Goal: Task Accomplishment & Management: Manage account settings

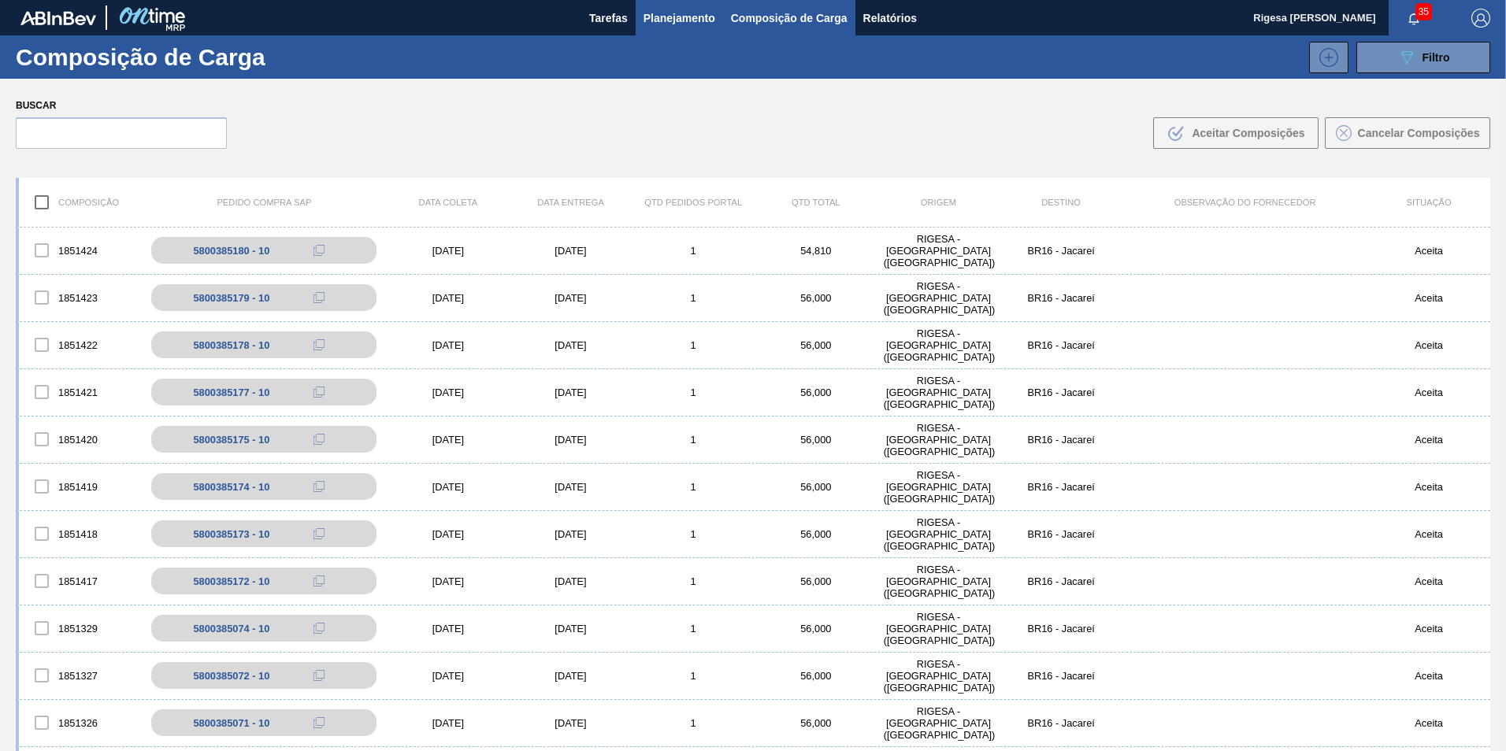
scroll to position [315, 0]
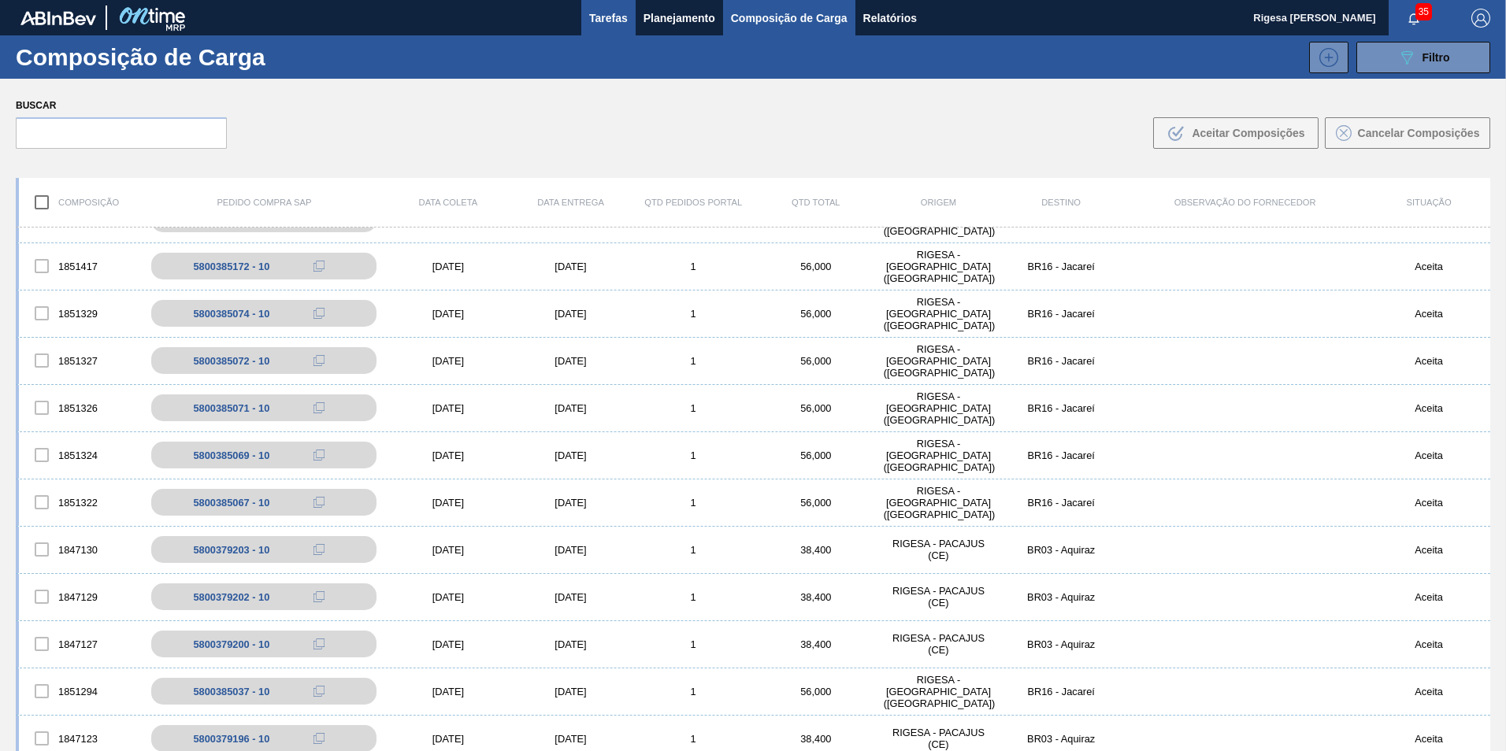
click at [617, 15] on span "Tarefas" at bounding box center [608, 18] width 39 height 19
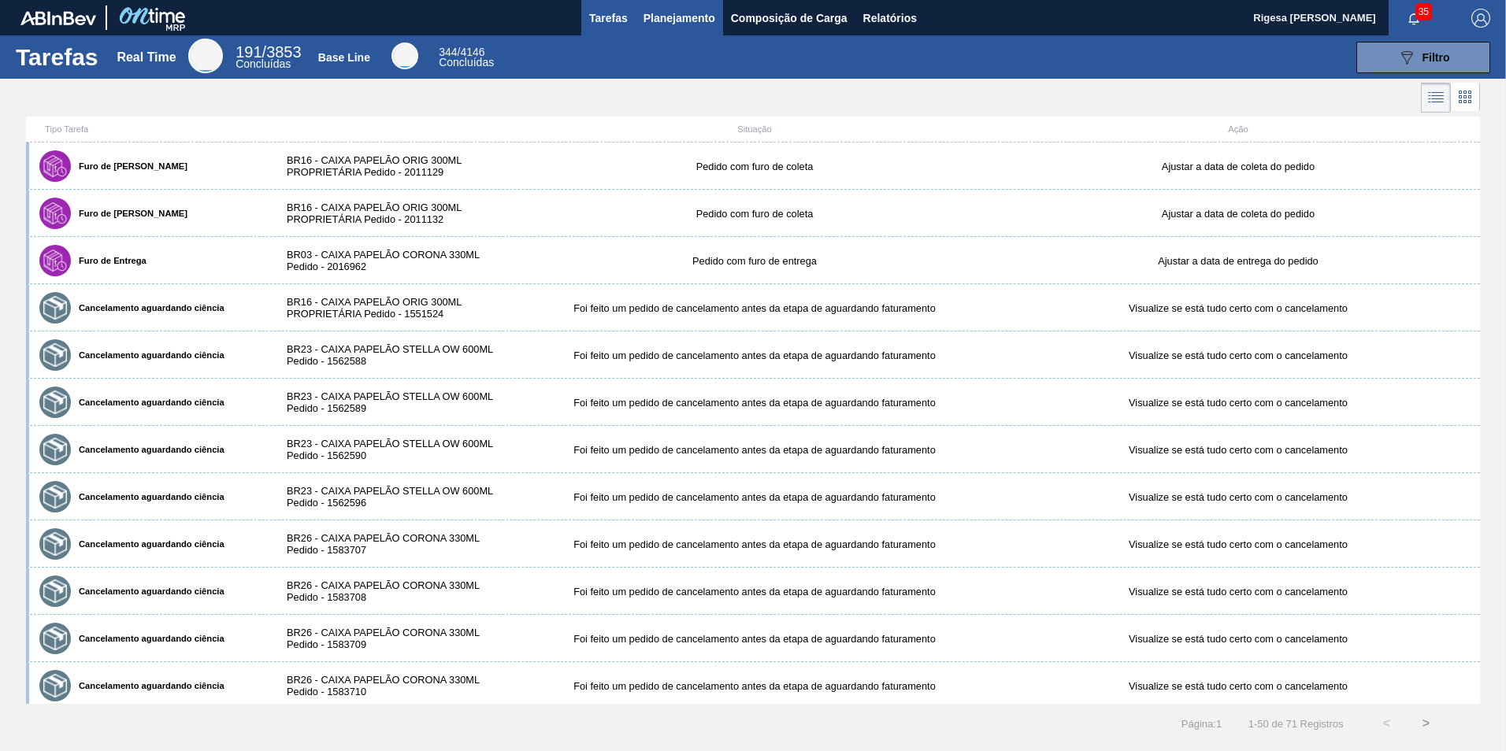
click at [664, 17] on span "Planejamento" at bounding box center [679, 18] width 72 height 19
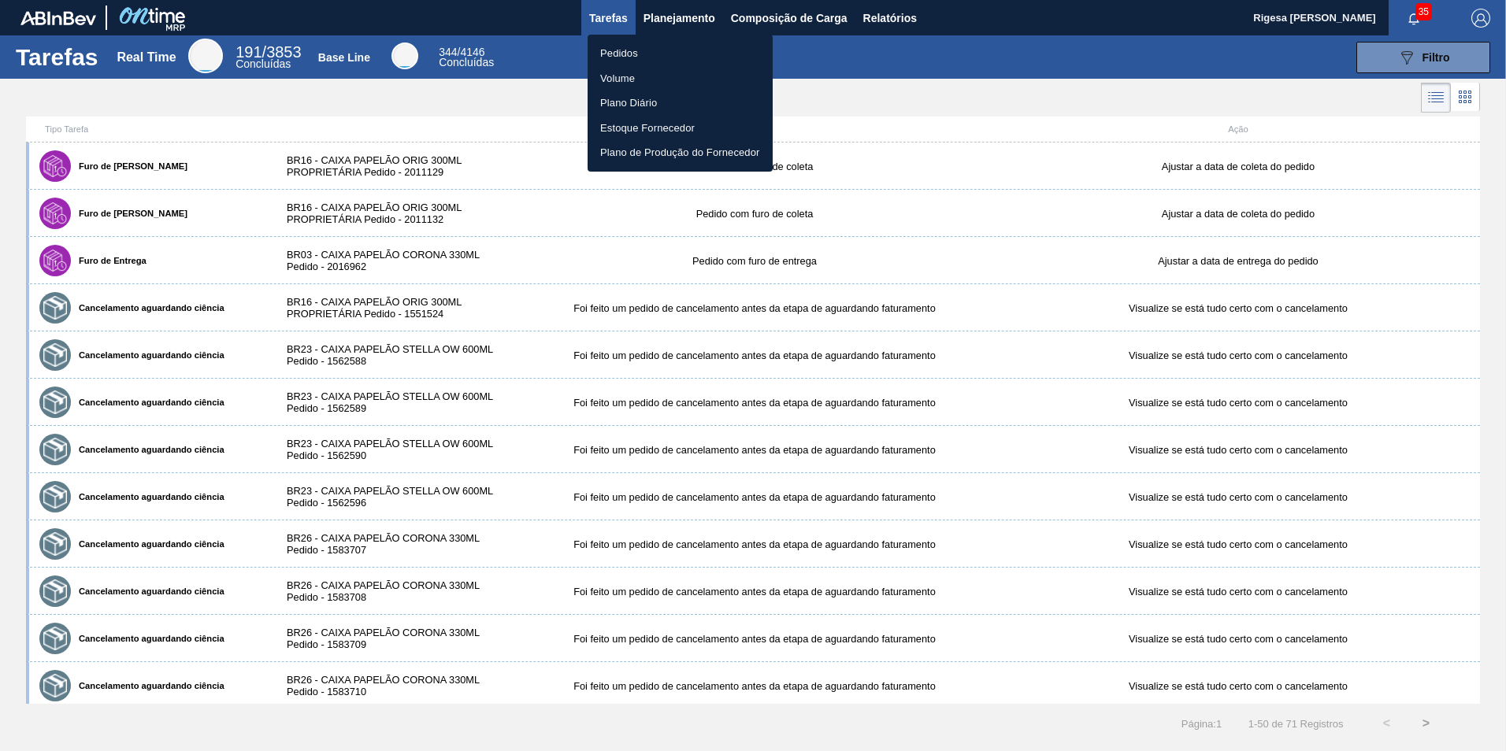
click at [606, 46] on li "Pedidos" at bounding box center [680, 53] width 185 height 25
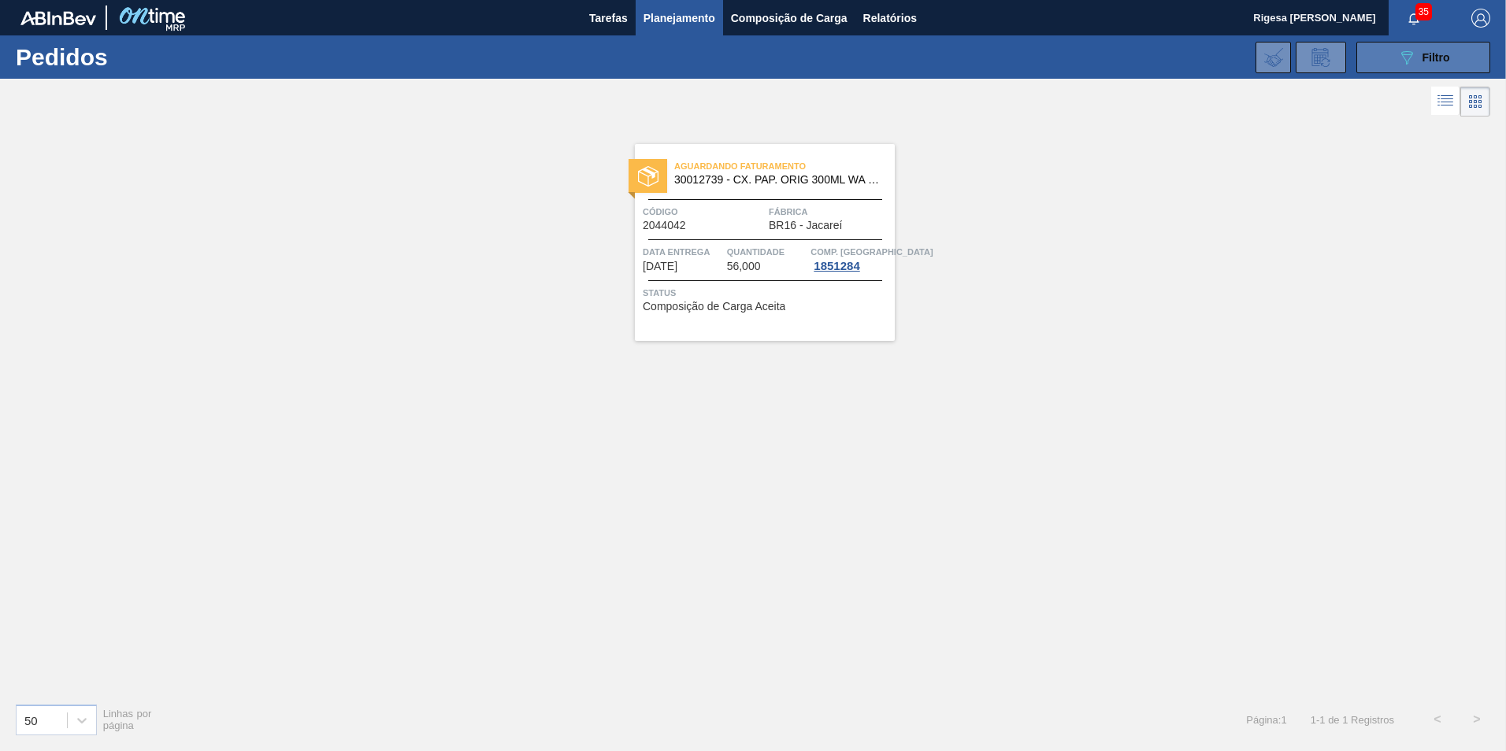
drag, startPoint x: 1447, startPoint y: 58, endPoint x: 1433, endPoint y: 58, distance: 13.4
click at [1447, 58] on span "Filtro" at bounding box center [1436, 57] width 28 height 13
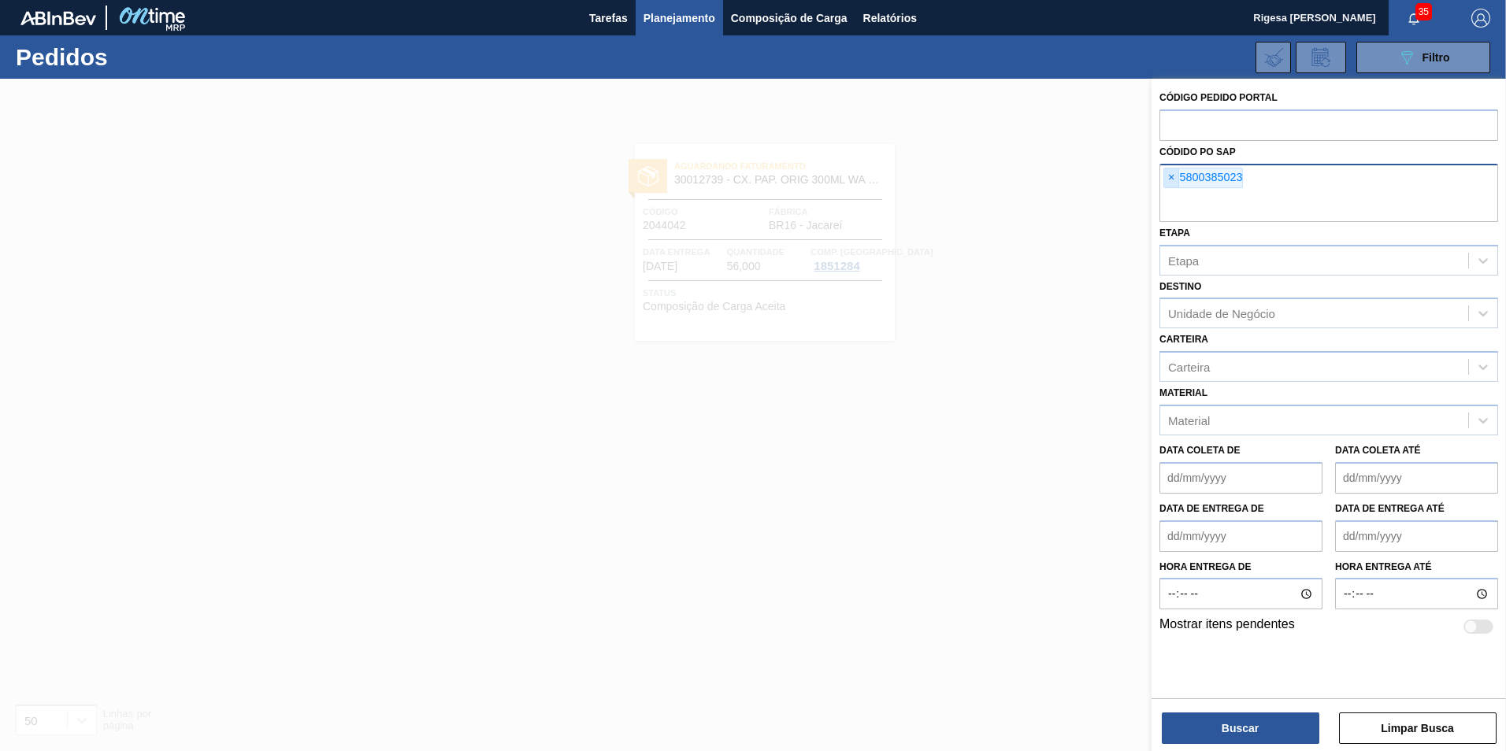
click at [1171, 176] on span "×" at bounding box center [1171, 178] width 15 height 19
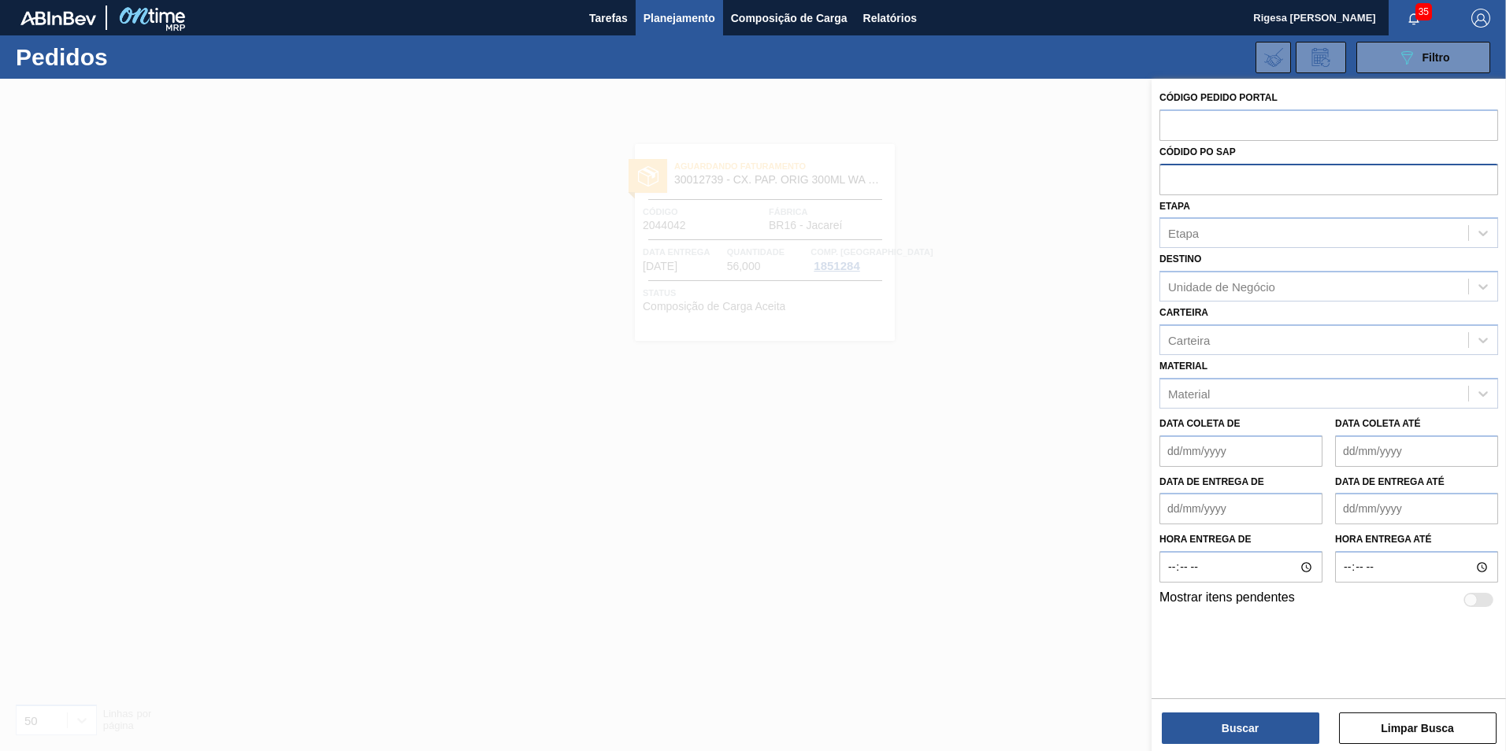
click at [1180, 172] on input "text" at bounding box center [1328, 179] width 339 height 30
paste input "5800385019"
type input "5800385019"
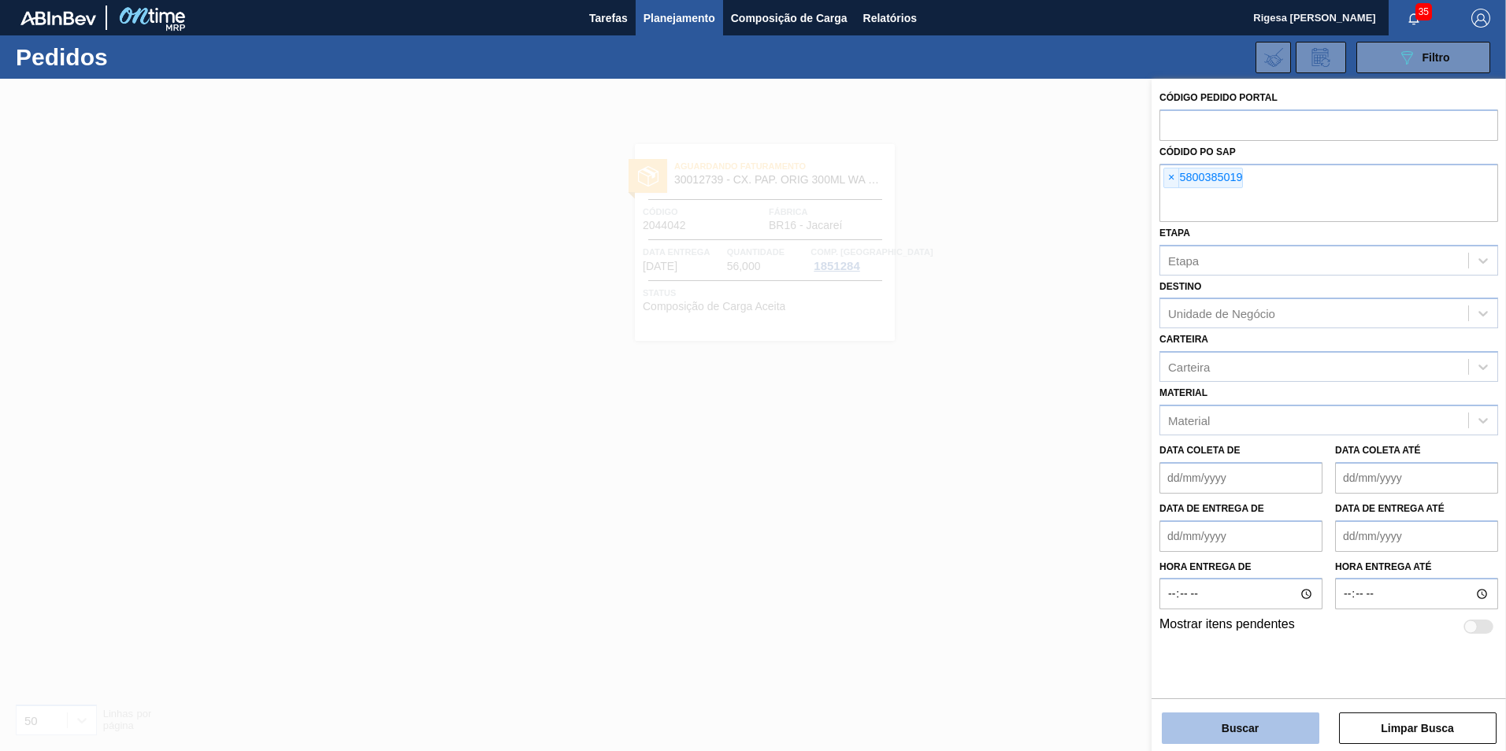
click at [1228, 732] on button "Buscar" at bounding box center [1241, 729] width 158 height 32
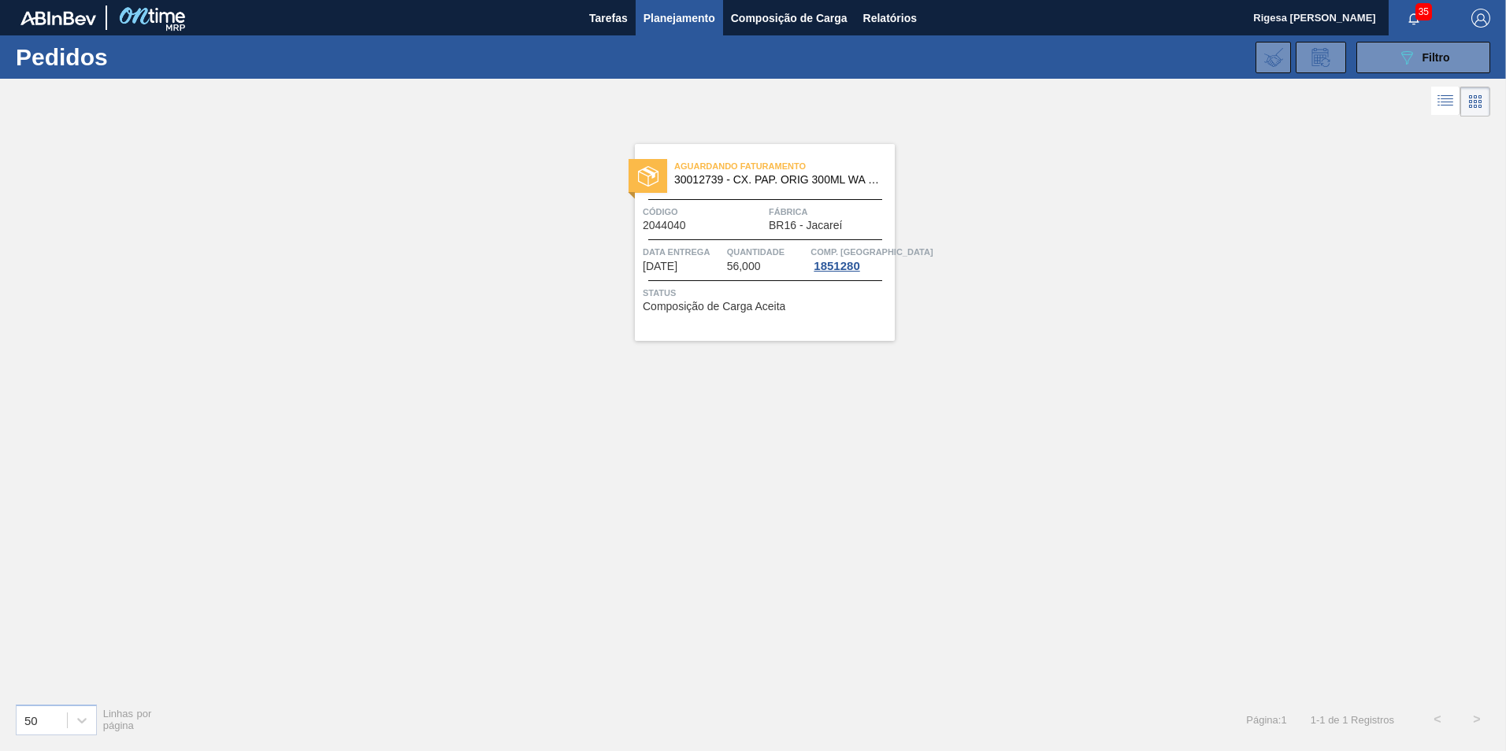
click at [735, 176] on span "30012739 - CX. PAP. ORIG 300ML WA 300ML PROP 429" at bounding box center [778, 180] width 208 height 12
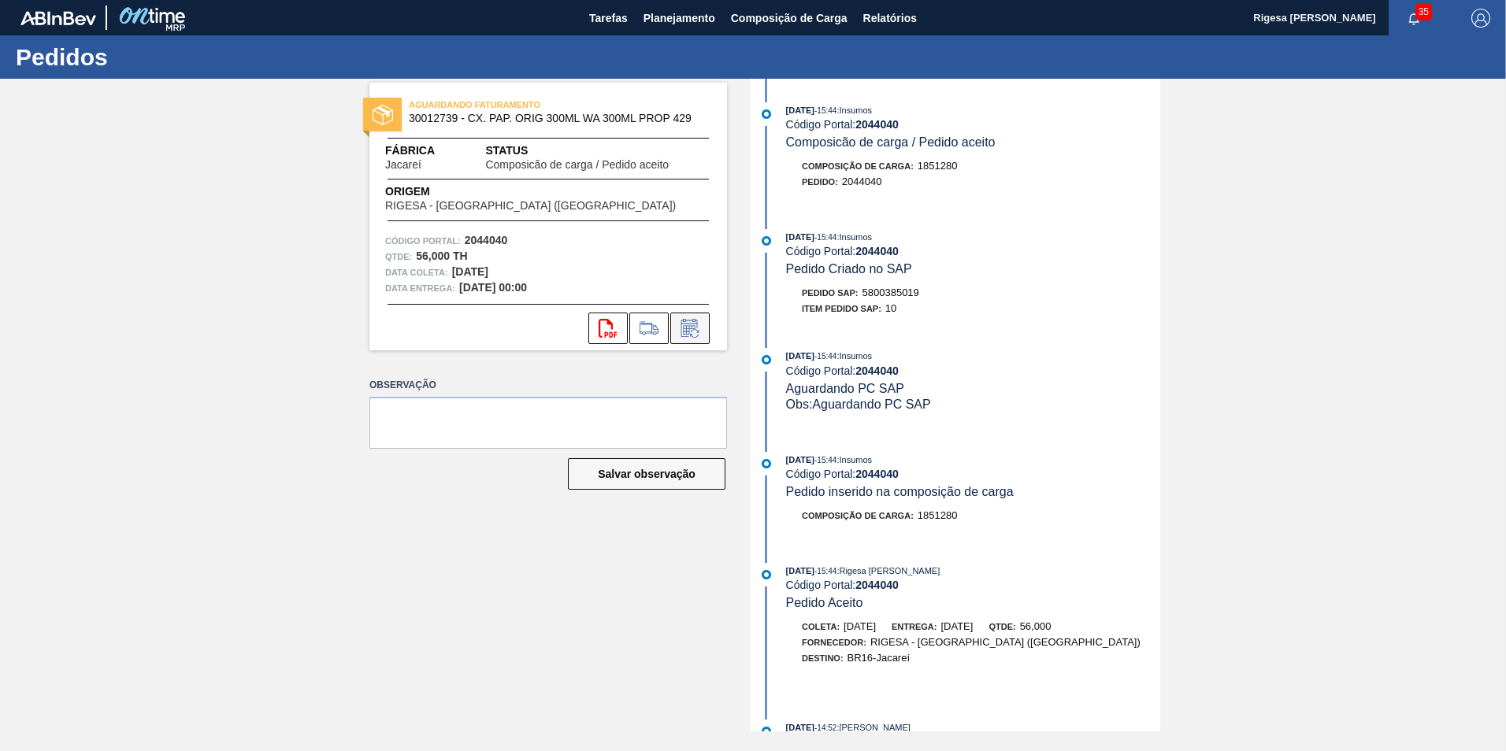
click at [696, 332] on icon at bounding box center [689, 328] width 25 height 19
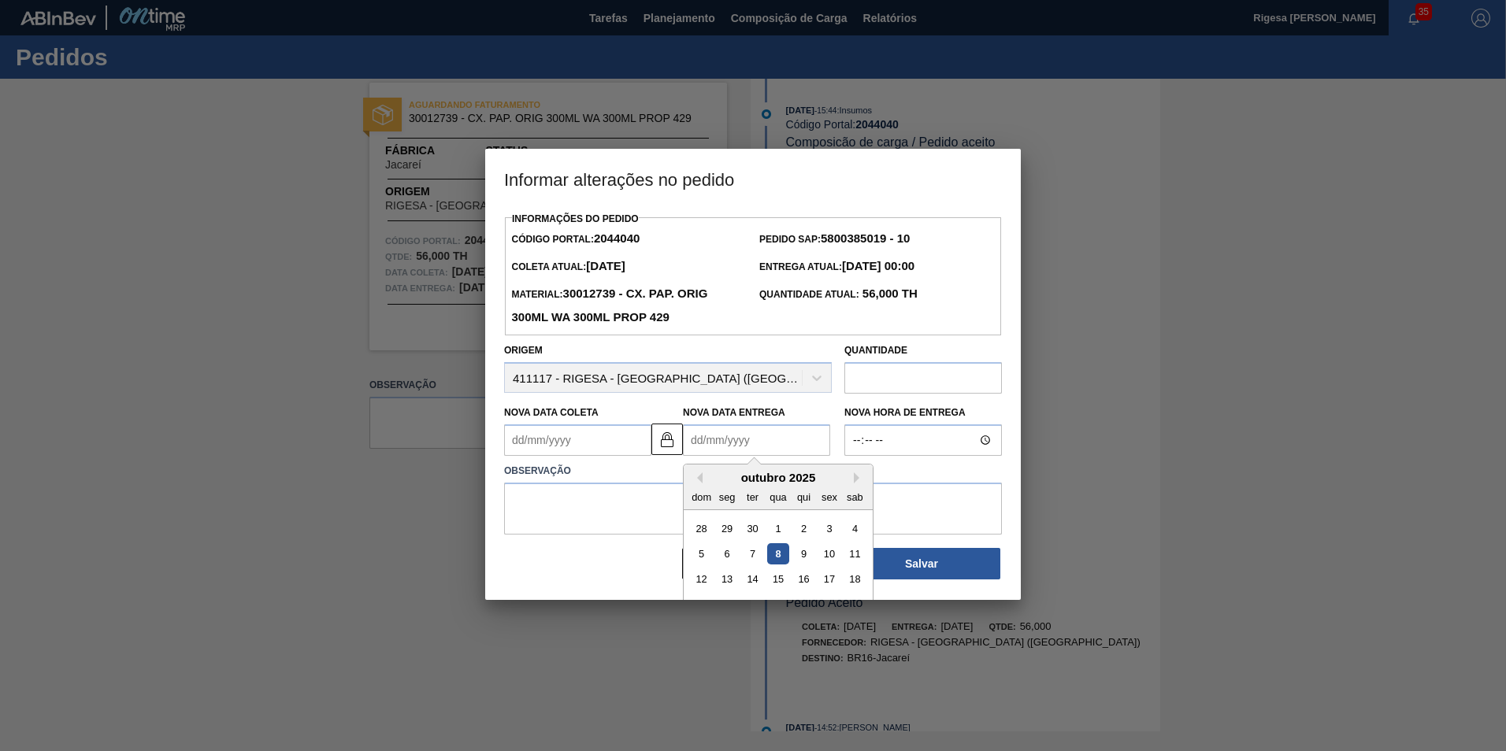
click at [757, 447] on Entrega2044040 "Nova Data Entrega" at bounding box center [756, 441] width 147 height 32
click at [751, 583] on div "14" at bounding box center [752, 579] width 21 height 21
type Coleta2044040 "[DATE]"
type Entrega2044040 "[DATE]"
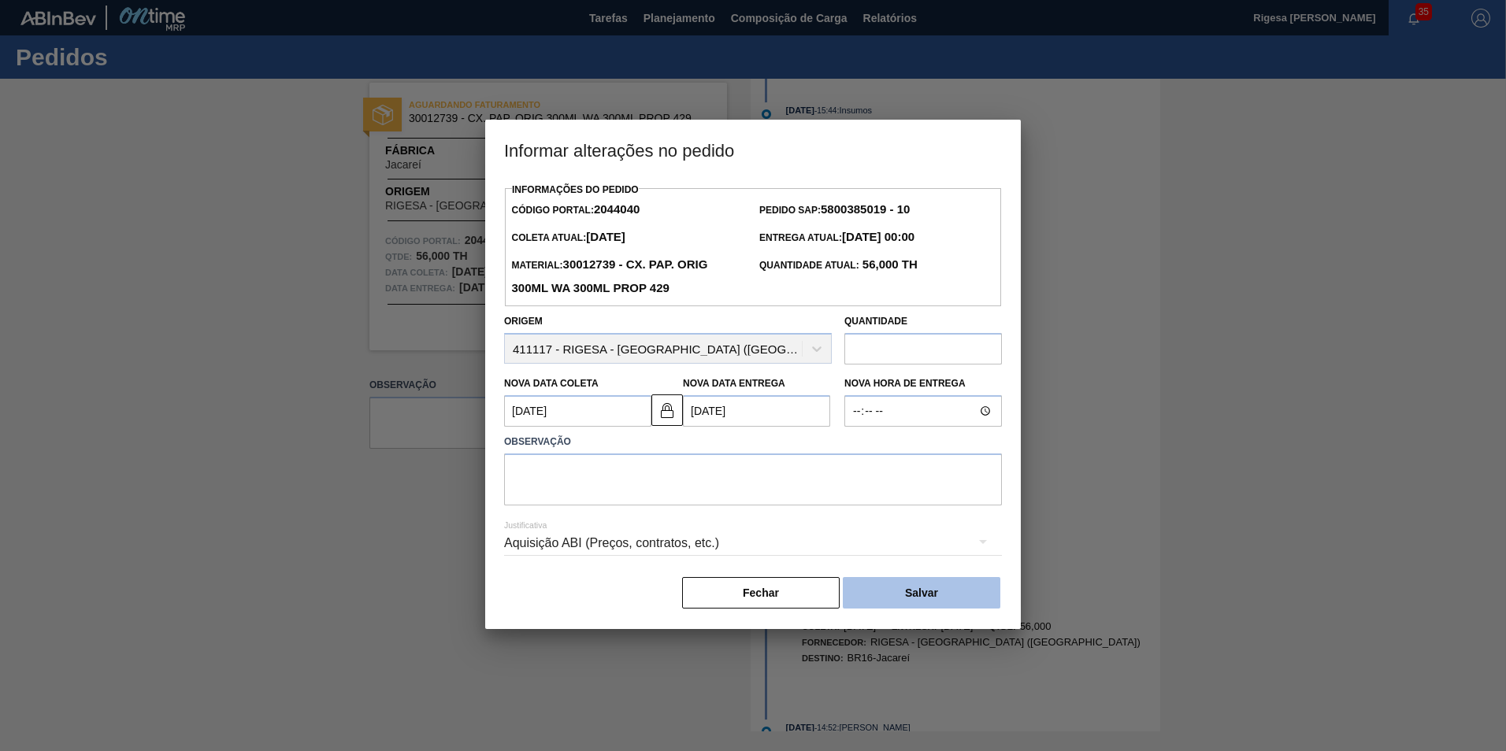
click at [879, 591] on button "Salvar" at bounding box center [922, 593] width 158 height 32
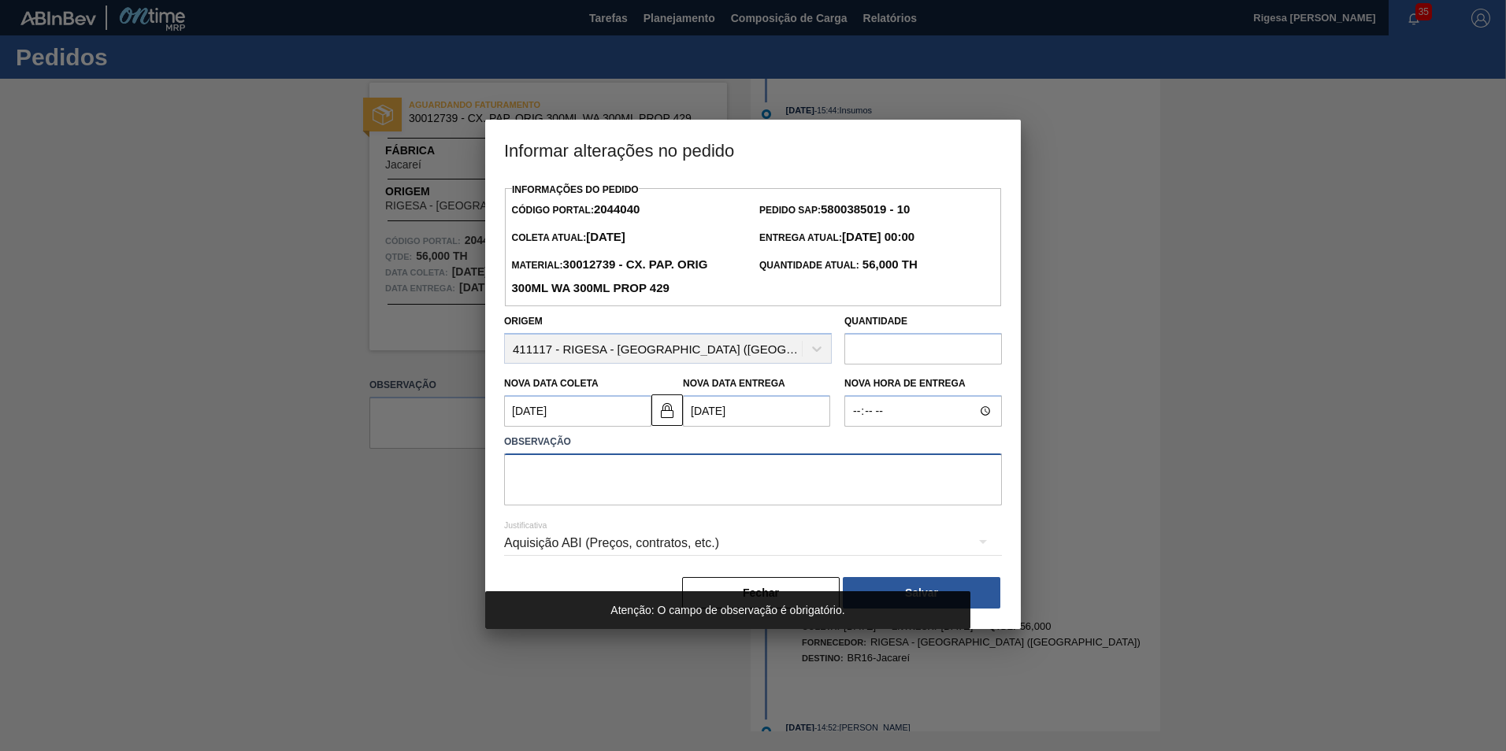
click at [625, 477] on textarea at bounding box center [753, 480] width 498 height 52
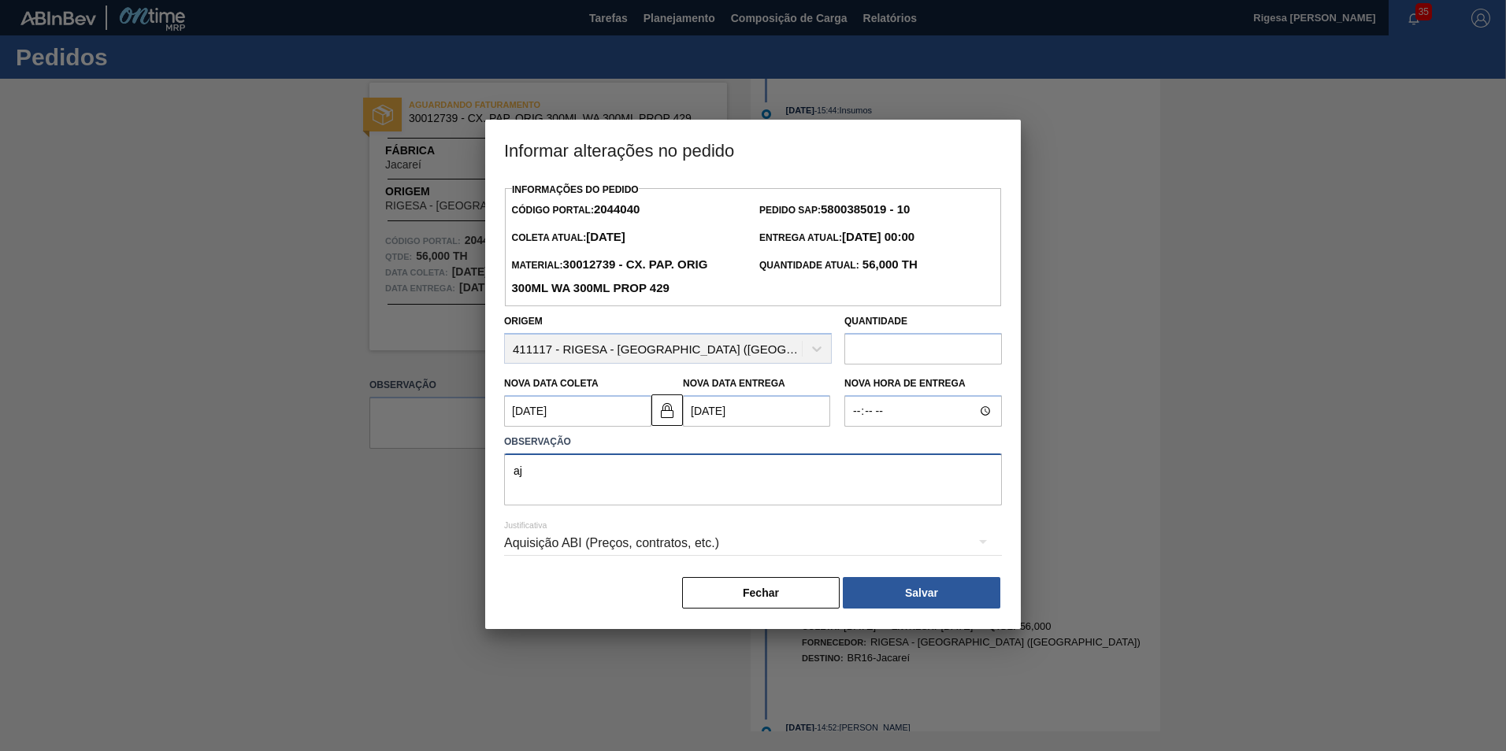
type textarea "a"
type textarea "antecipaçao"
click at [518, 473] on textarea "antecipação" at bounding box center [753, 480] width 498 height 52
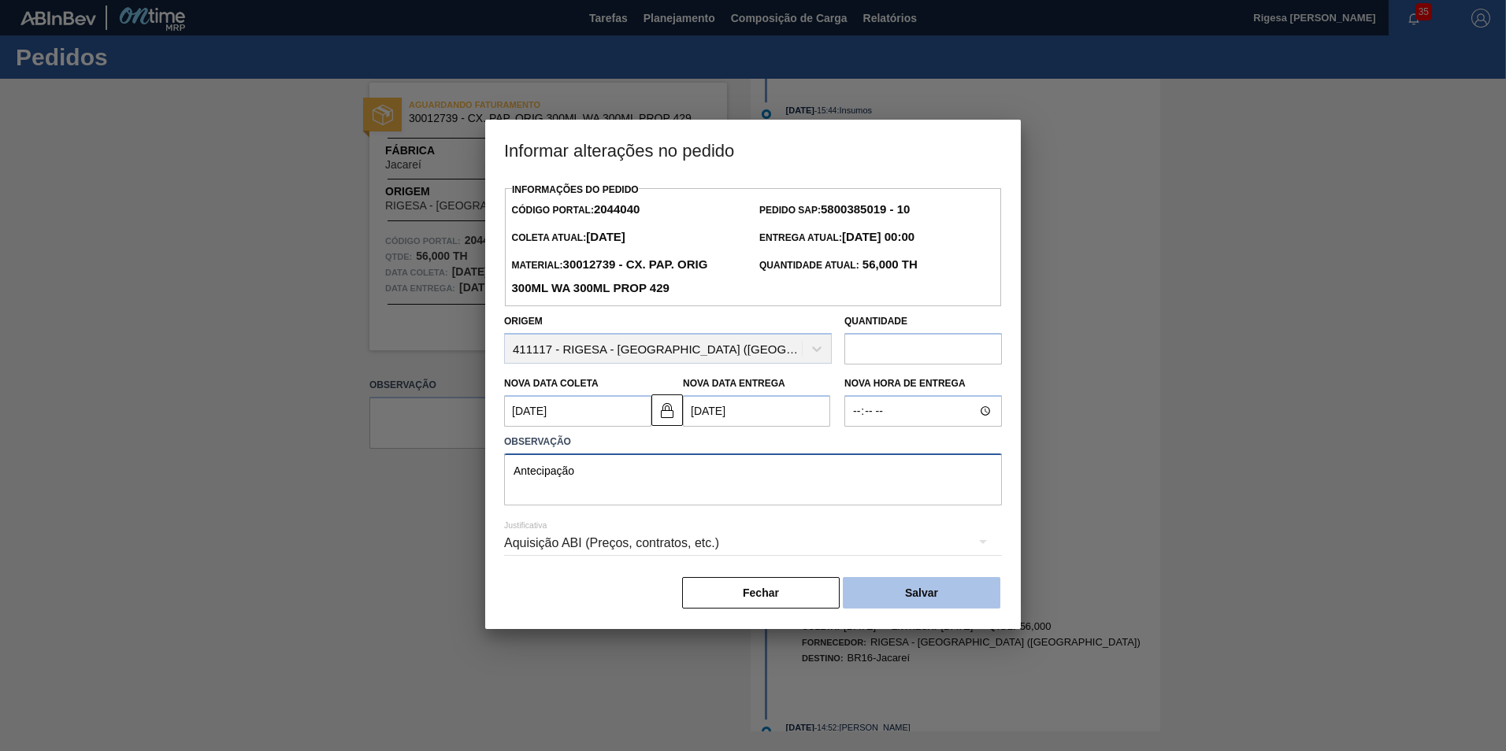
type textarea "Antecipação"
click at [897, 595] on button "Salvar" at bounding box center [922, 593] width 158 height 32
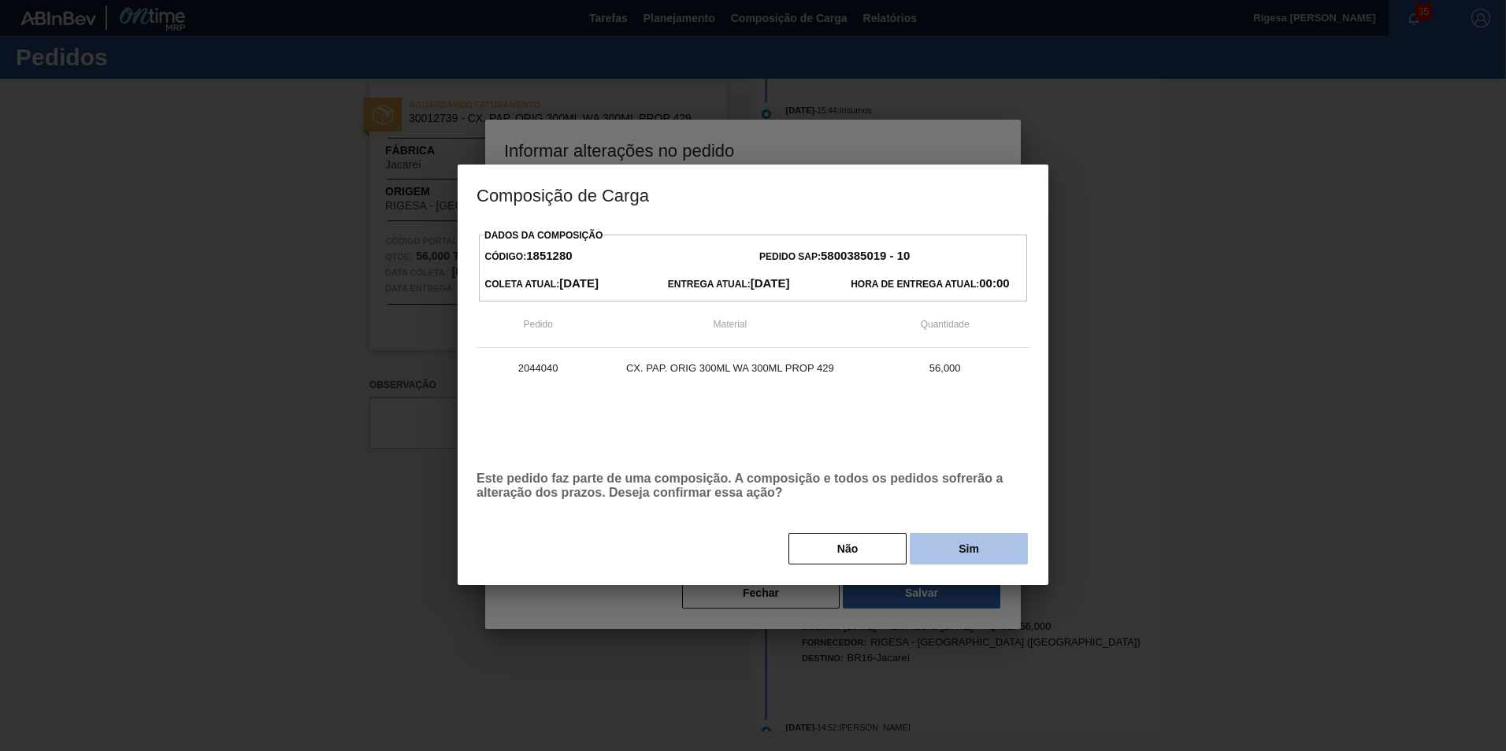
click at [962, 554] on button "Sim" at bounding box center [969, 549] width 118 height 32
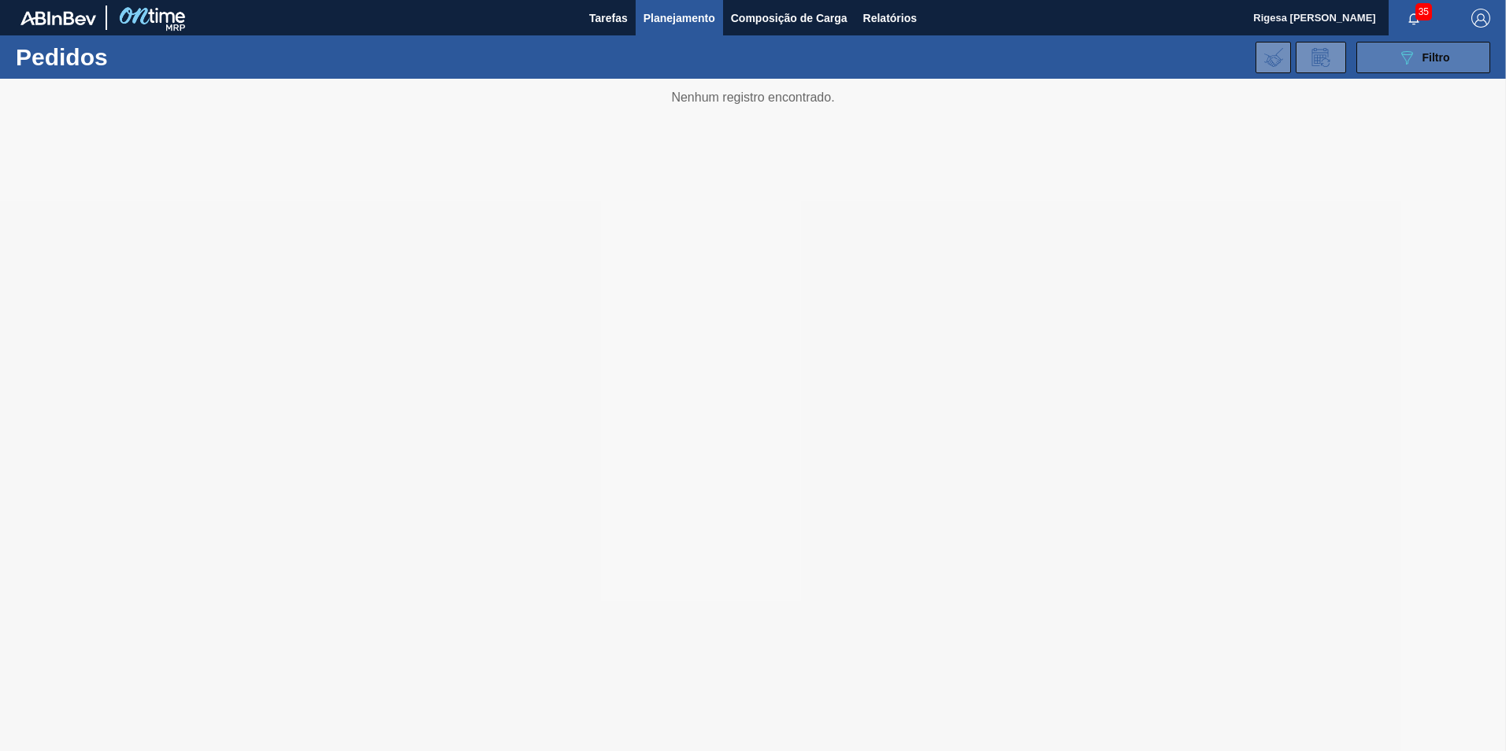
click at [1398, 56] on icon "089F7B8B-B2A5-4AFE-B5C0-19BA573D28AC" at bounding box center [1406, 57] width 19 height 19
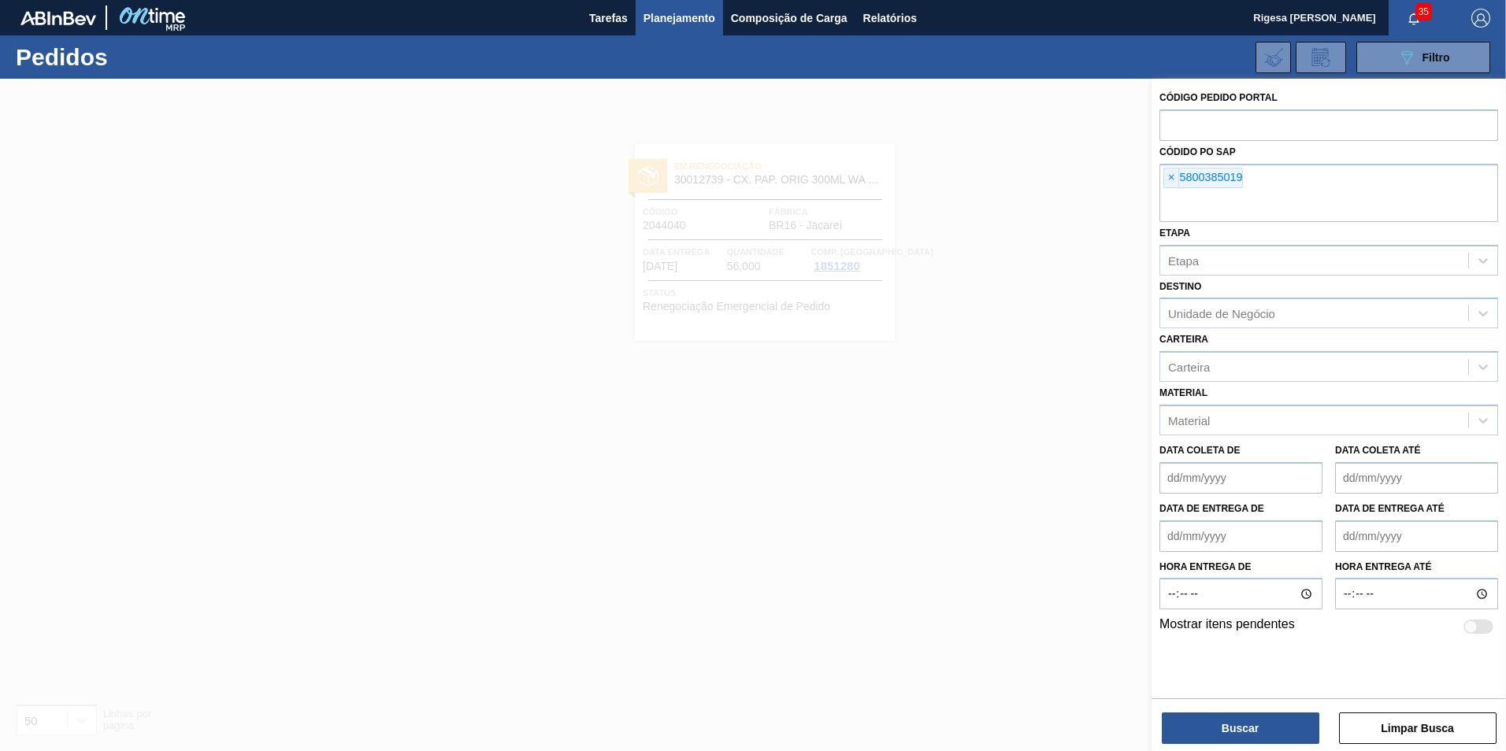
click at [1170, 177] on span "×" at bounding box center [1171, 178] width 15 height 19
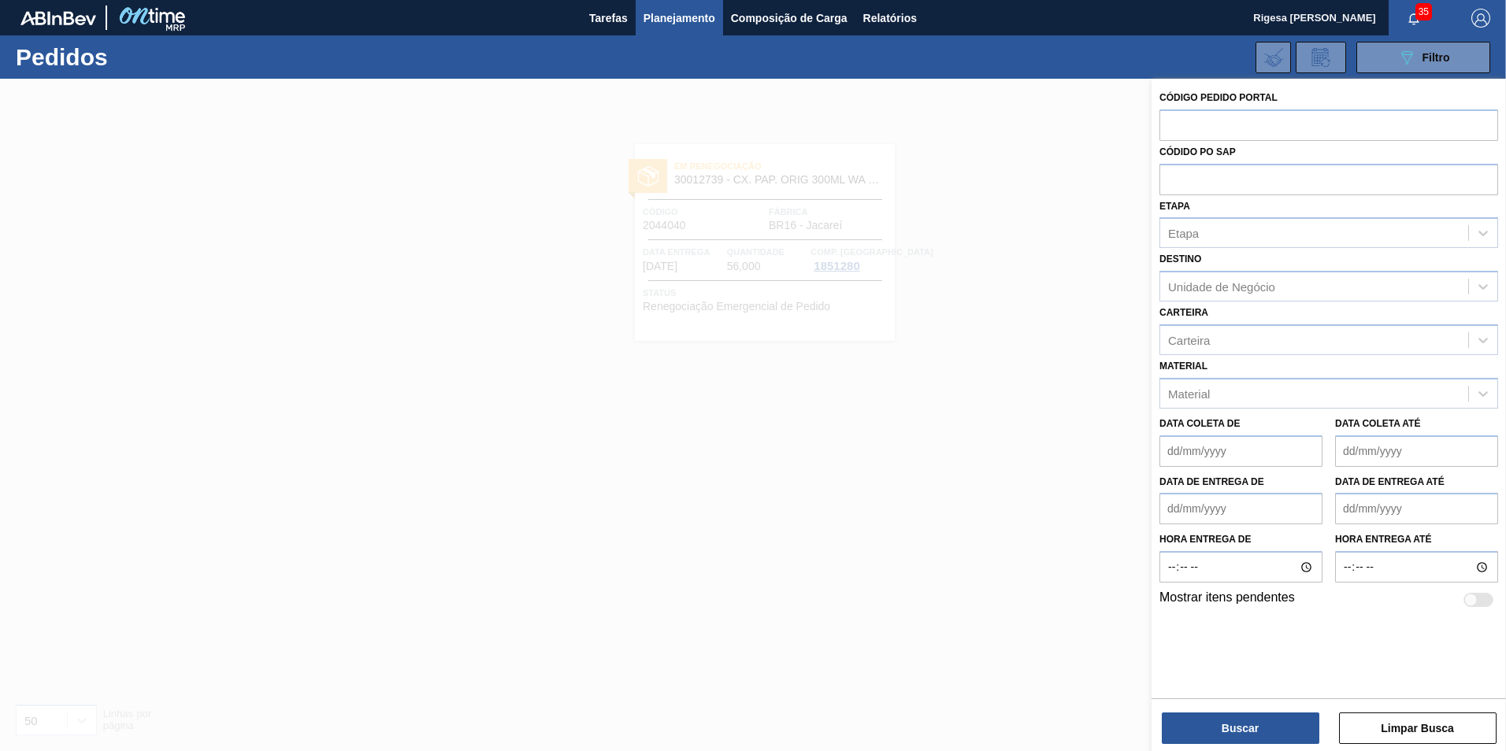
paste input "5800385018"
type input "5800385018"
click at [1262, 726] on button "Buscar" at bounding box center [1241, 729] width 158 height 32
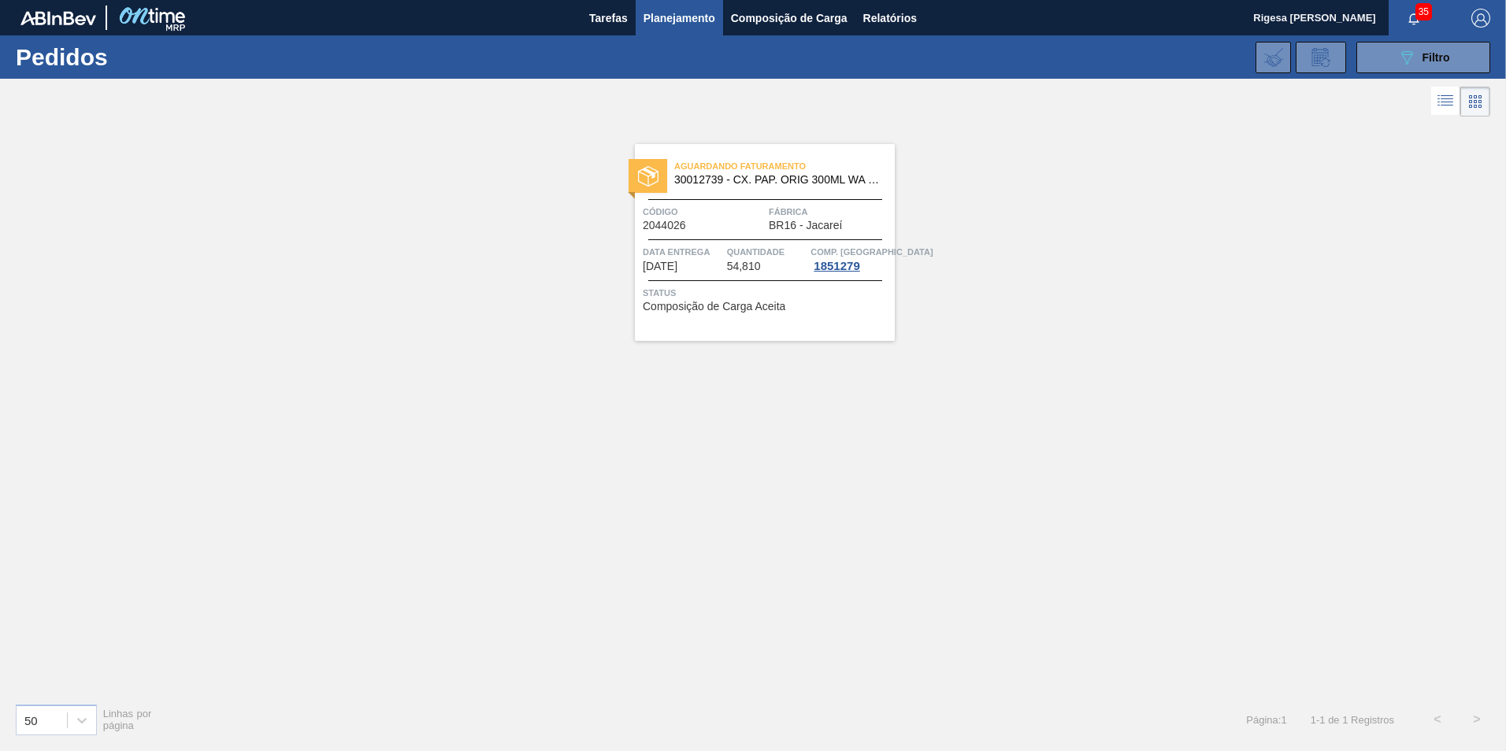
click at [746, 209] on span "Código" at bounding box center [704, 212] width 122 height 16
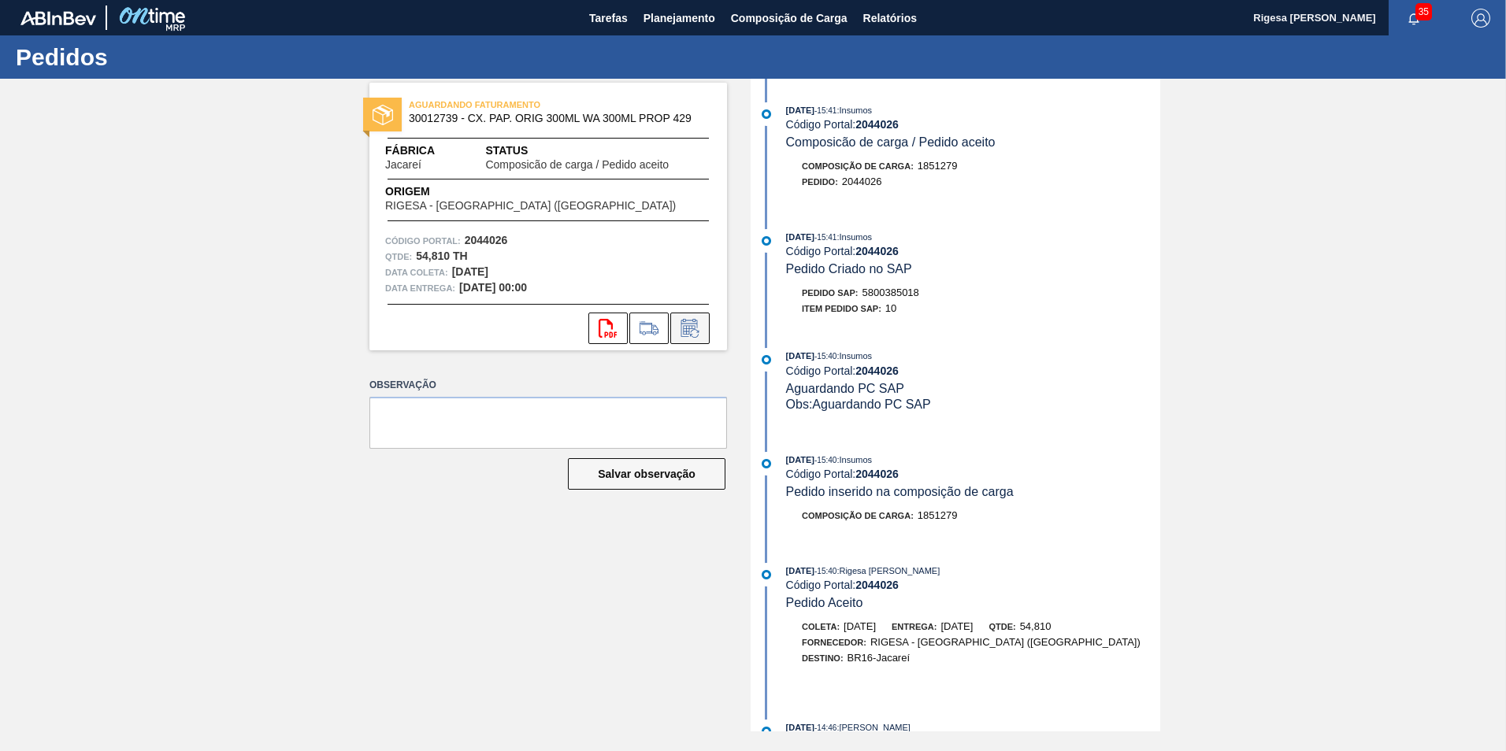
click at [691, 324] on icon at bounding box center [689, 328] width 25 height 19
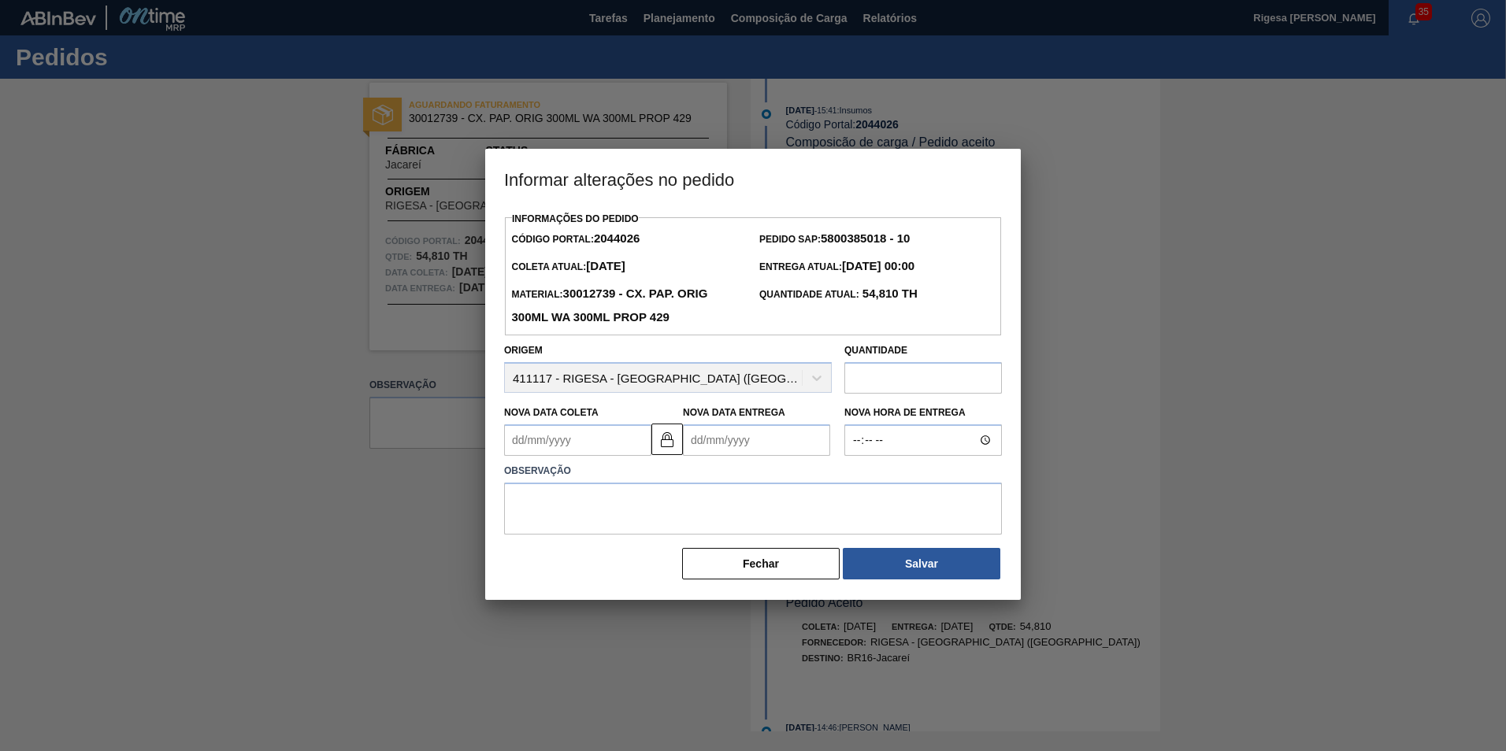
click at [730, 448] on Entrega2044026 "Nova Data Entrega" at bounding box center [756, 441] width 147 height 32
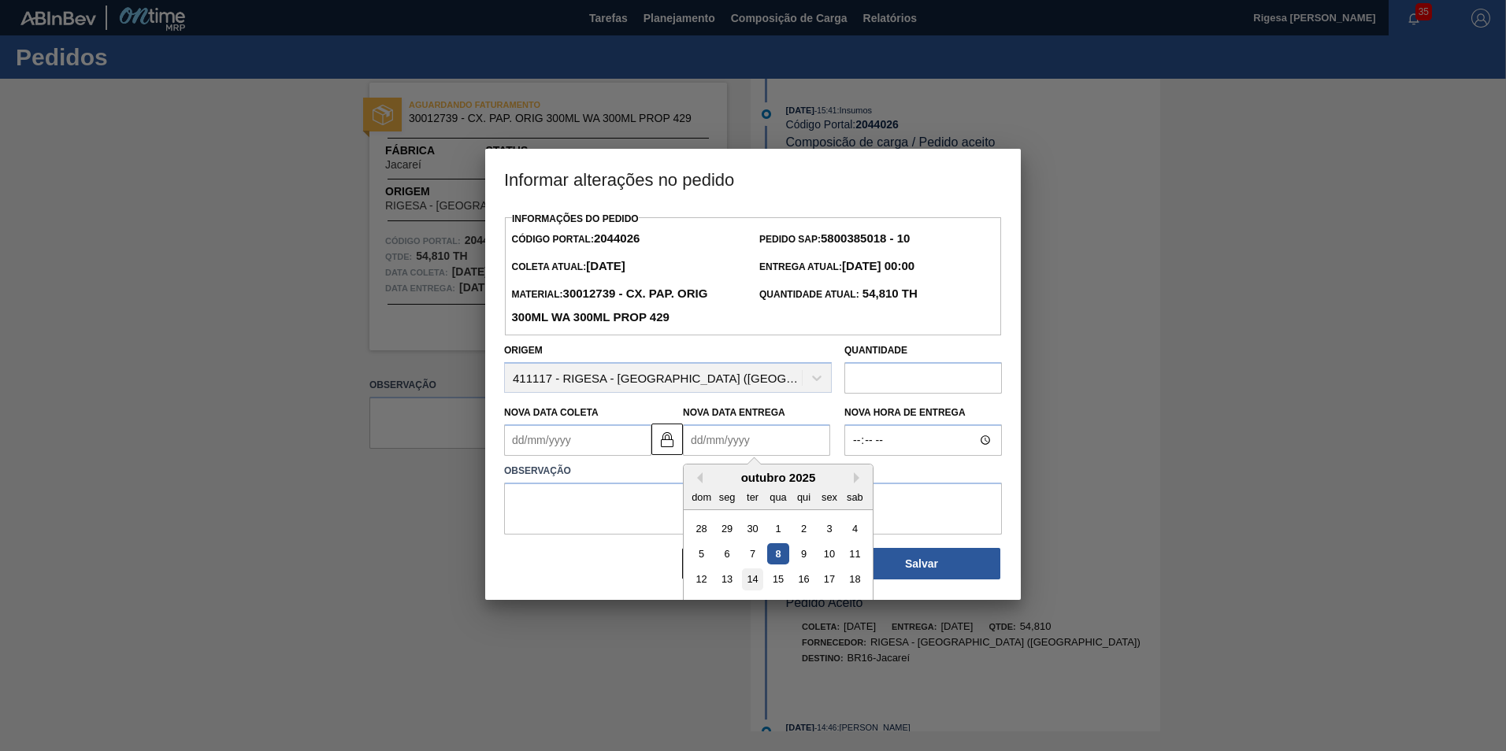
click at [747, 580] on div "14" at bounding box center [752, 579] width 21 height 21
type Coleta2044026 "[DATE]"
type Entrega2044026 "[DATE]"
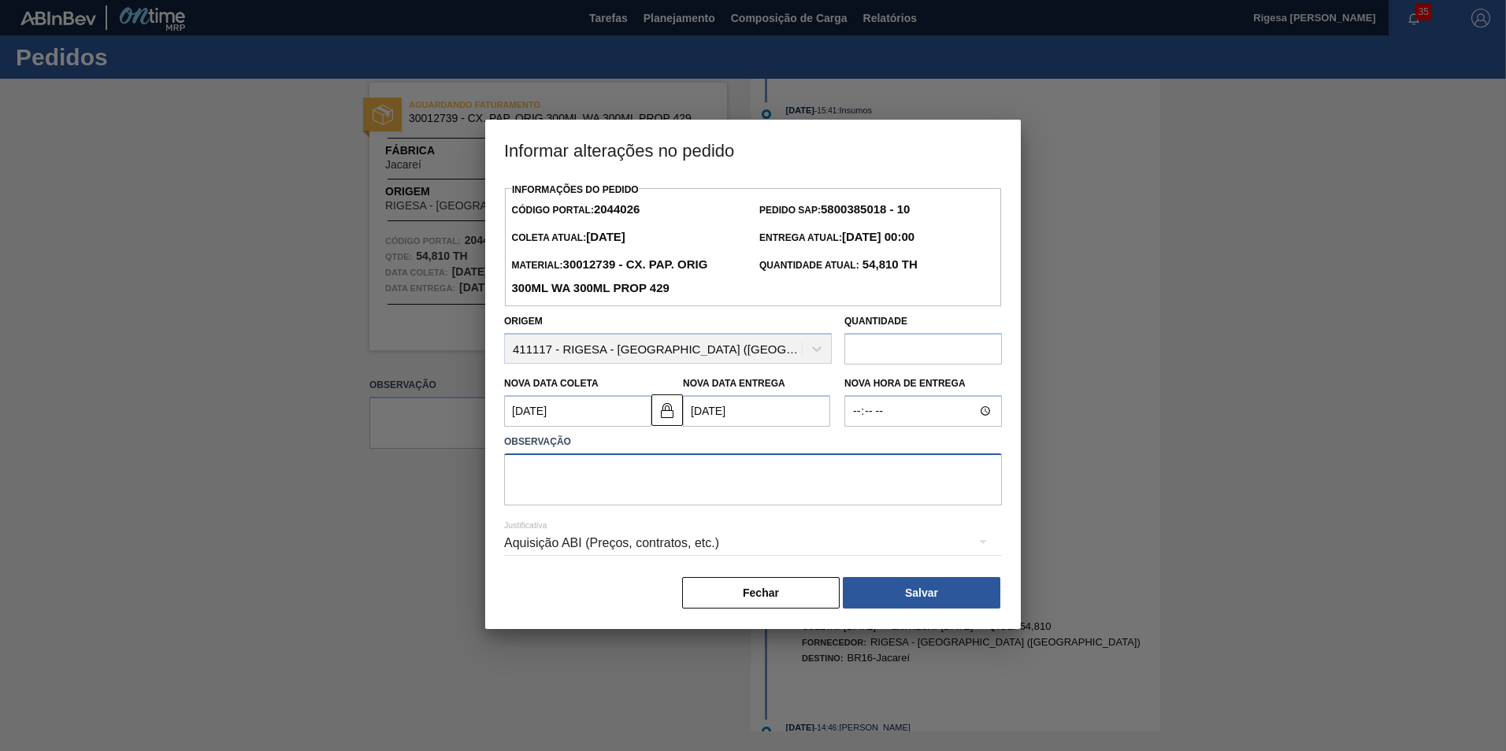
click at [607, 465] on textarea at bounding box center [753, 480] width 498 height 52
type textarea "Antecipação"
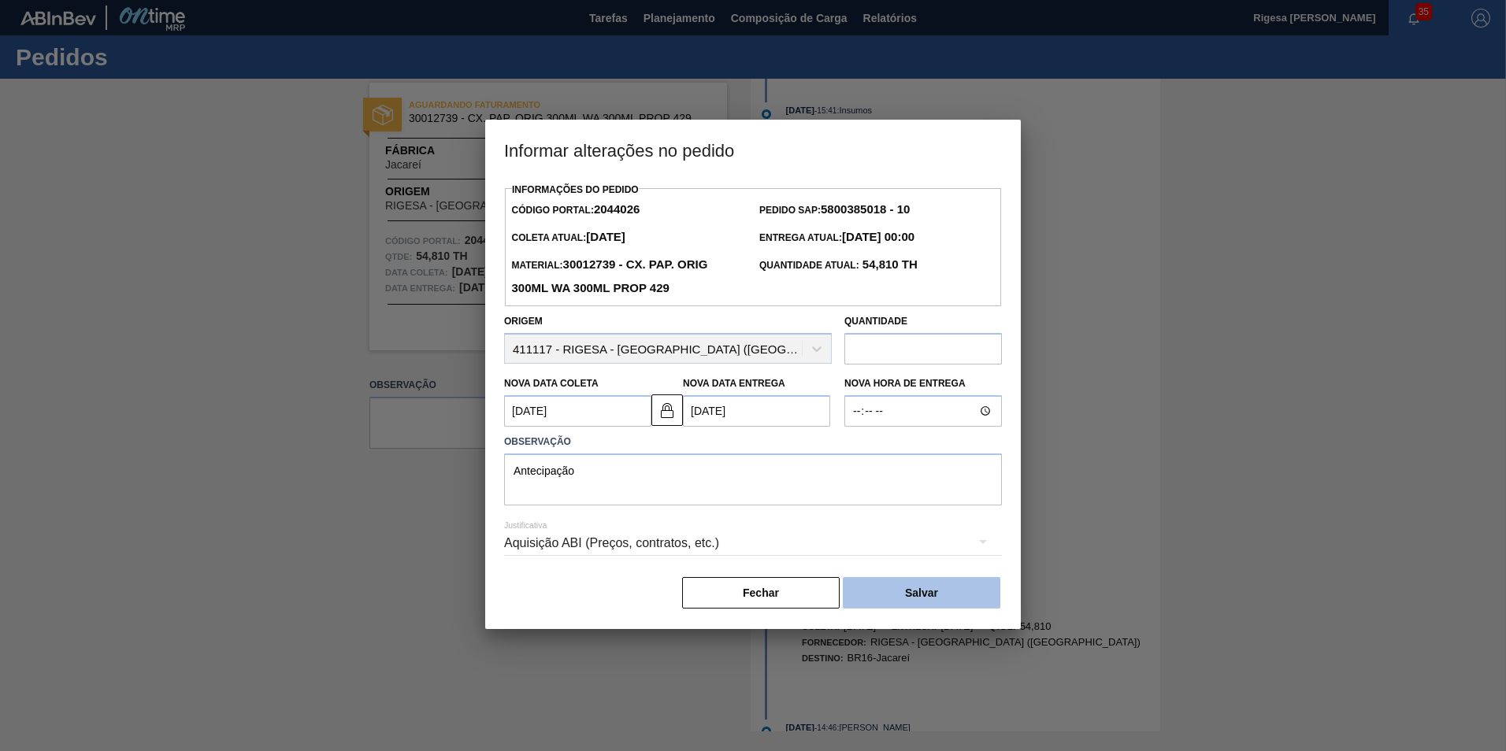
click at [892, 596] on button "Salvar" at bounding box center [922, 593] width 158 height 32
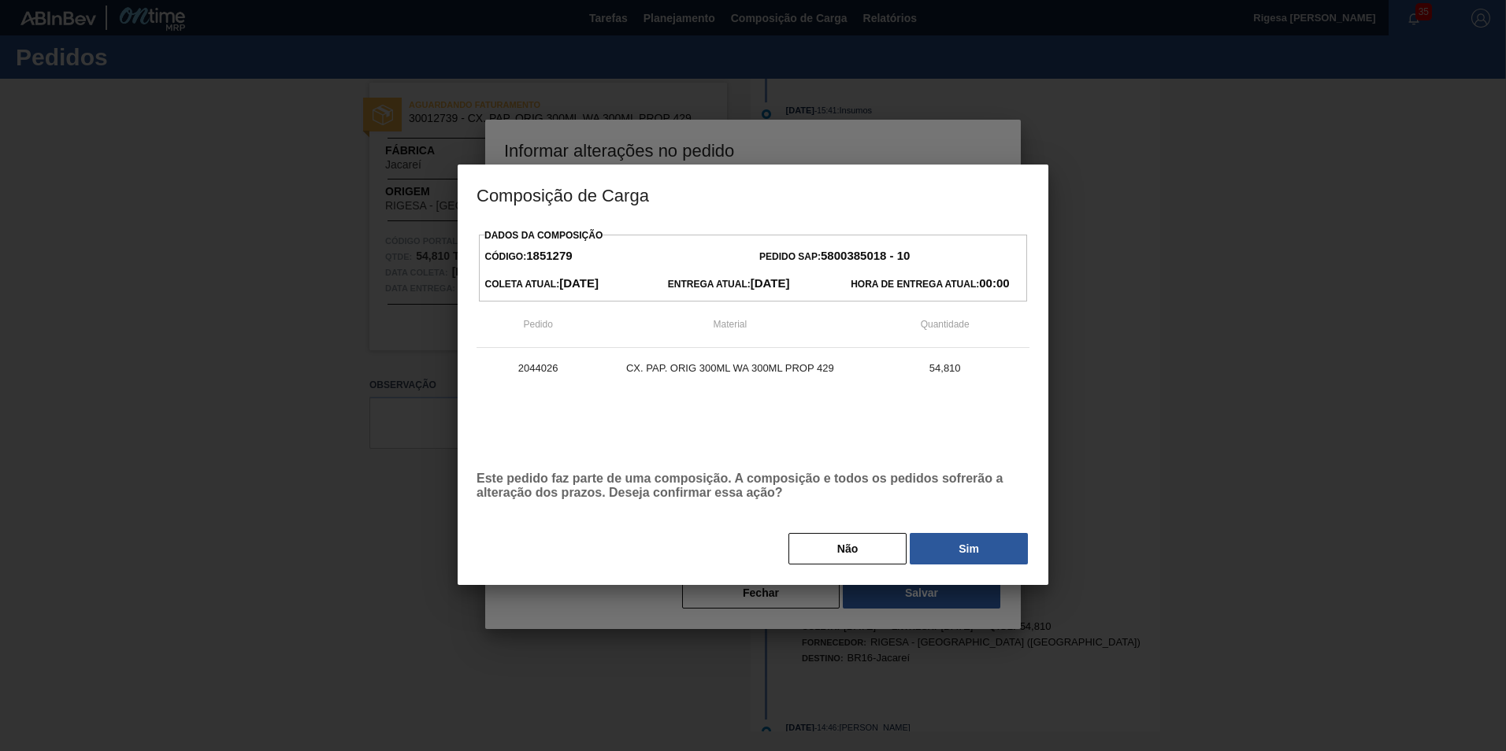
click at [946, 551] on button "Sim" at bounding box center [969, 549] width 118 height 32
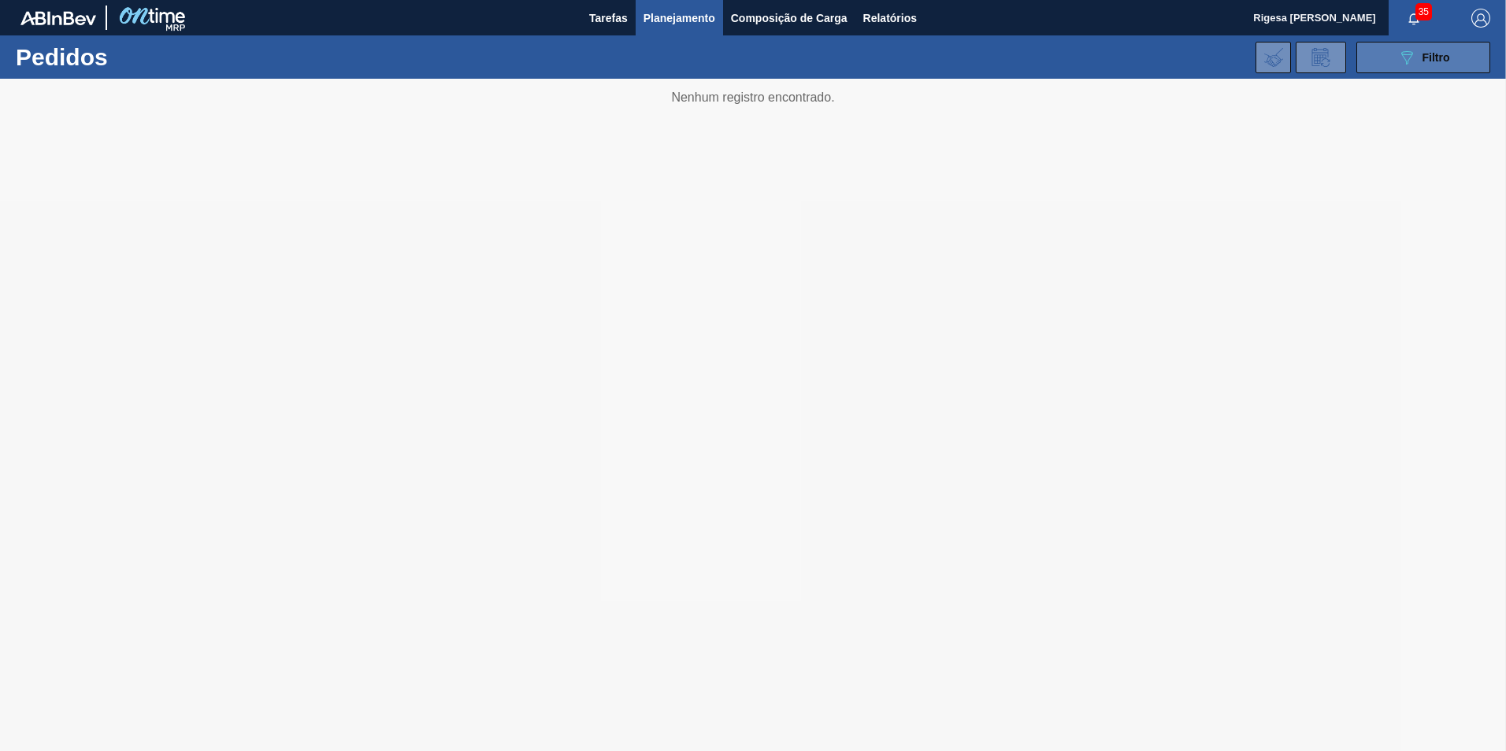
click at [1418, 61] on div "089F7B8B-B2A5-4AFE-B5C0-19BA573D28AC Filtro" at bounding box center [1423, 57] width 53 height 19
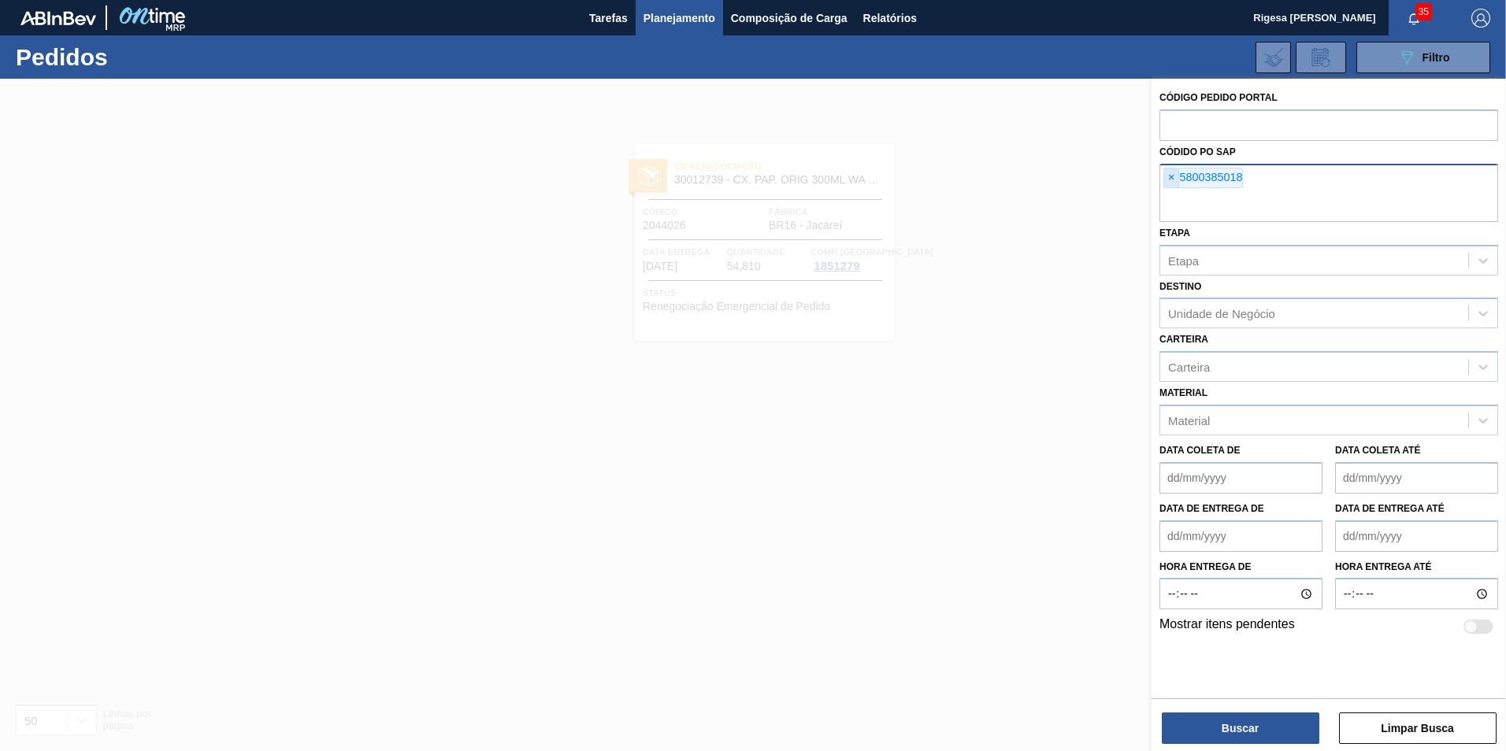
click at [1170, 181] on span "×" at bounding box center [1171, 178] width 15 height 19
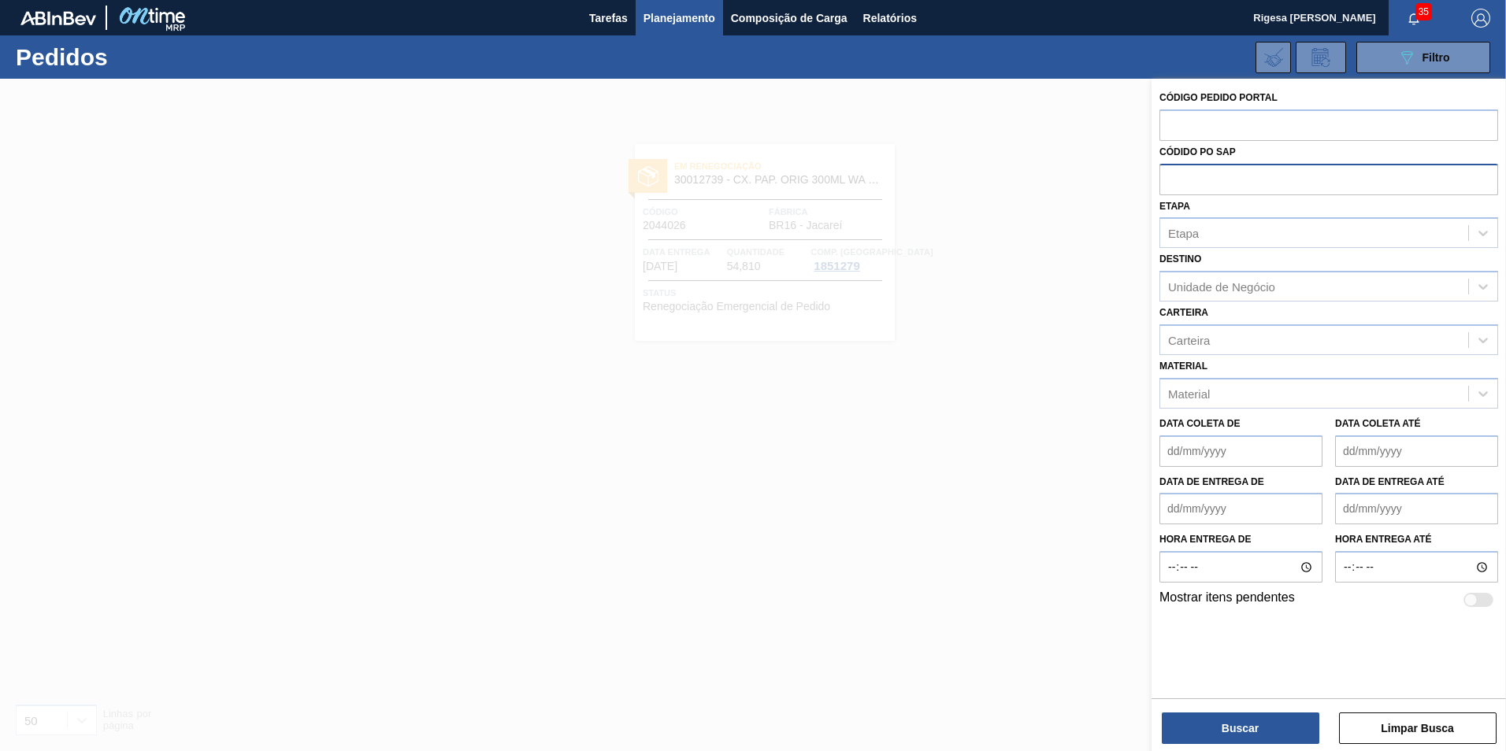
click at [1173, 176] on input "text" at bounding box center [1328, 179] width 339 height 30
paste input "5800385015"
type input "5800385015"
click at [1233, 721] on button "Buscar" at bounding box center [1241, 729] width 158 height 32
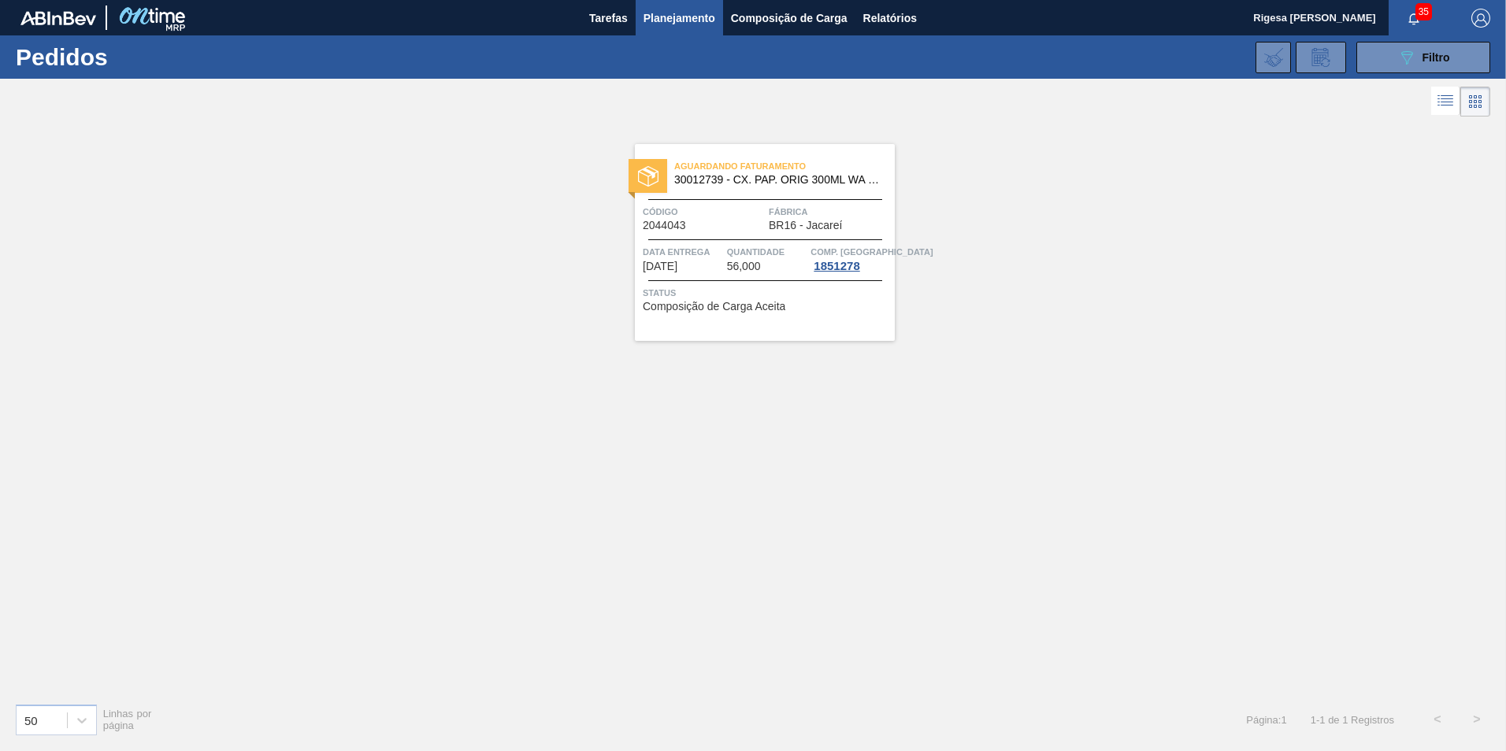
click at [739, 220] on span "Código" at bounding box center [704, 212] width 122 height 16
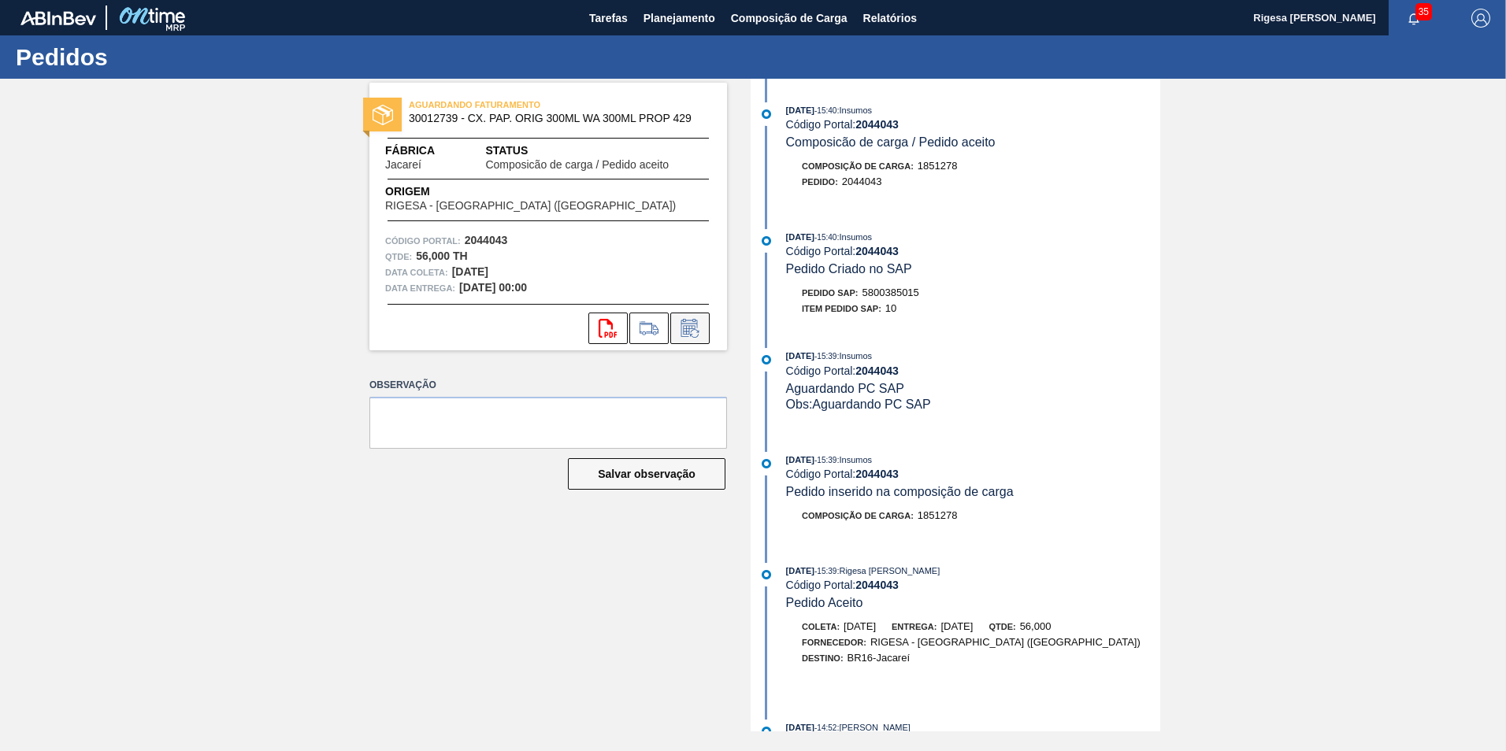
click at [694, 323] on icon at bounding box center [689, 328] width 25 height 19
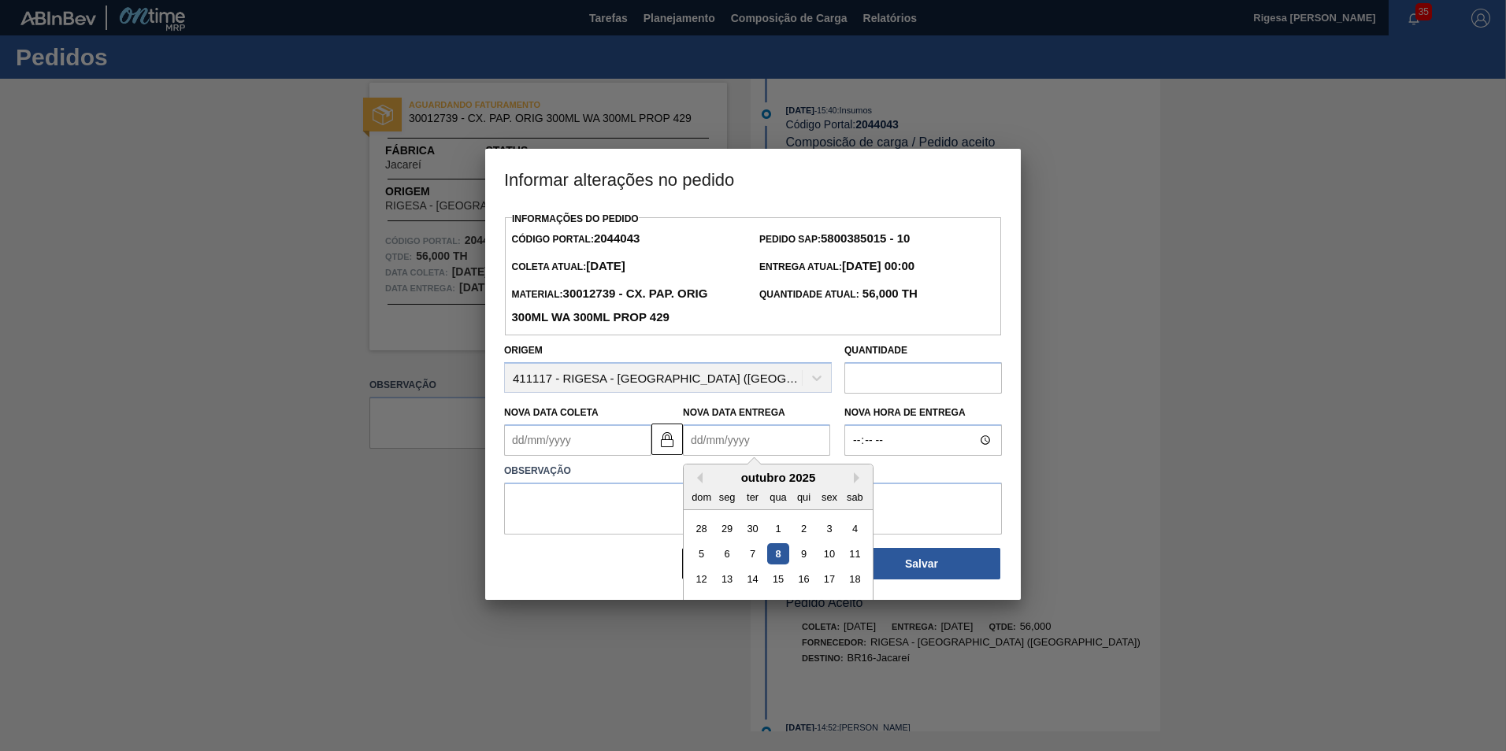
click at [774, 442] on Entrega2044043 "Nova Data Entrega" at bounding box center [756, 441] width 147 height 32
click at [807, 581] on div "16" at bounding box center [803, 579] width 21 height 21
type Coleta2044043 "[DATE]"
type Entrega2044043 "[DATE]"
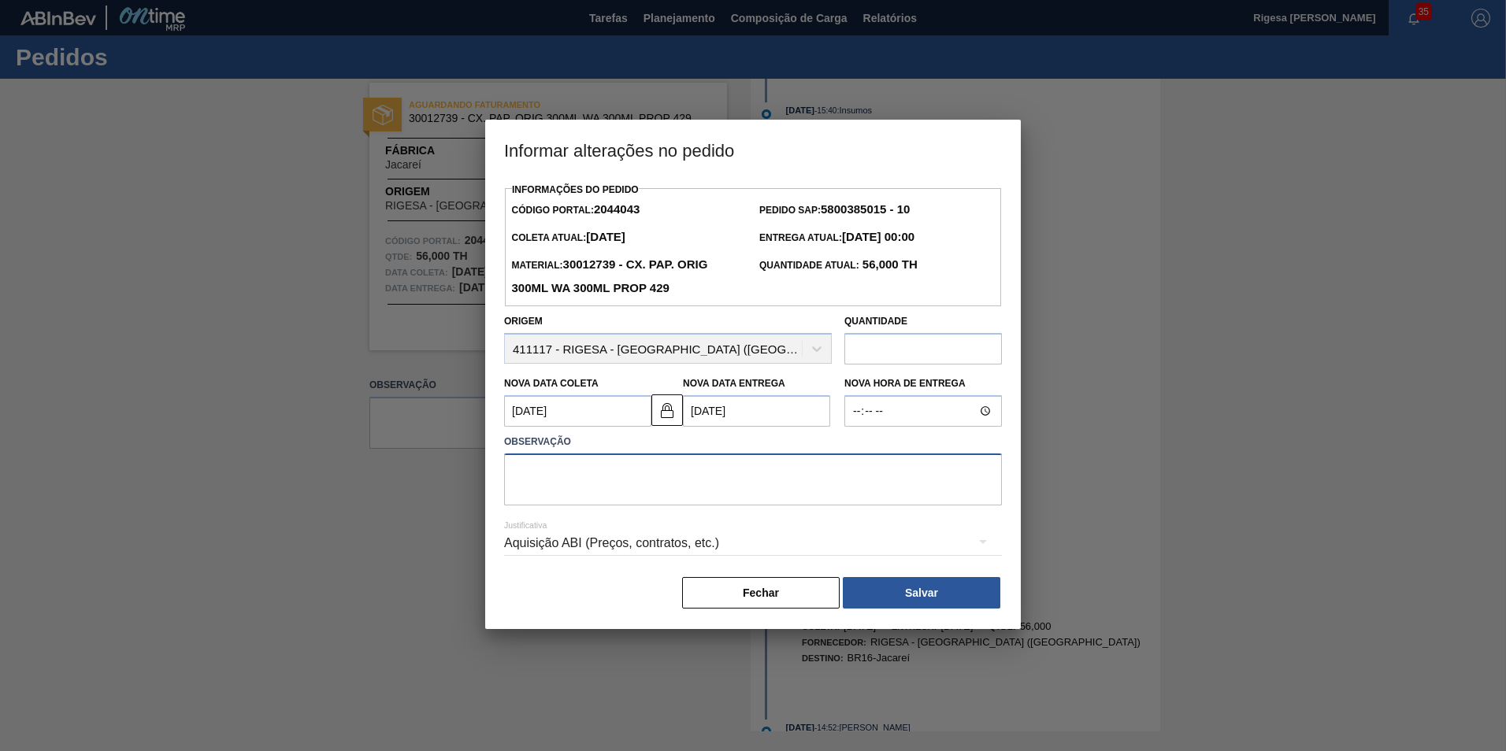
click at [675, 473] on textarea at bounding box center [753, 480] width 498 height 52
type textarea "Antecipação"
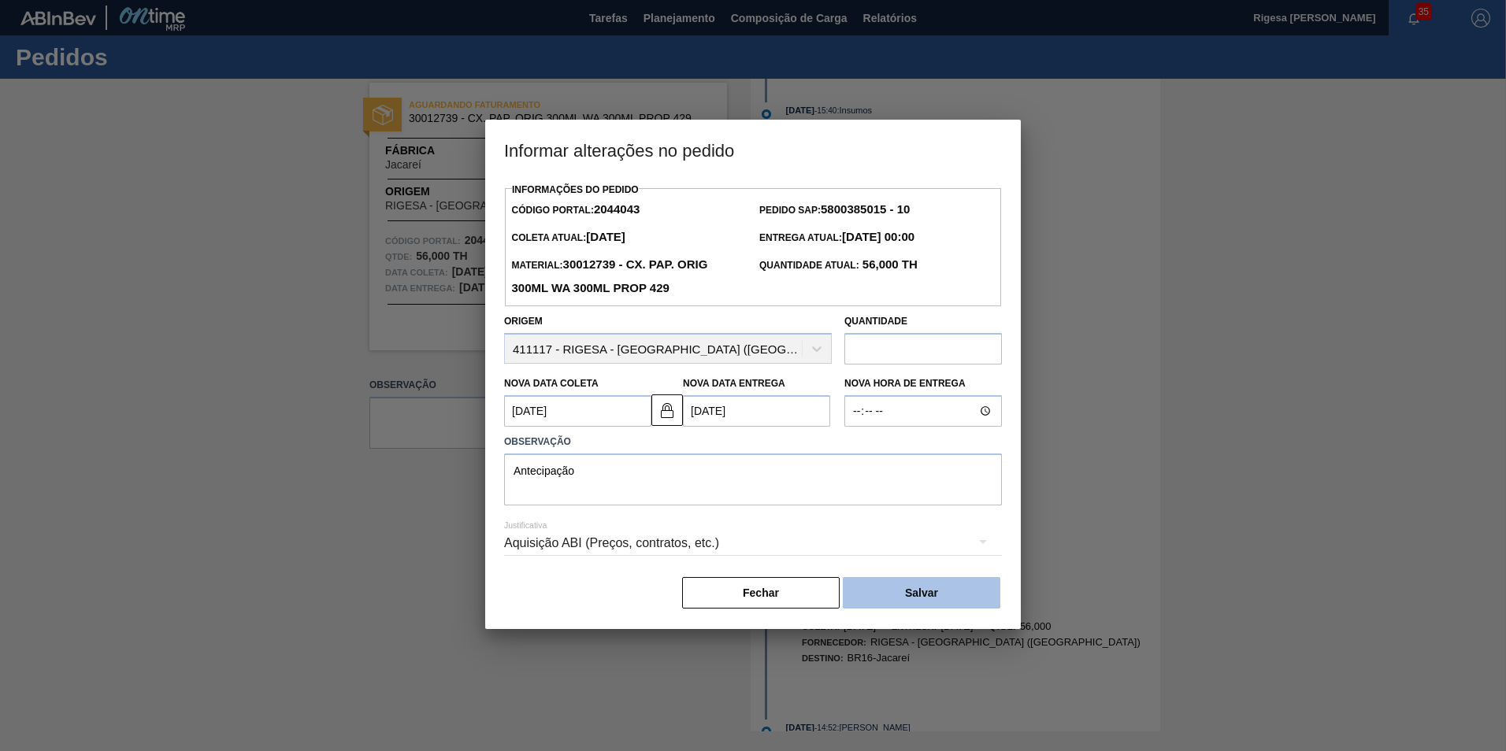
click at [902, 593] on button "Salvar" at bounding box center [922, 593] width 158 height 32
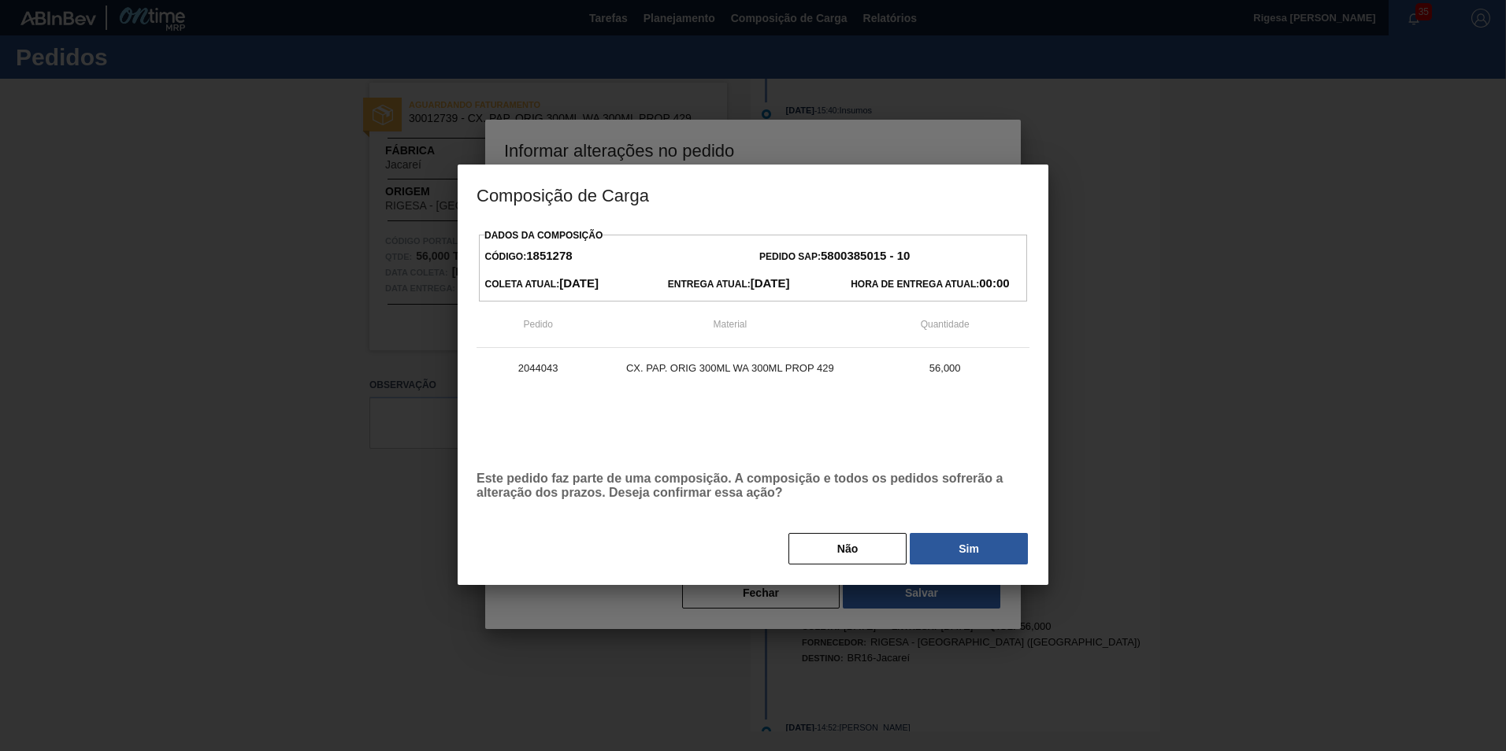
drag, startPoint x: 982, startPoint y: 541, endPoint x: 962, endPoint y: 535, distance: 21.4
click at [981, 541] on button "Sim" at bounding box center [969, 549] width 118 height 32
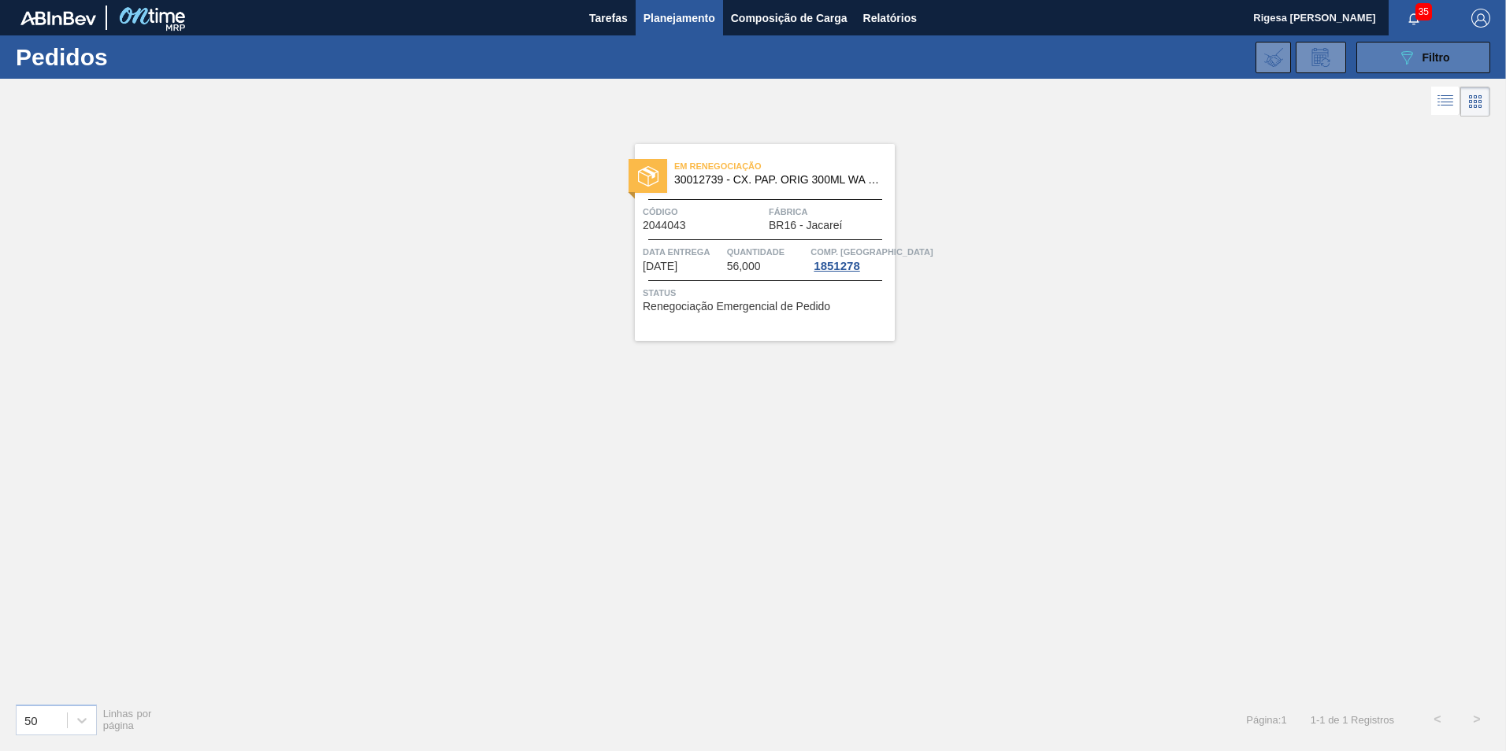
click at [1394, 54] on button "089F7B8B-B2A5-4AFE-B5C0-19BA573D28AC Filtro" at bounding box center [1423, 58] width 134 height 32
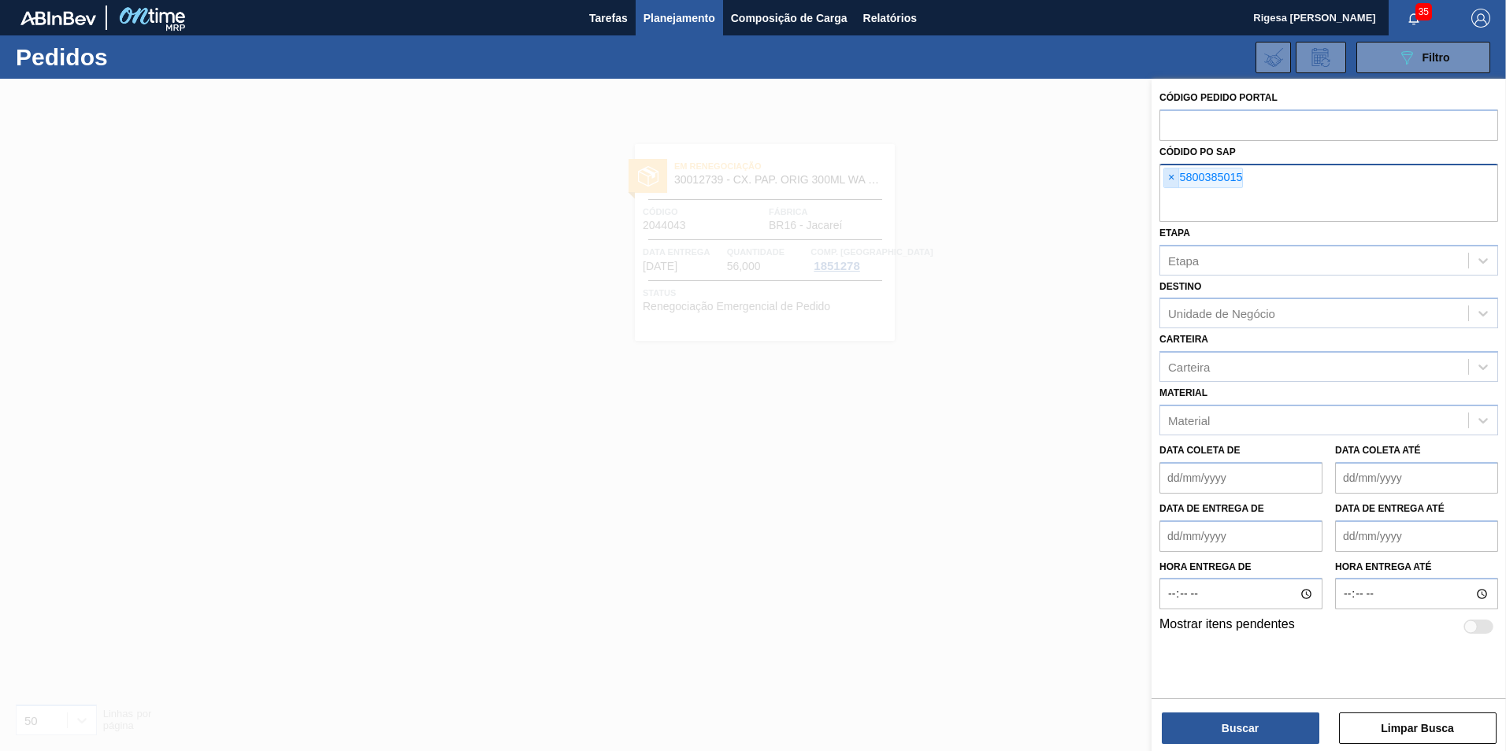
click at [1167, 180] on span "×" at bounding box center [1171, 178] width 15 height 19
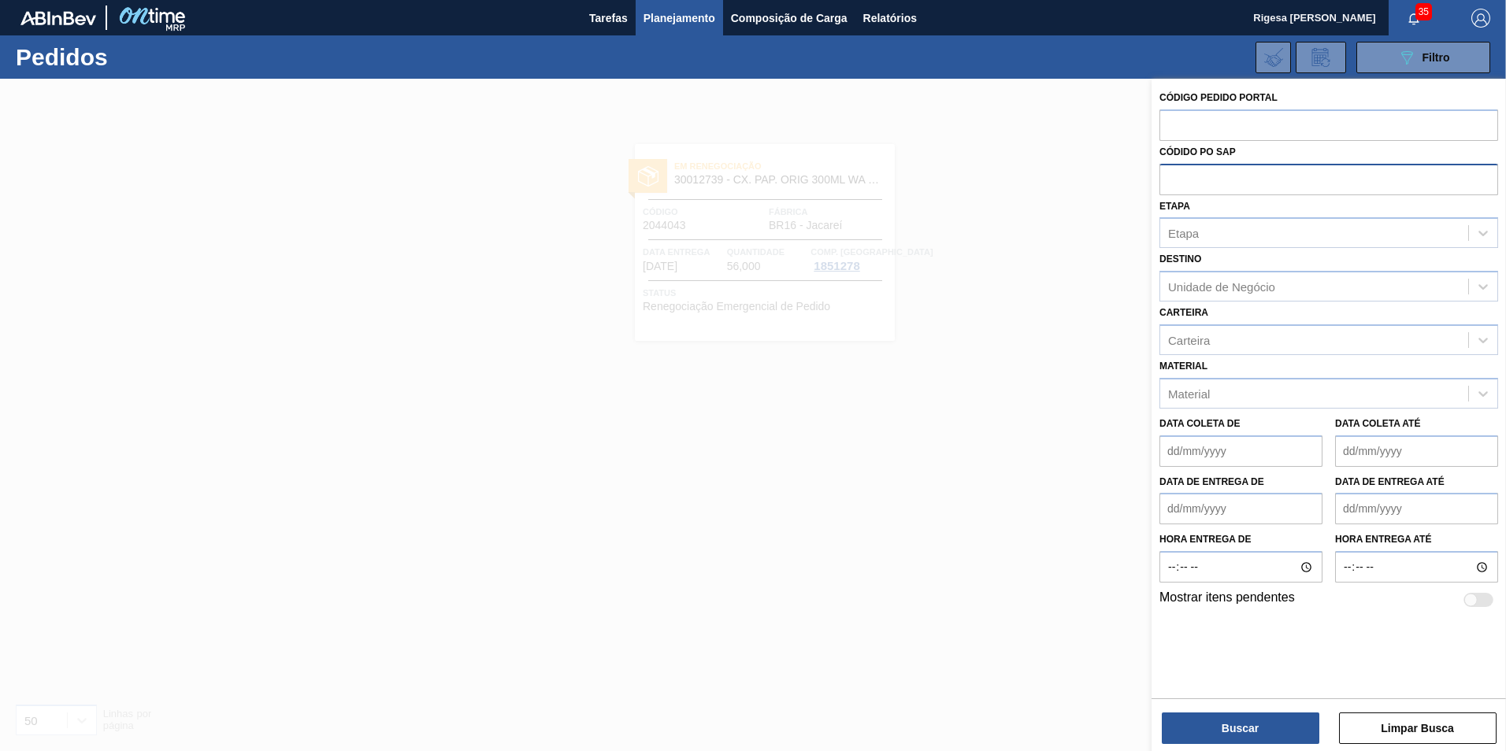
click at [1183, 180] on input "text" at bounding box center [1328, 179] width 339 height 30
paste input "5800370445~10"
type input "5800370445"
click at [1227, 730] on button "Buscar" at bounding box center [1241, 729] width 158 height 32
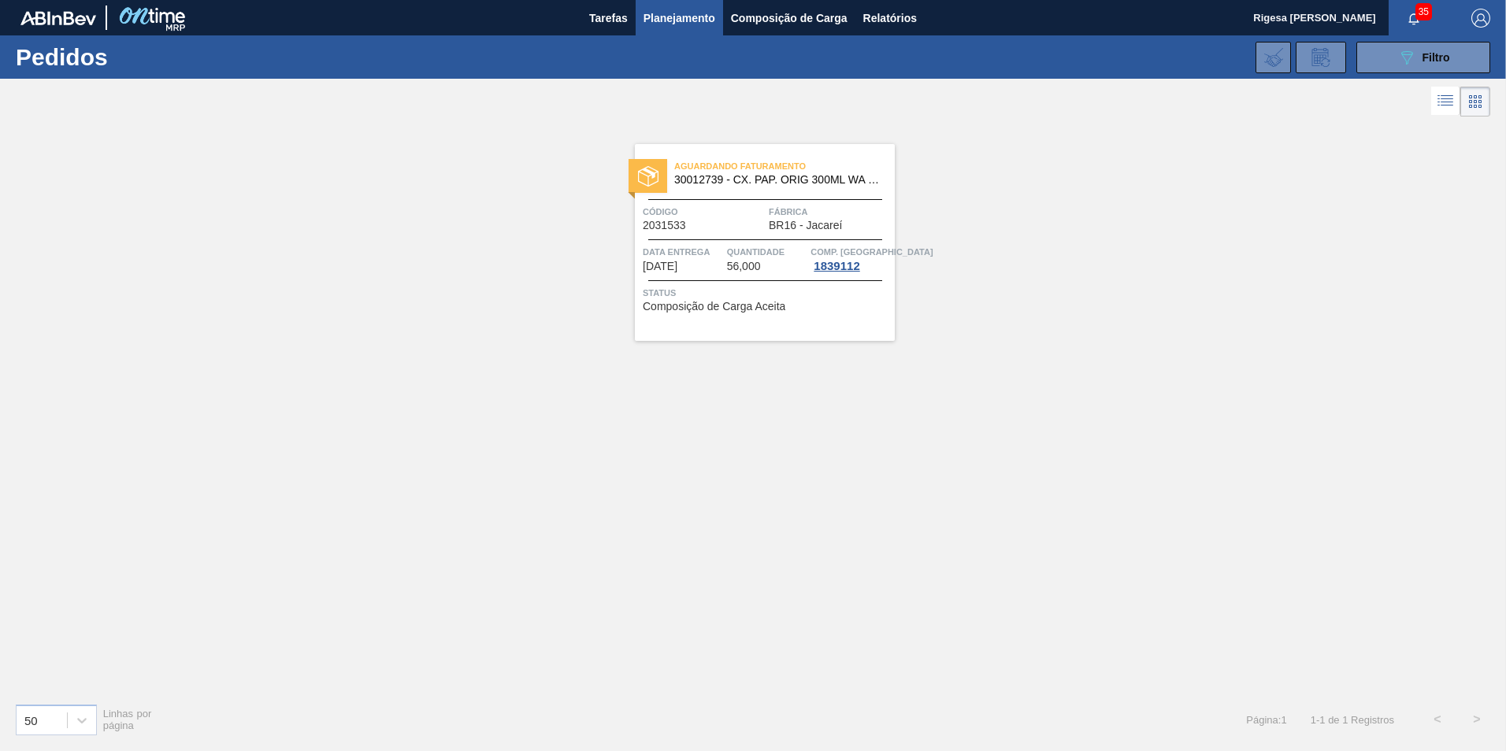
click at [729, 219] on span "Código" at bounding box center [704, 212] width 122 height 16
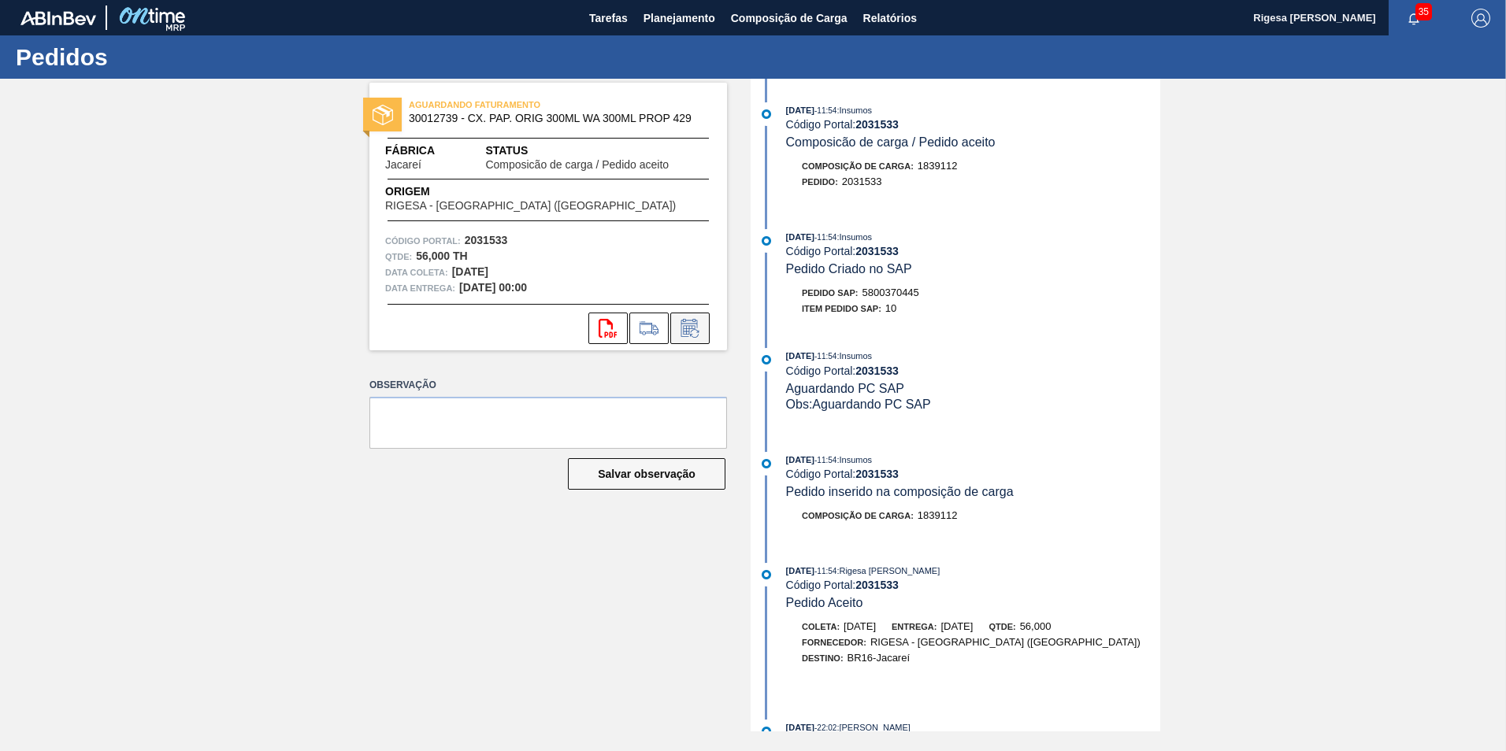
click at [689, 328] on icon at bounding box center [689, 329] width 12 height 9
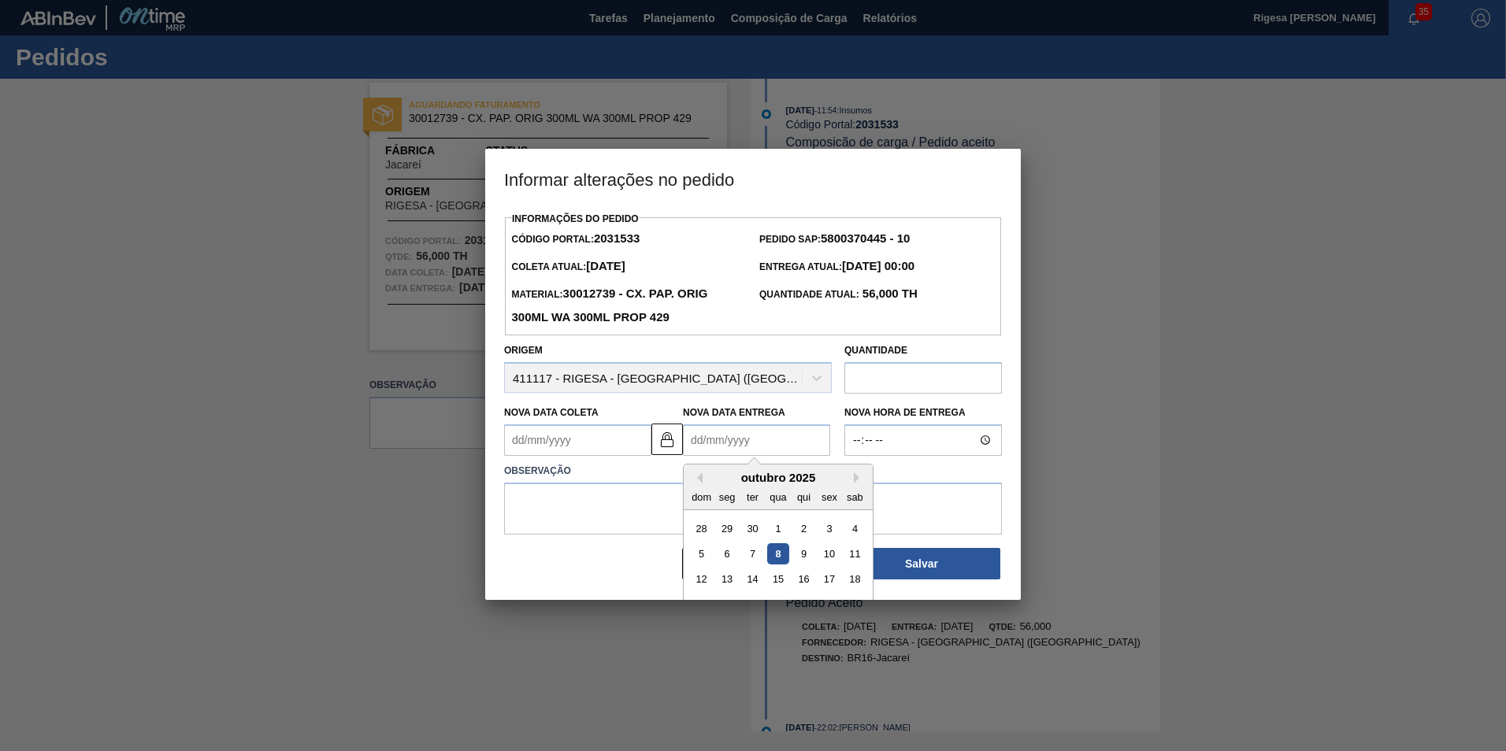
click at [799, 441] on Entrega2031533 "Nova Data Entrega" at bounding box center [756, 441] width 147 height 32
click at [807, 588] on div "16" at bounding box center [803, 579] width 21 height 21
type Coleta2031533 "[DATE]"
type Entrega2031533 "[DATE]"
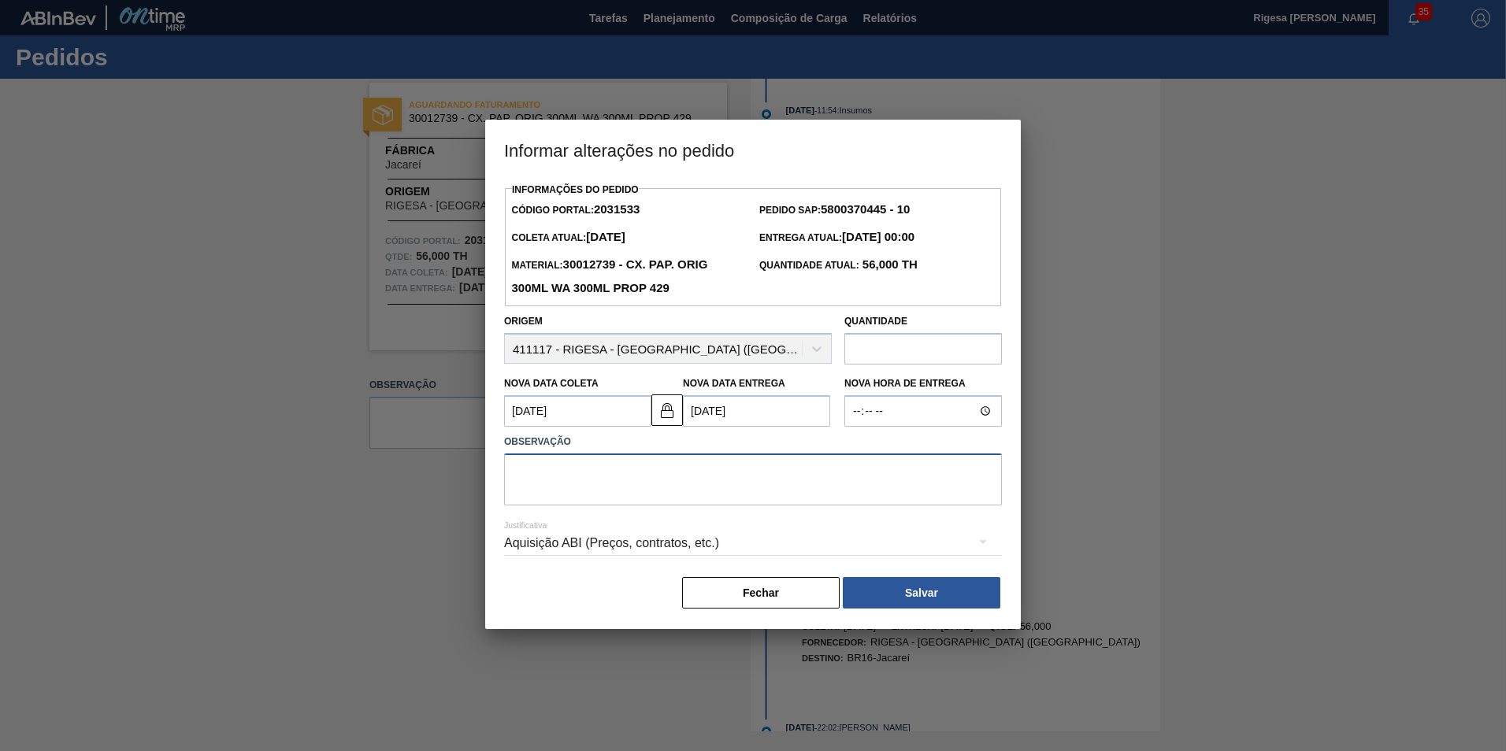
click at [651, 476] on textarea at bounding box center [753, 480] width 498 height 52
type textarea "Antecipação"
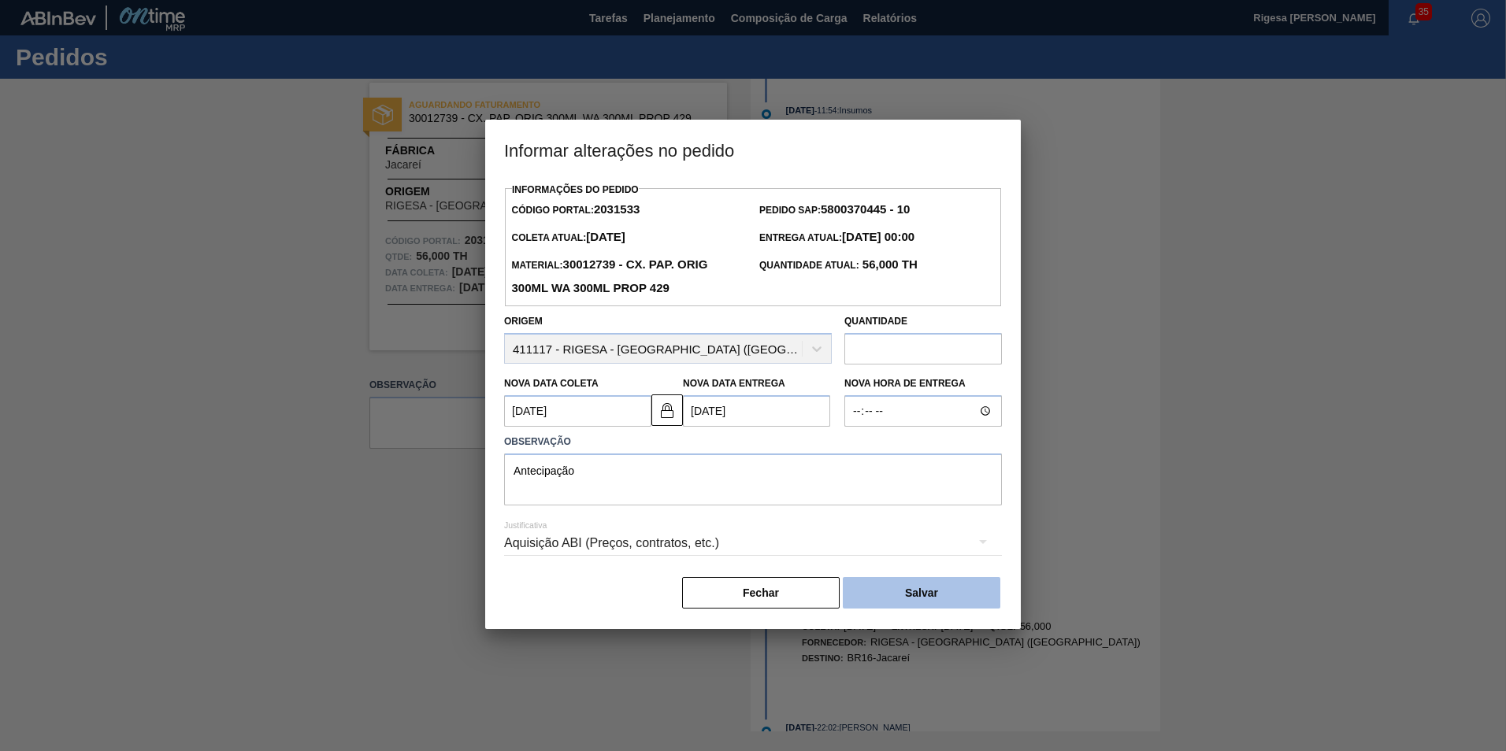
click at [955, 605] on button "Salvar" at bounding box center [922, 593] width 158 height 32
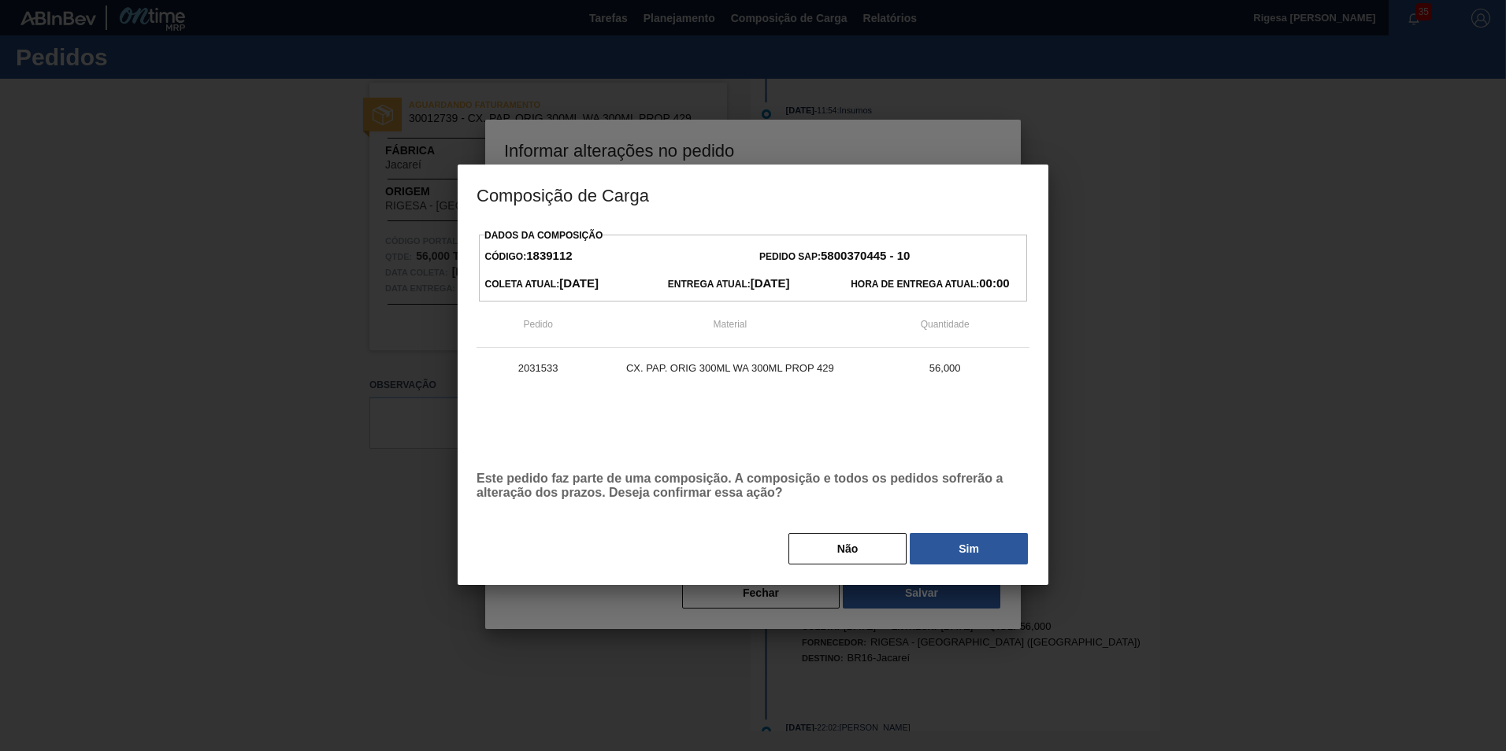
click at [960, 552] on button "Sim" at bounding box center [969, 549] width 118 height 32
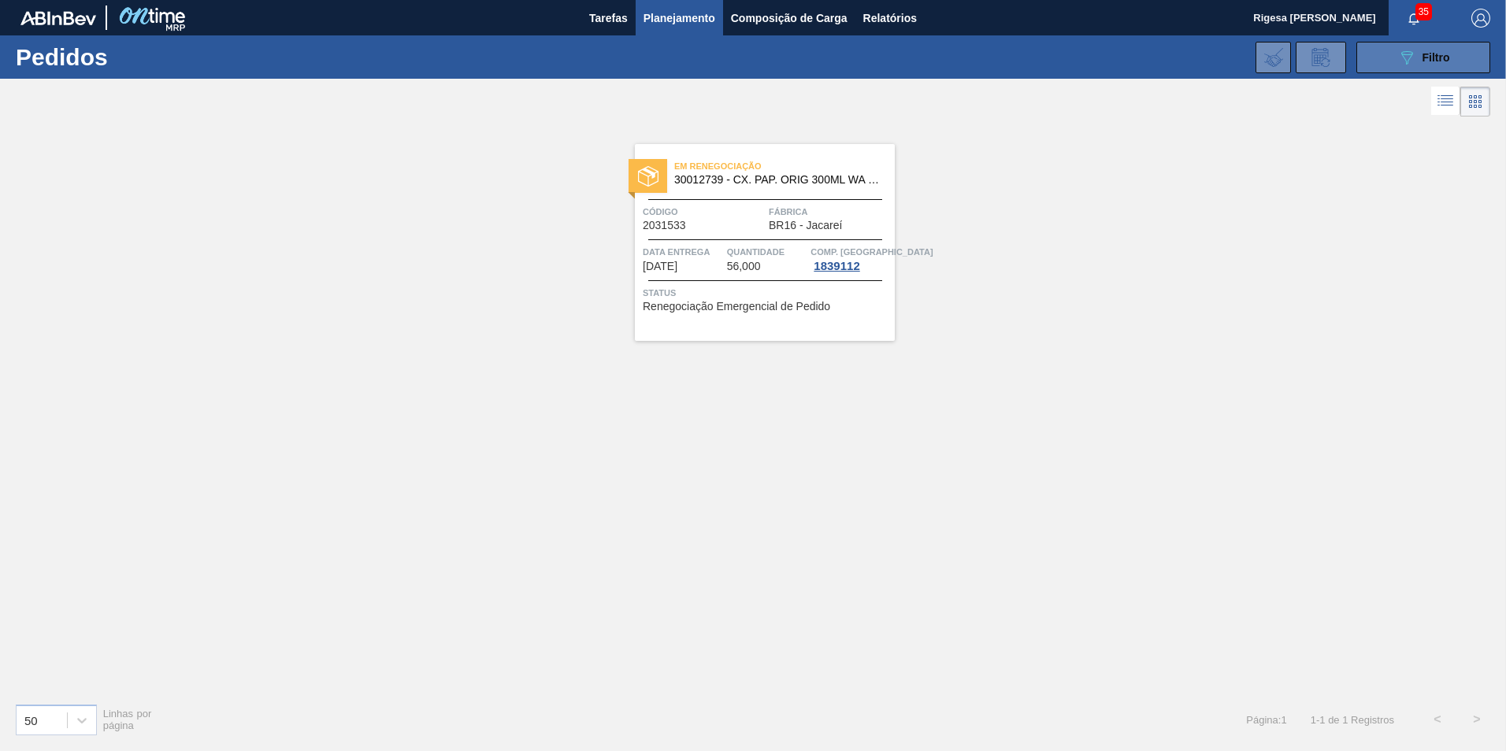
click at [1420, 50] on div "089F7B8B-B2A5-4AFE-B5C0-19BA573D28AC Filtro" at bounding box center [1423, 57] width 53 height 19
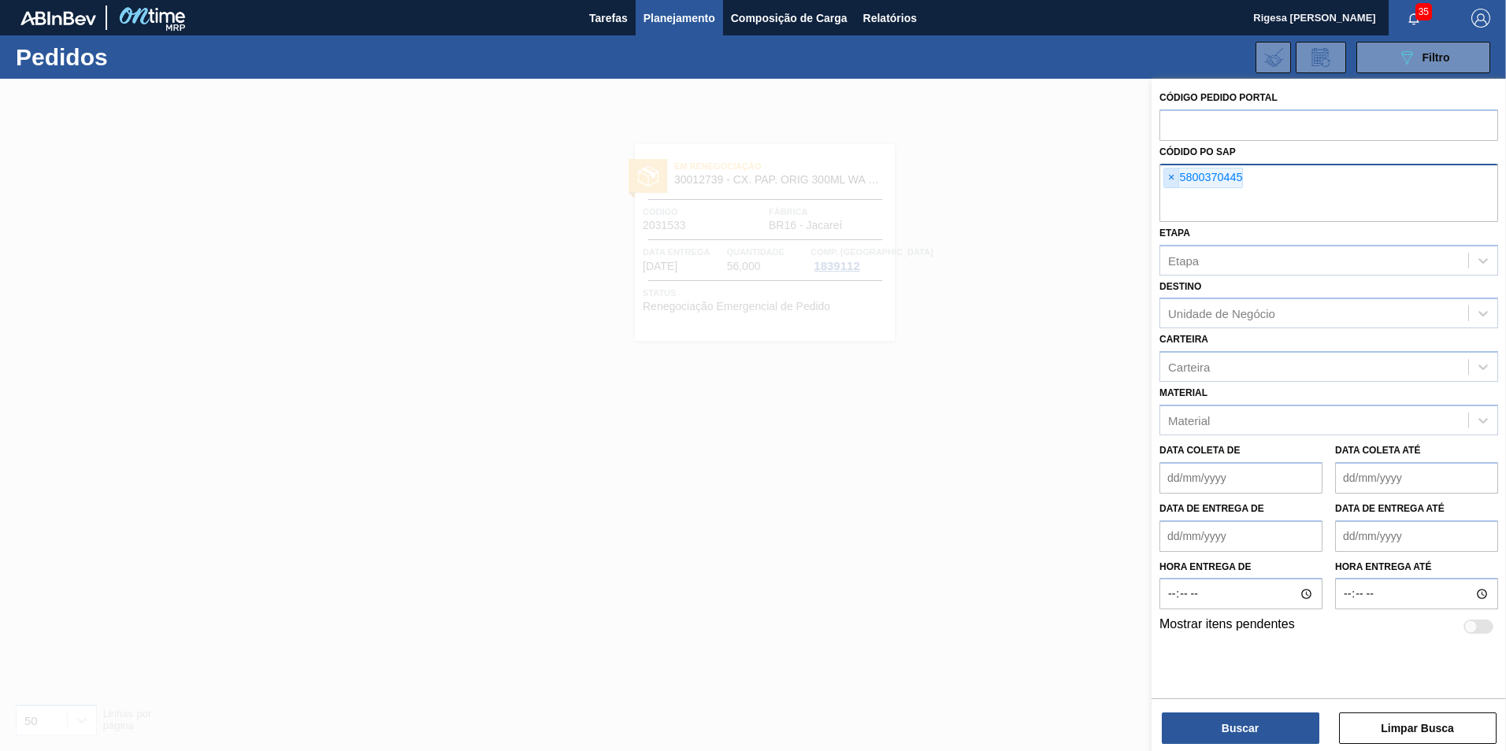
click at [1171, 180] on span "×" at bounding box center [1171, 178] width 15 height 19
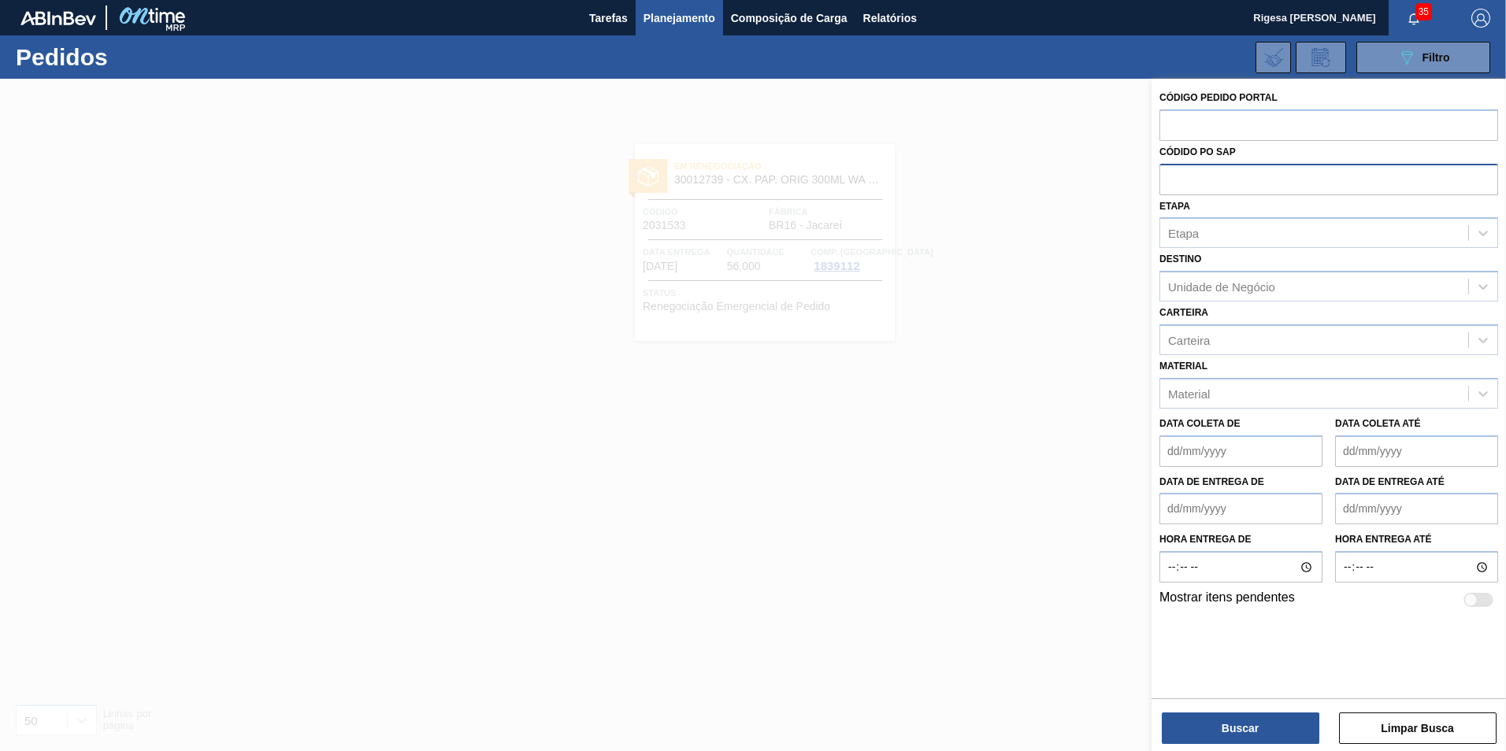
click at [1171, 180] on input "text" at bounding box center [1328, 179] width 339 height 30
paste input "5800385032"
type input "5800385032"
click at [1240, 733] on button "Buscar" at bounding box center [1241, 729] width 158 height 32
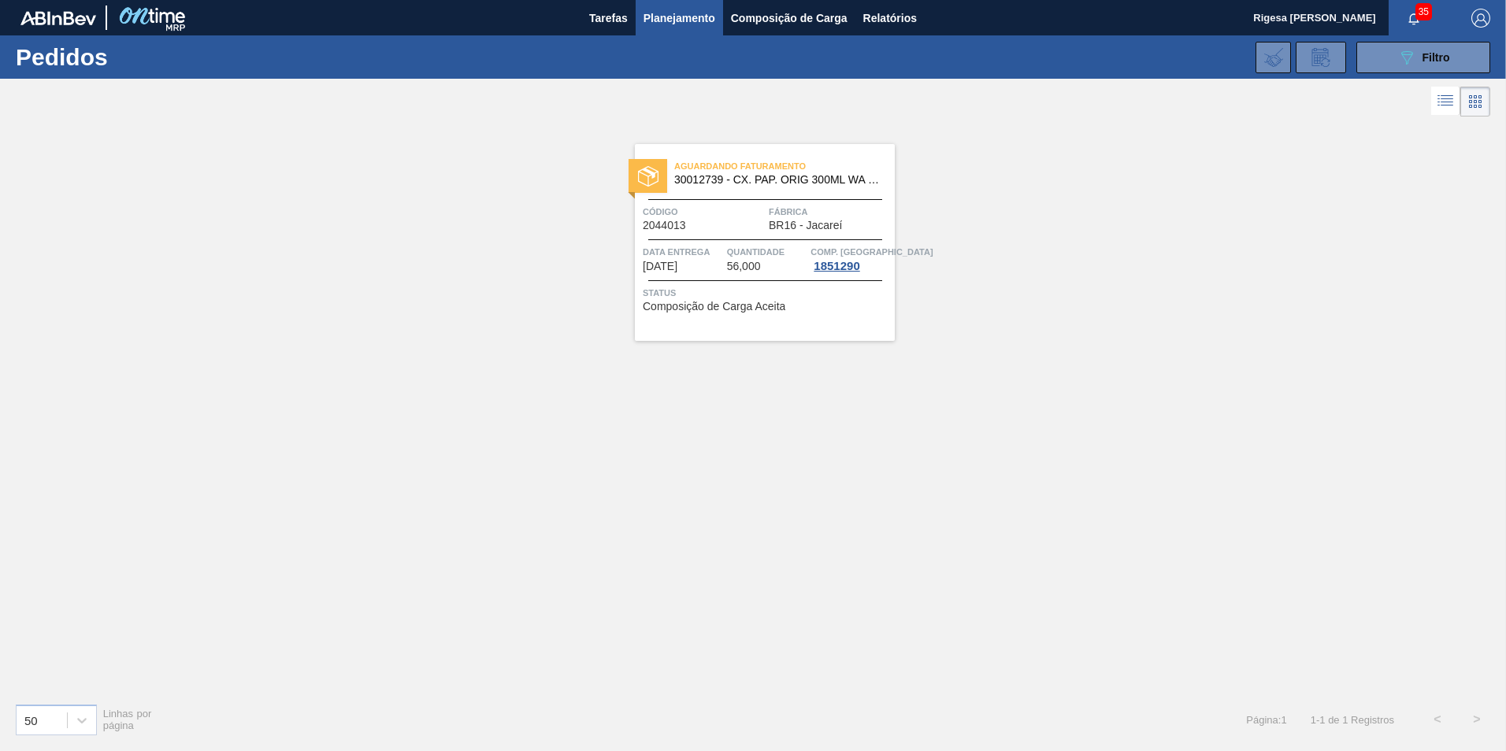
click at [729, 198] on div "Aguardando Faturamento 30012739 - CX. PAP. ORIG 300ML WA 300ML PROP 429 Código …" at bounding box center [765, 242] width 260 height 197
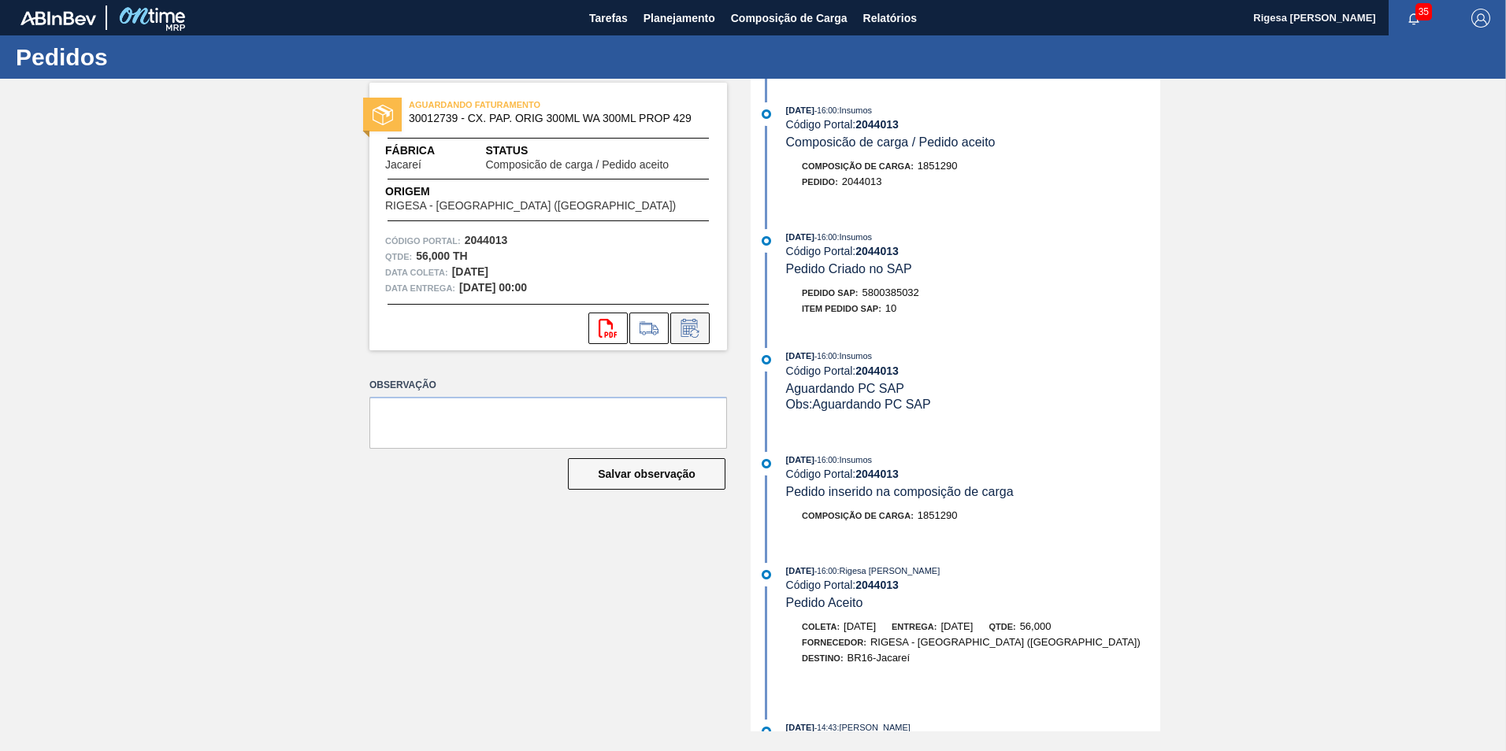
click at [687, 325] on icon at bounding box center [689, 328] width 25 height 19
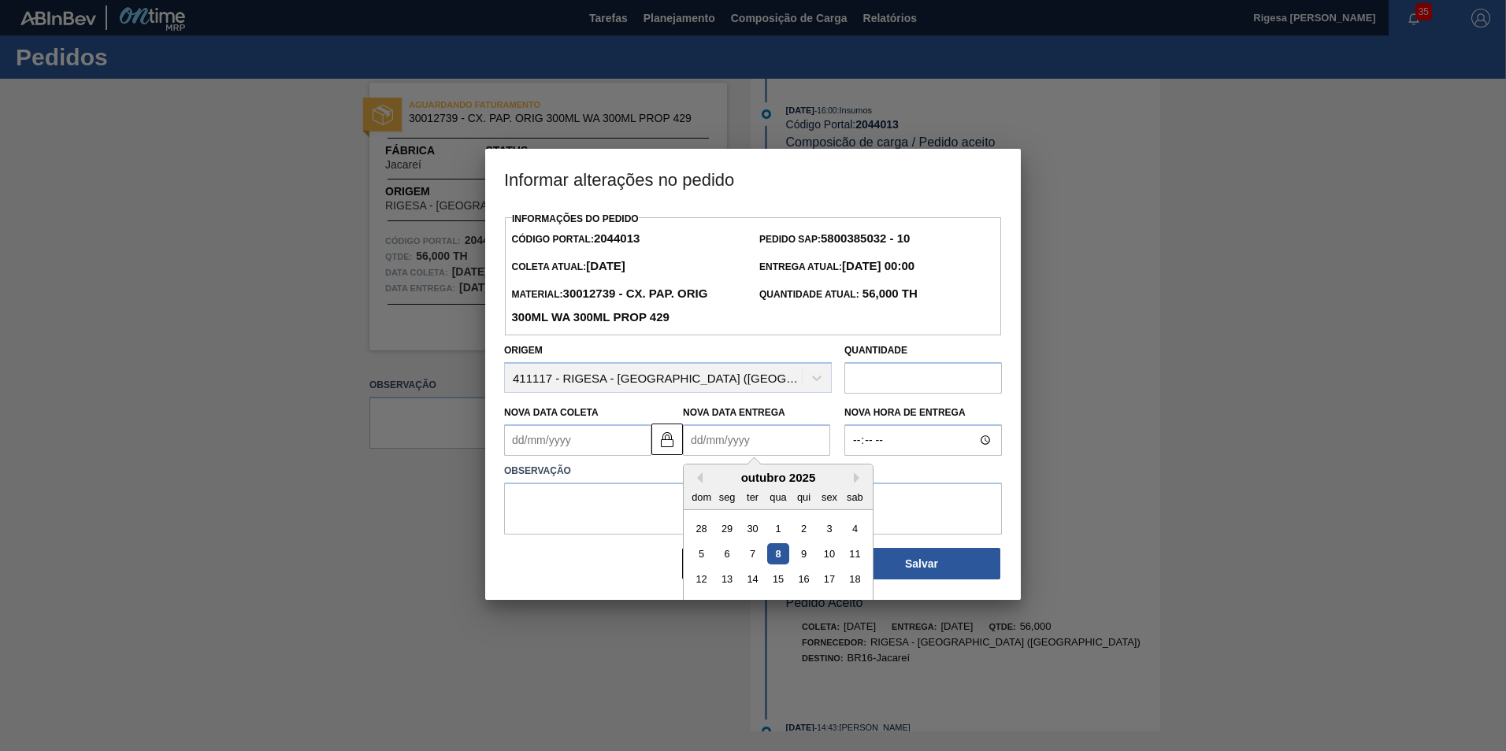
click at [735, 444] on Entrega2044013 "Nova Data Entrega" at bounding box center [756, 441] width 147 height 32
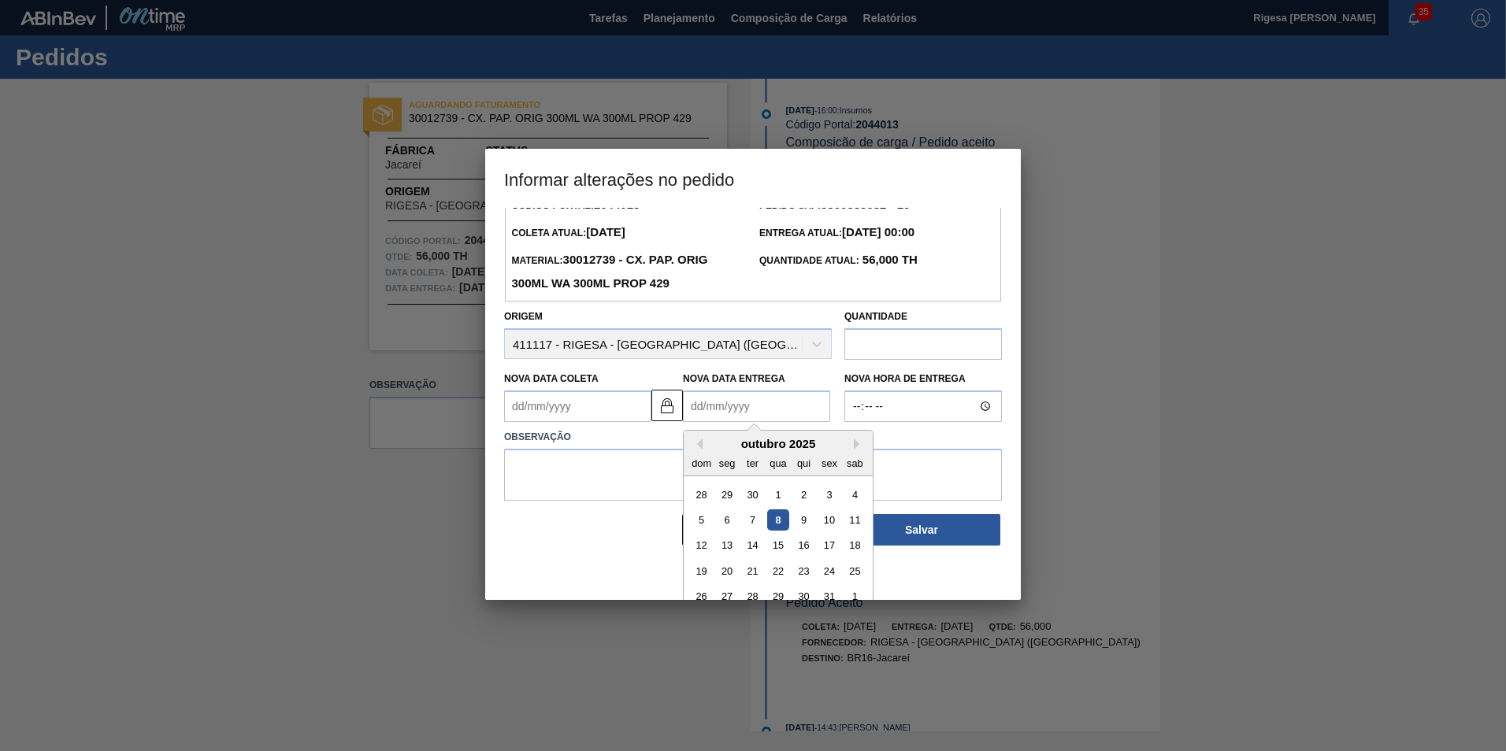
scroll to position [53, 0]
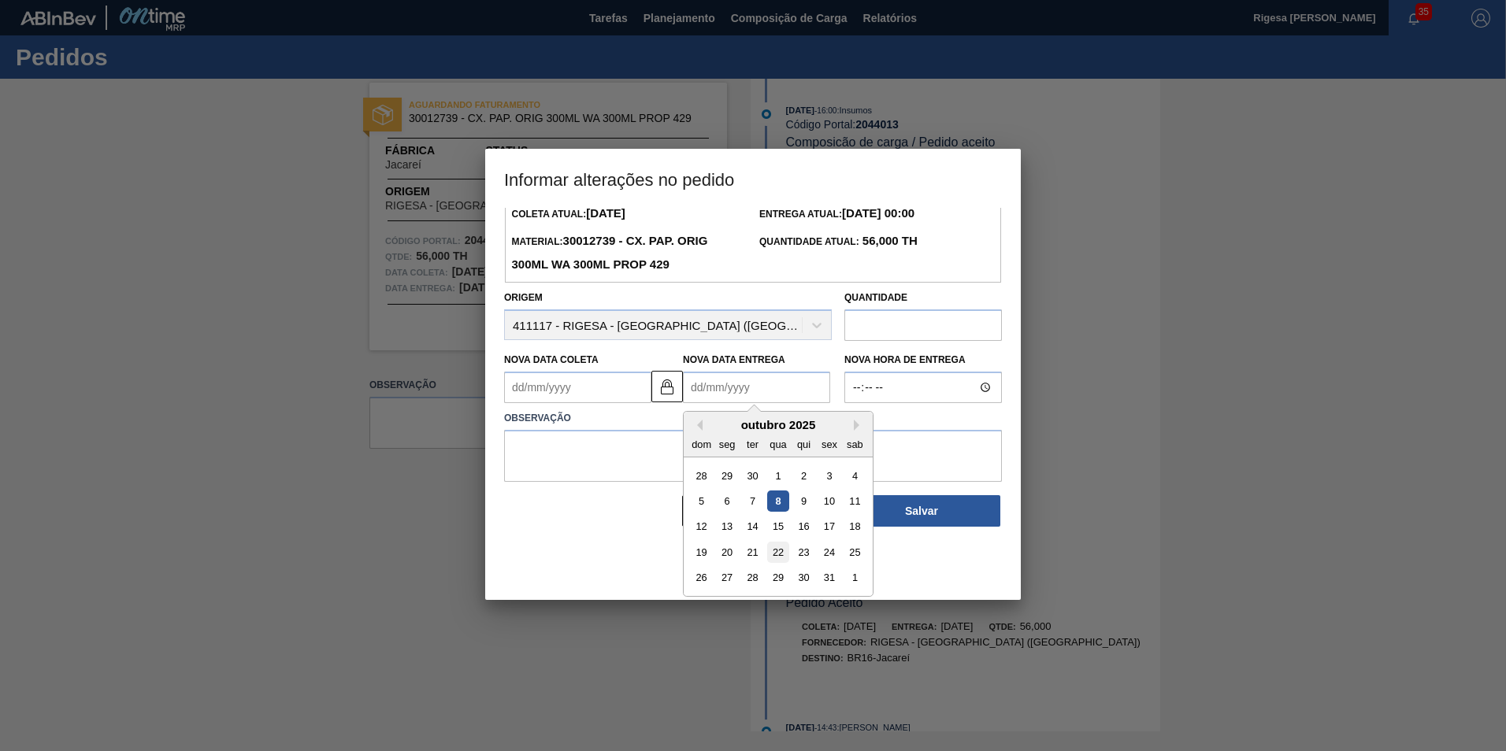
click at [777, 550] on div "22" at bounding box center [777, 552] width 21 height 21
type Coleta2044013 "[DATE]"
type Entrega2044013 "[DATE]"
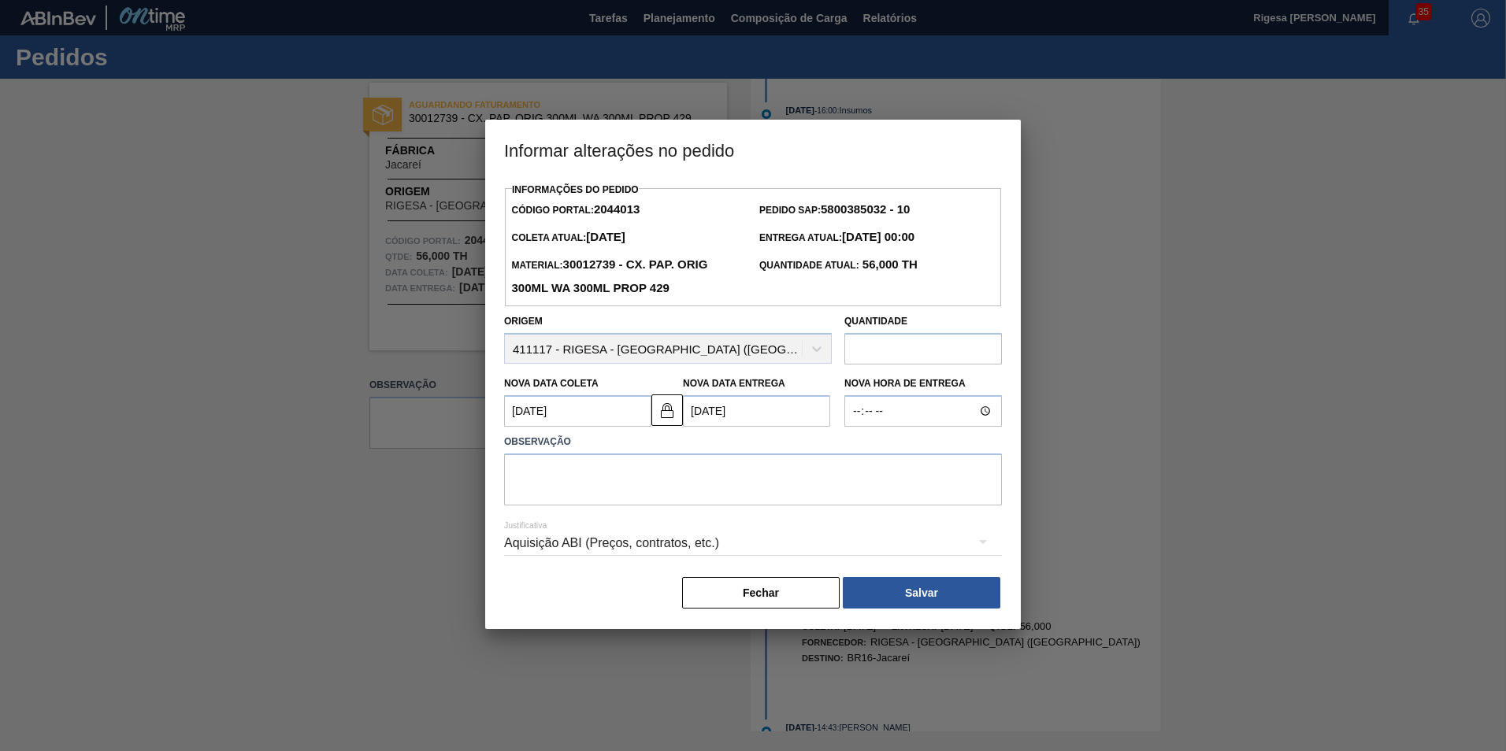
scroll to position [0, 0]
click at [636, 480] on textarea at bounding box center [753, 480] width 498 height 52
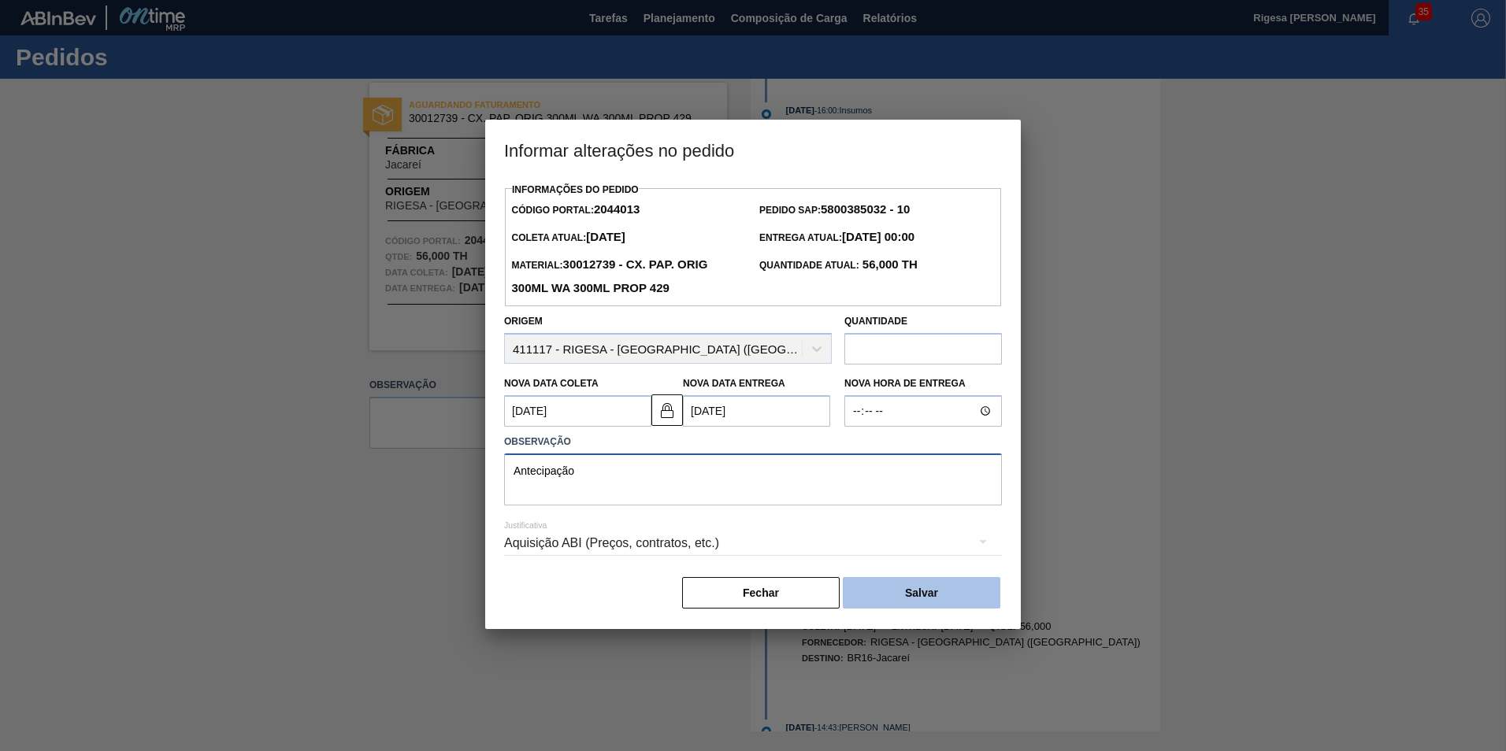
type textarea "Antecipação"
click at [870, 599] on button "Salvar" at bounding box center [922, 593] width 158 height 32
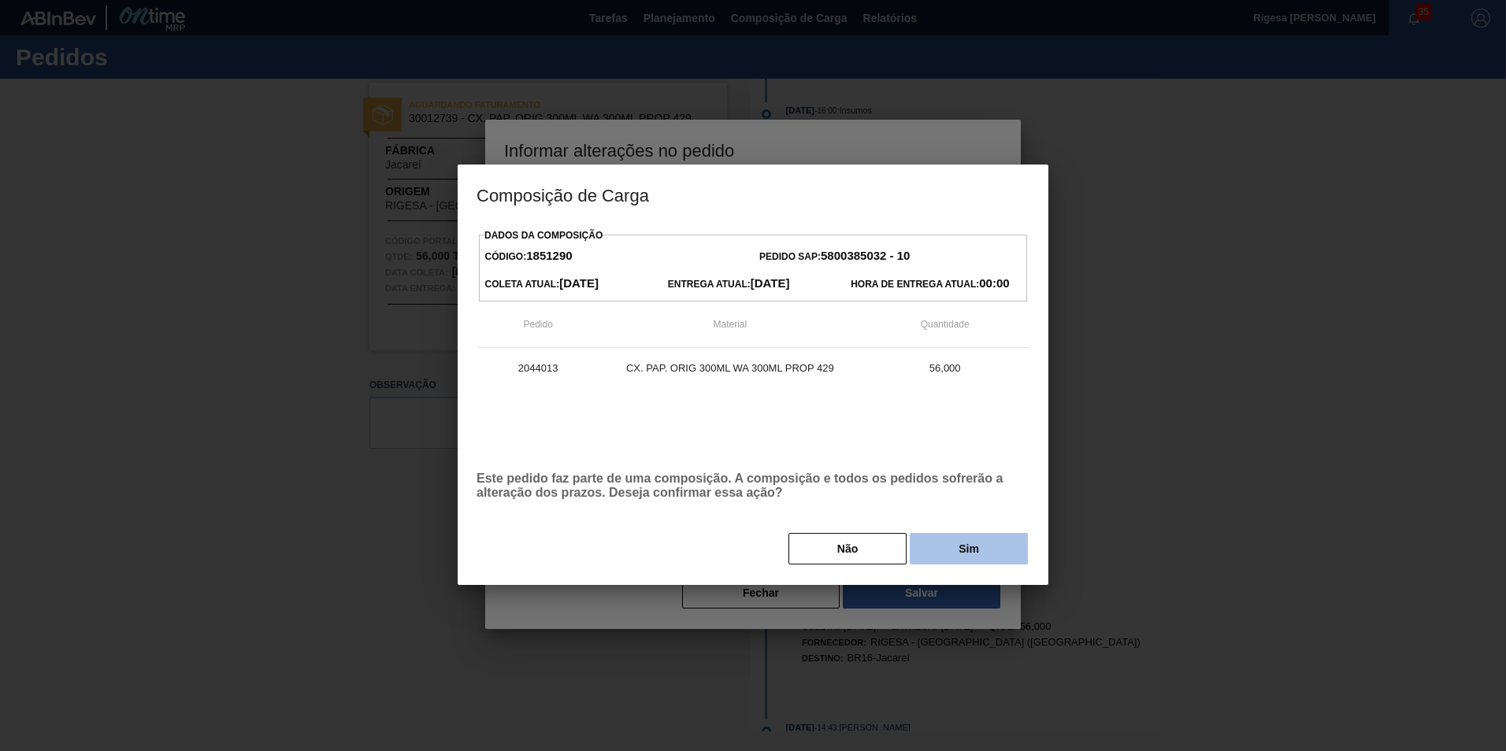
click at [961, 539] on button "Sim" at bounding box center [969, 549] width 118 height 32
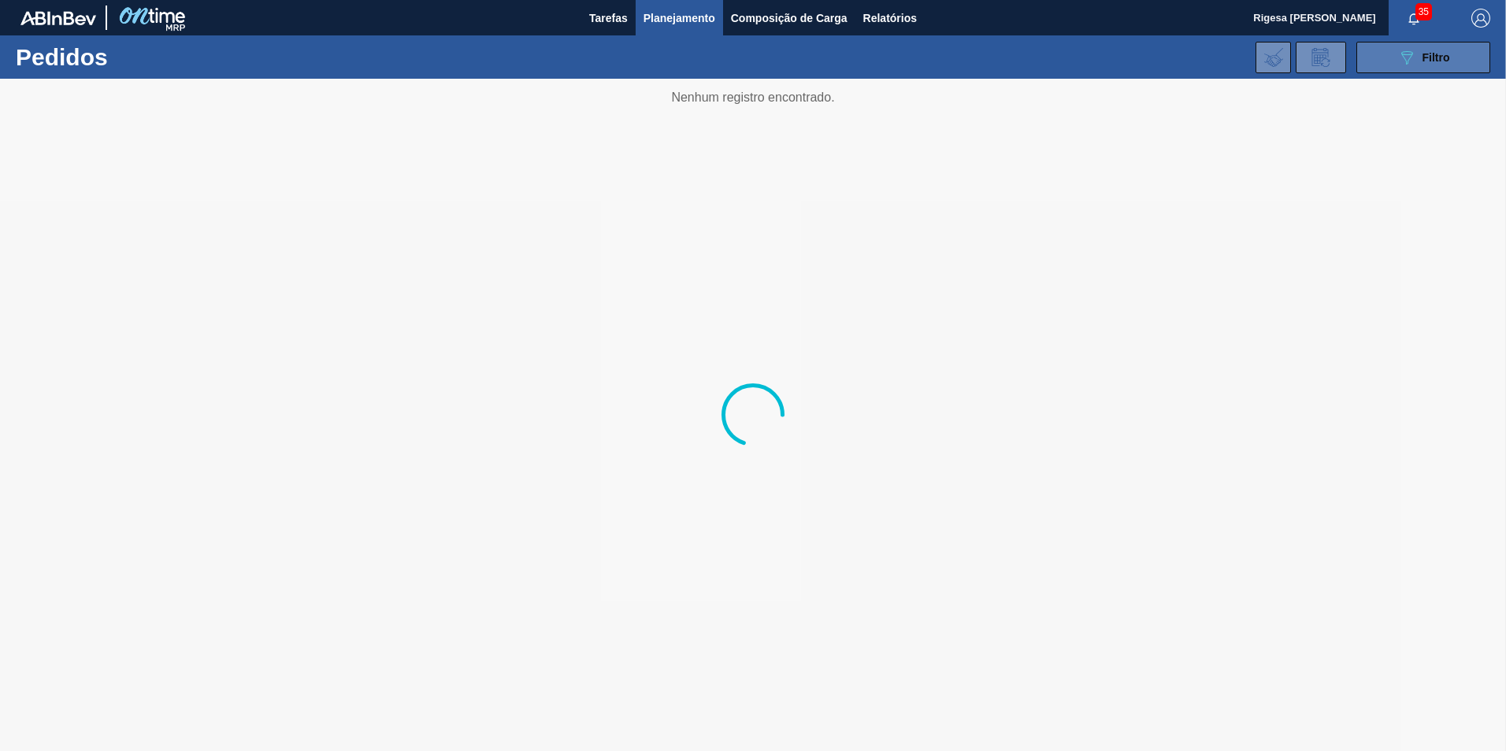
click at [1407, 49] on icon "089F7B8B-B2A5-4AFE-B5C0-19BA573D28AC" at bounding box center [1406, 57] width 19 height 19
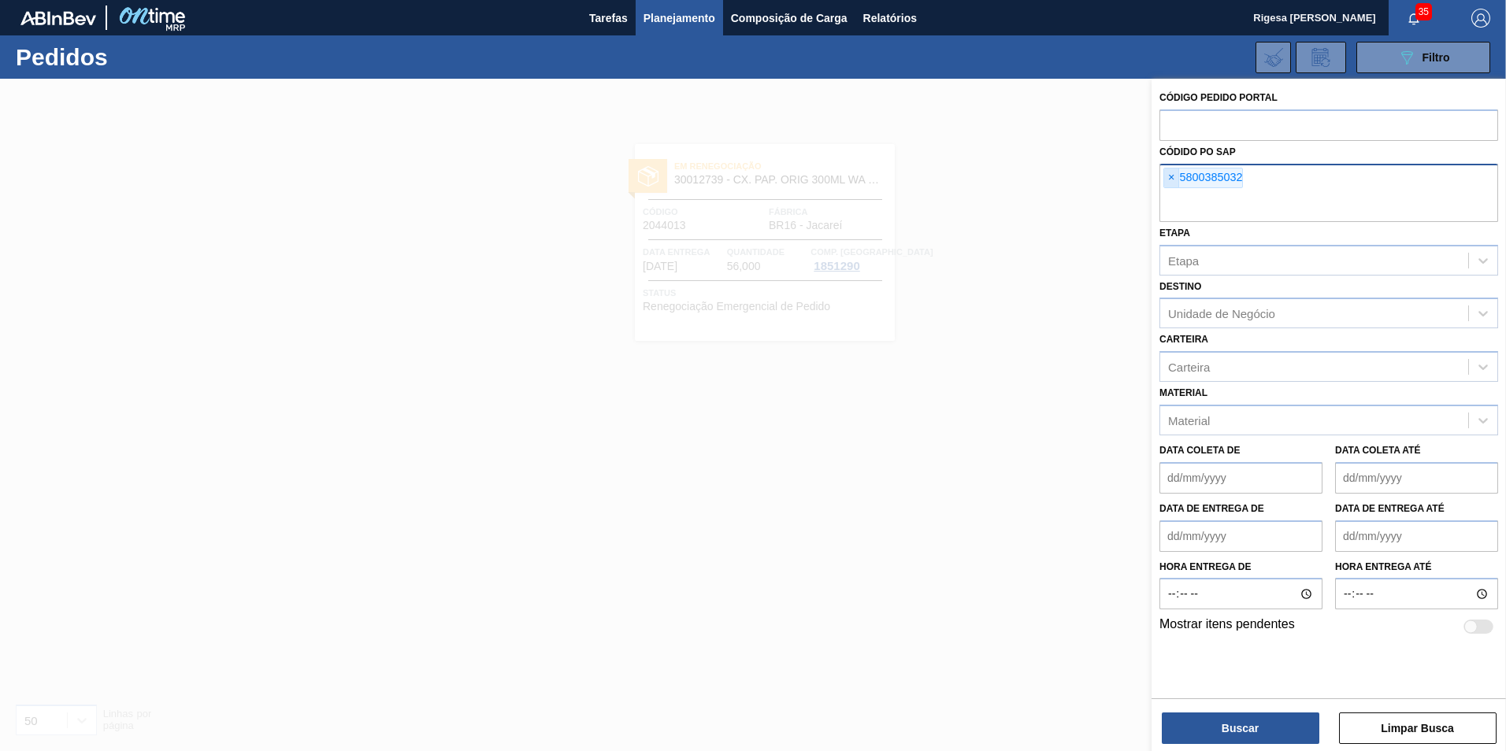
click at [1175, 174] on span "×" at bounding box center [1171, 178] width 15 height 19
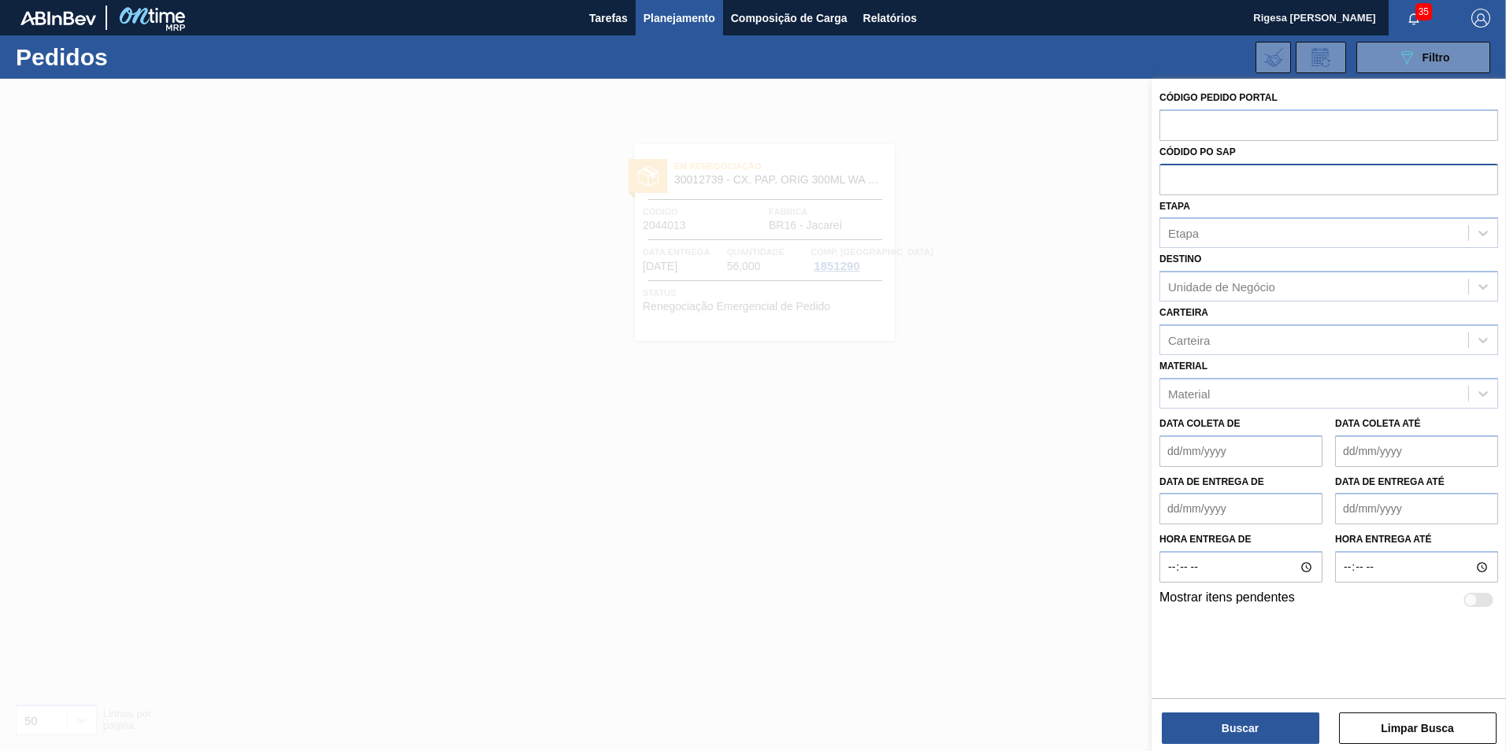
click at [1169, 180] on input "text" at bounding box center [1328, 179] width 339 height 30
paste input "5800385030"
type input "5800385030"
click at [1244, 718] on button "Buscar" at bounding box center [1241, 729] width 158 height 32
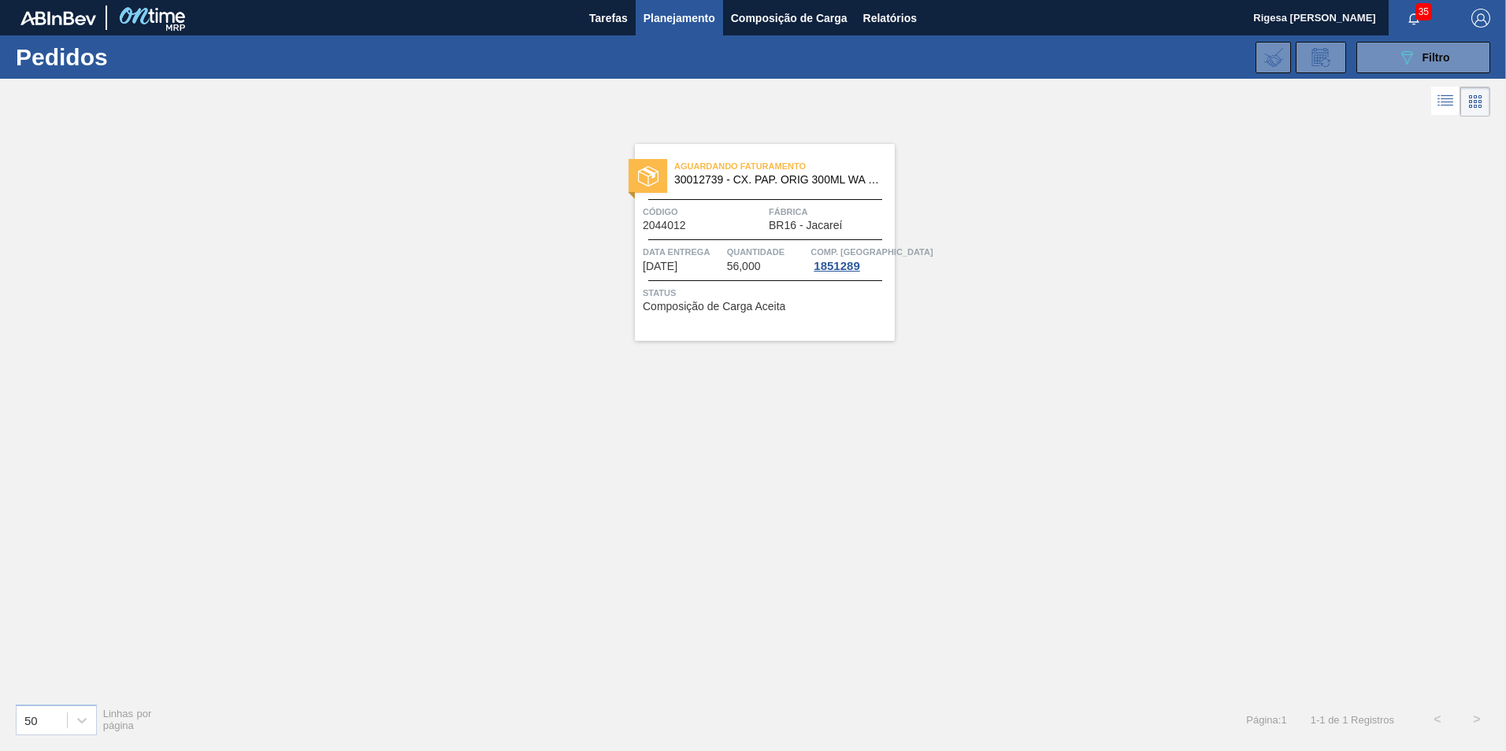
click at [724, 199] on div at bounding box center [765, 199] width 234 height 1
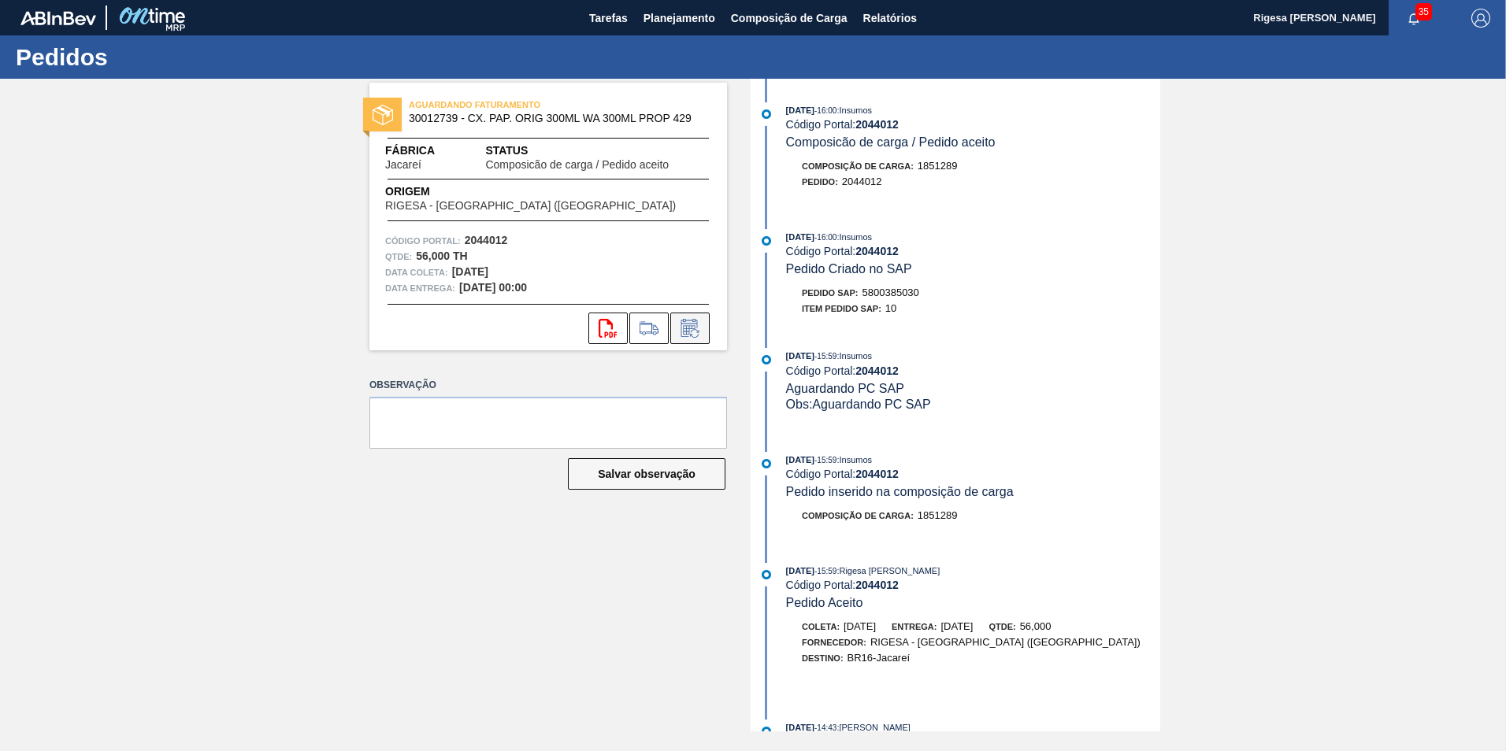
click at [688, 327] on icon at bounding box center [689, 328] width 25 height 19
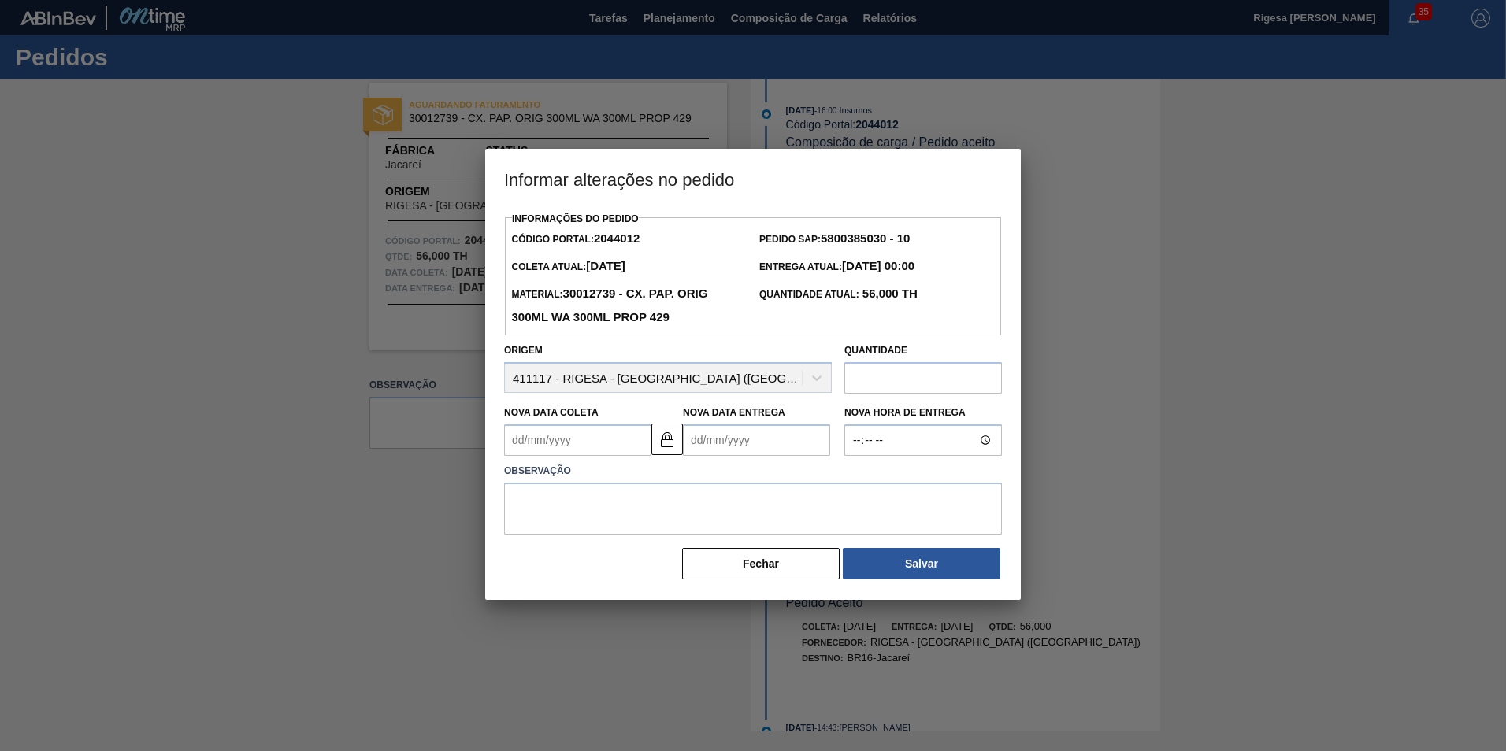
click at [729, 445] on Entrega2044012 "Nova Data Entrega" at bounding box center [756, 441] width 147 height 32
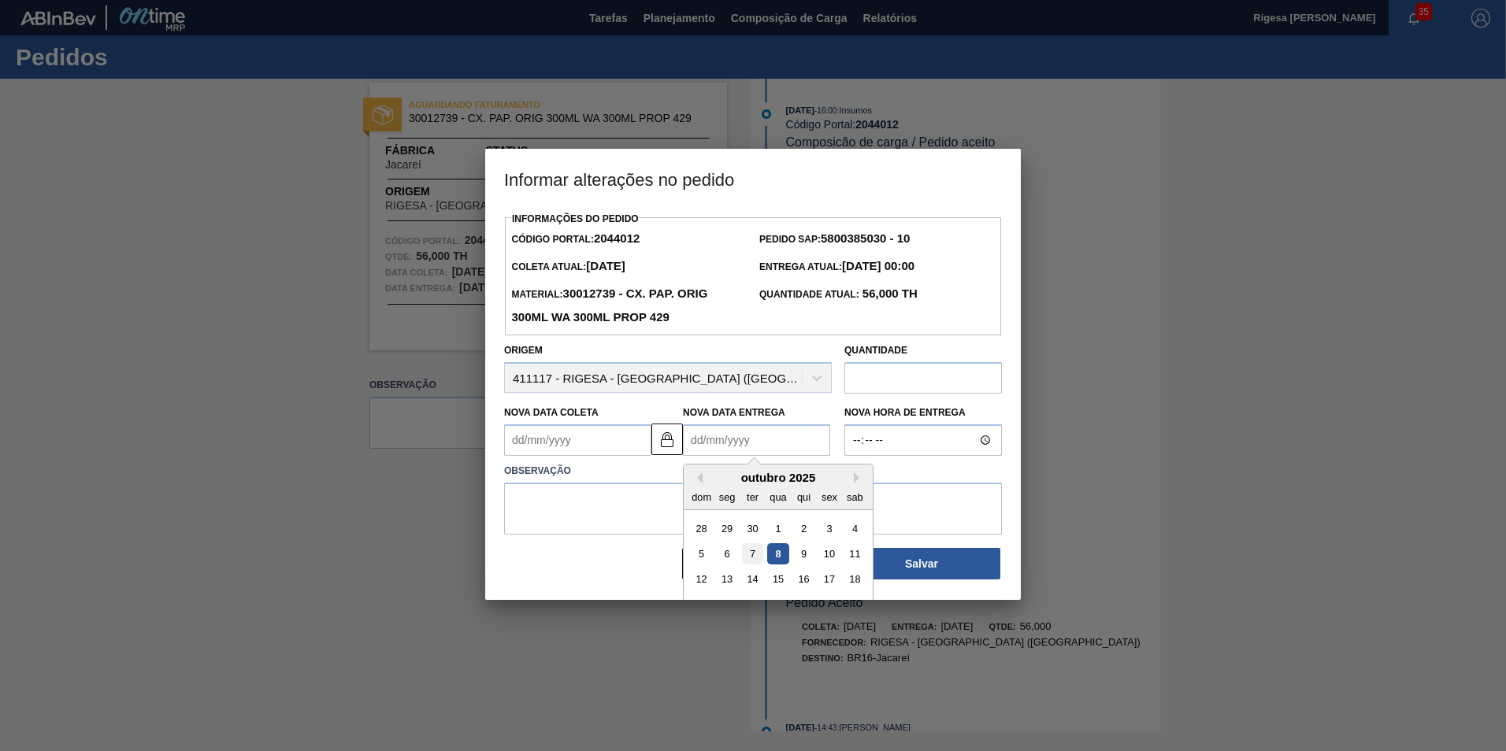
scroll to position [53, 0]
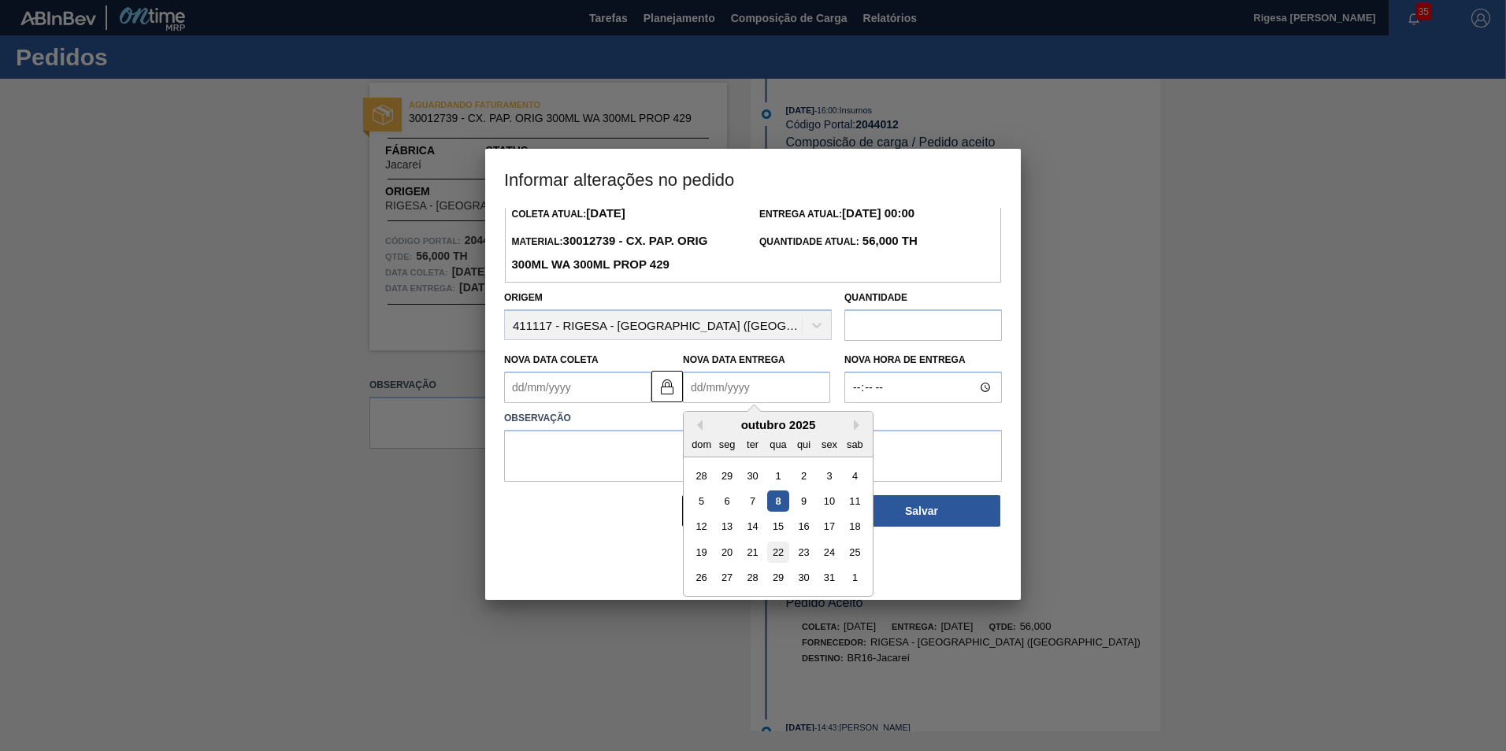
click at [777, 553] on div "22" at bounding box center [777, 552] width 21 height 21
type Coleta2044012 "[DATE]"
type Entrega2044012 "[DATE]"
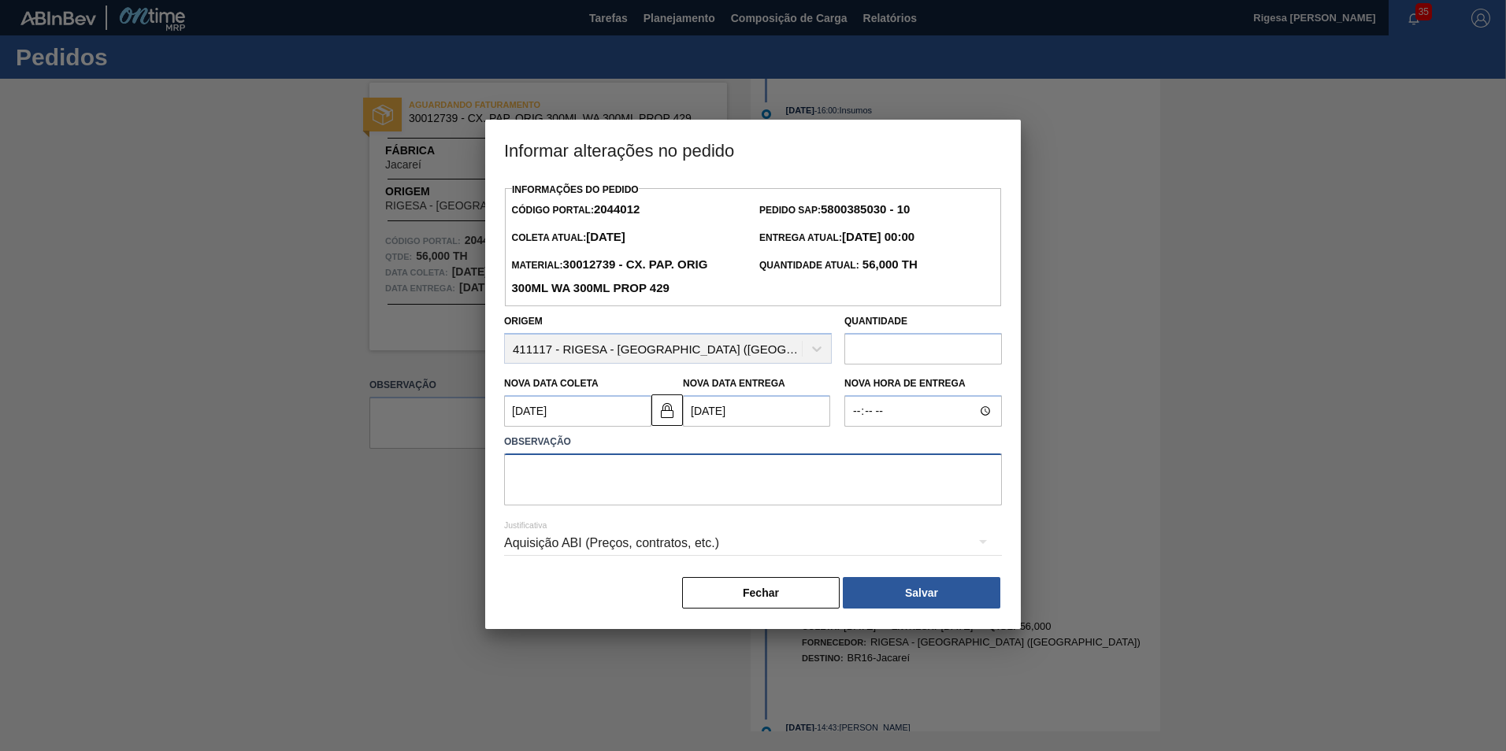
click at [625, 476] on textarea at bounding box center [753, 480] width 498 height 52
type textarea "Antecipação"
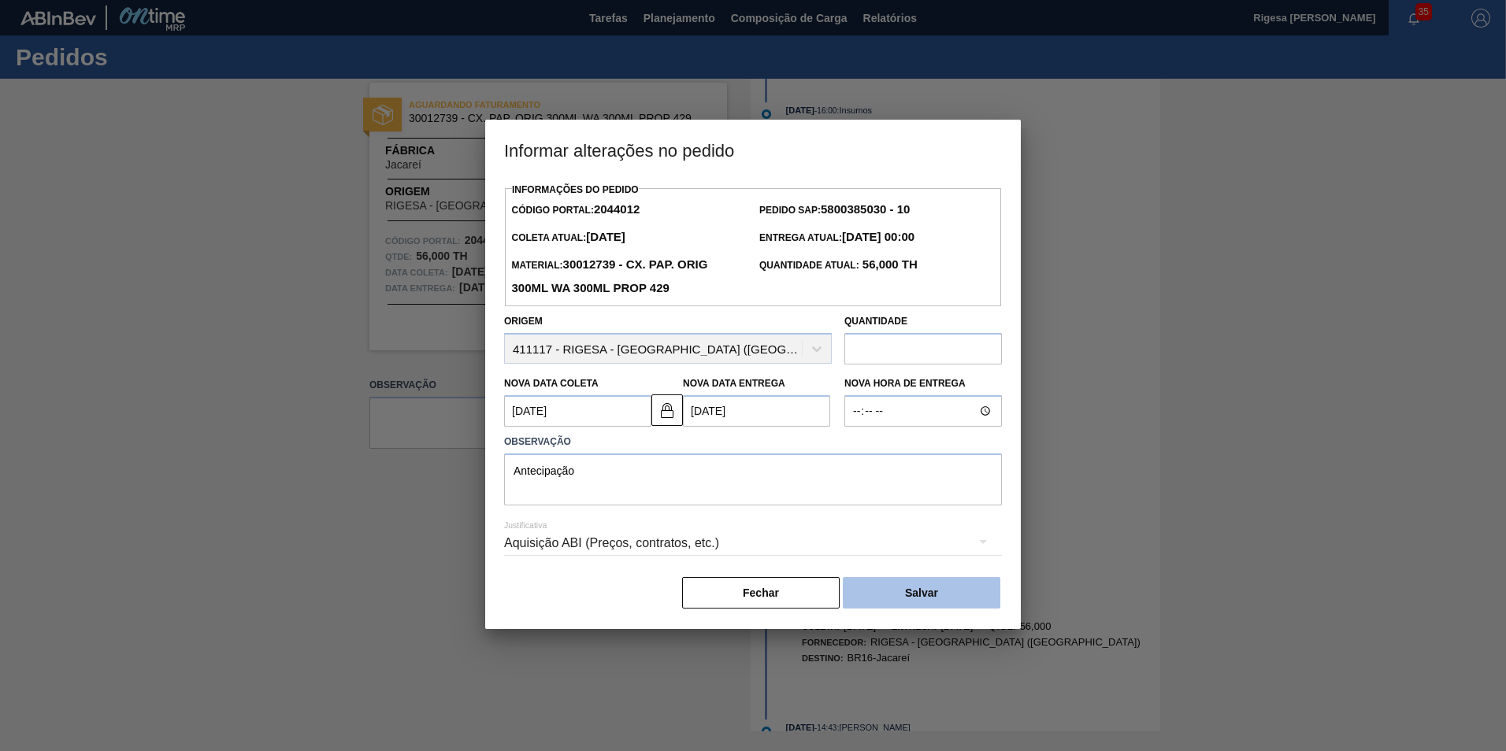
click at [881, 602] on button "Salvar" at bounding box center [922, 593] width 158 height 32
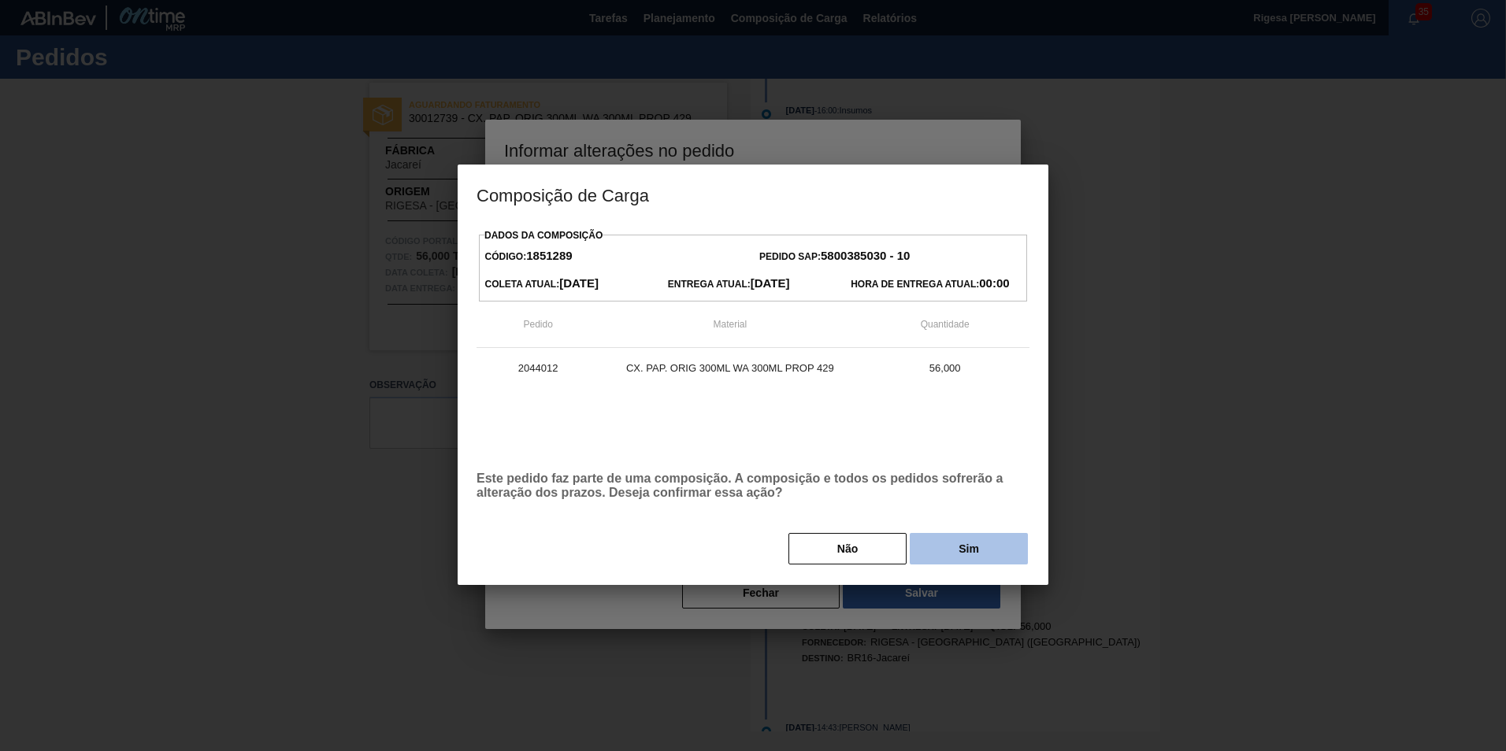
click at [960, 550] on button "Sim" at bounding box center [969, 549] width 118 height 32
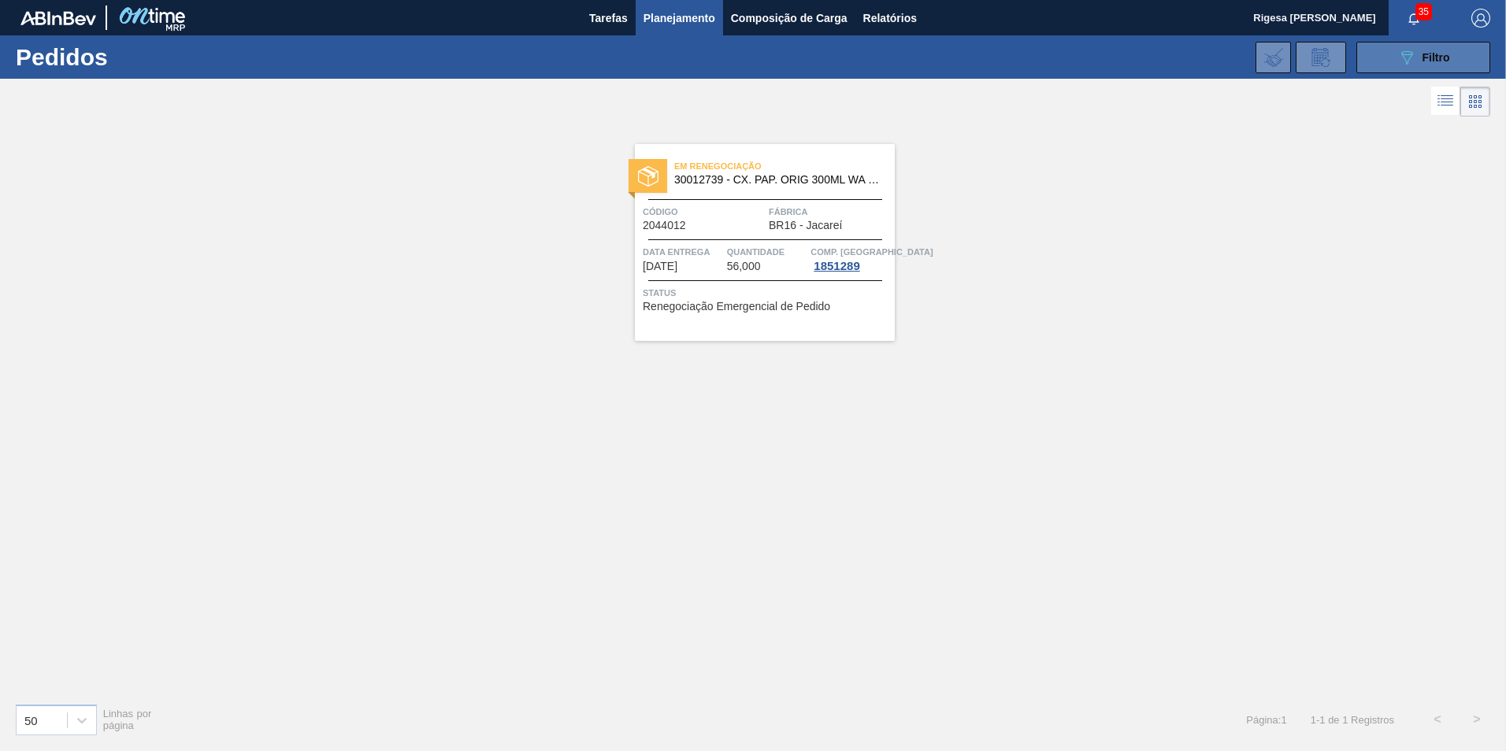
click at [1403, 54] on icon at bounding box center [1407, 57] width 12 height 13
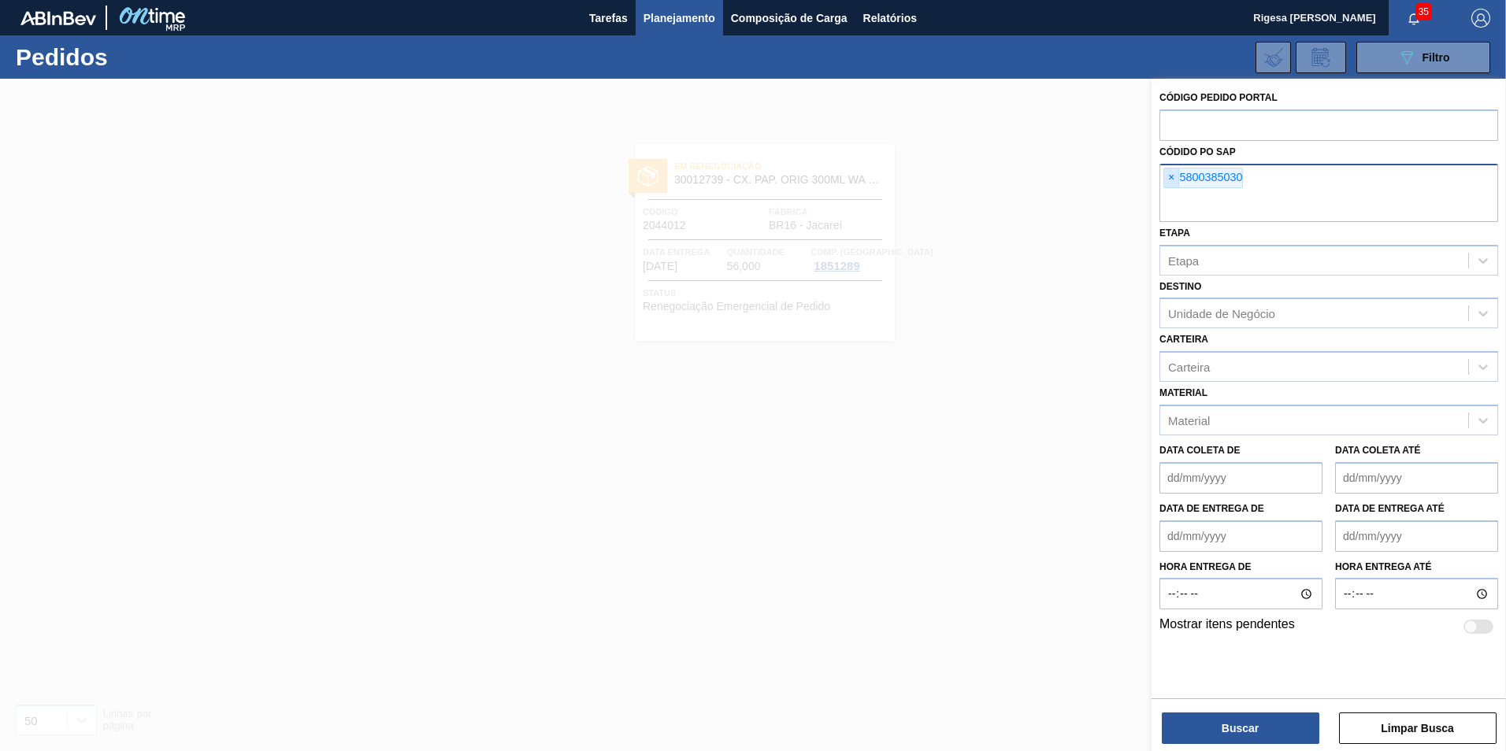
click at [1167, 178] on span "×" at bounding box center [1171, 178] width 15 height 19
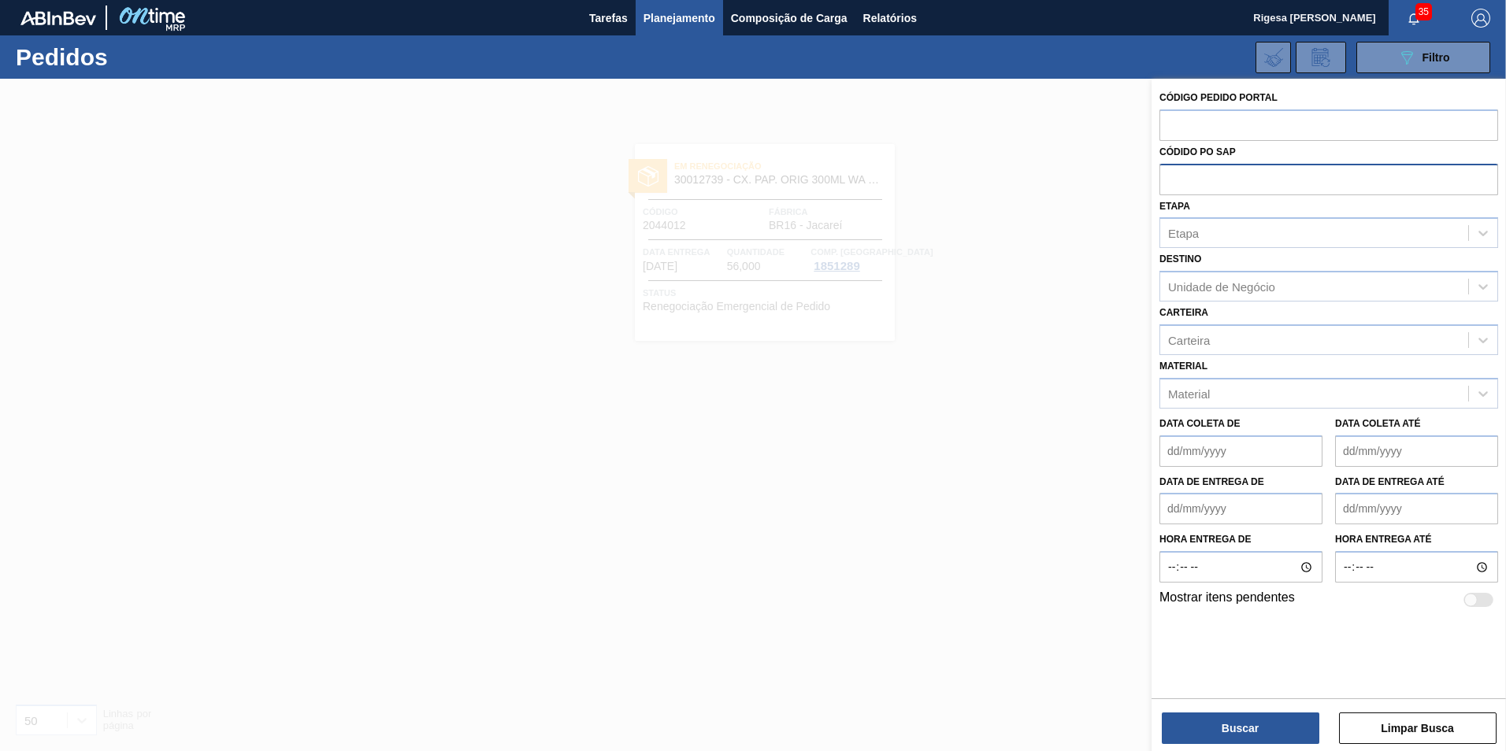
click at [1177, 182] on input "text" at bounding box center [1328, 179] width 339 height 30
paste input "5800385028"
type input "5800385028"
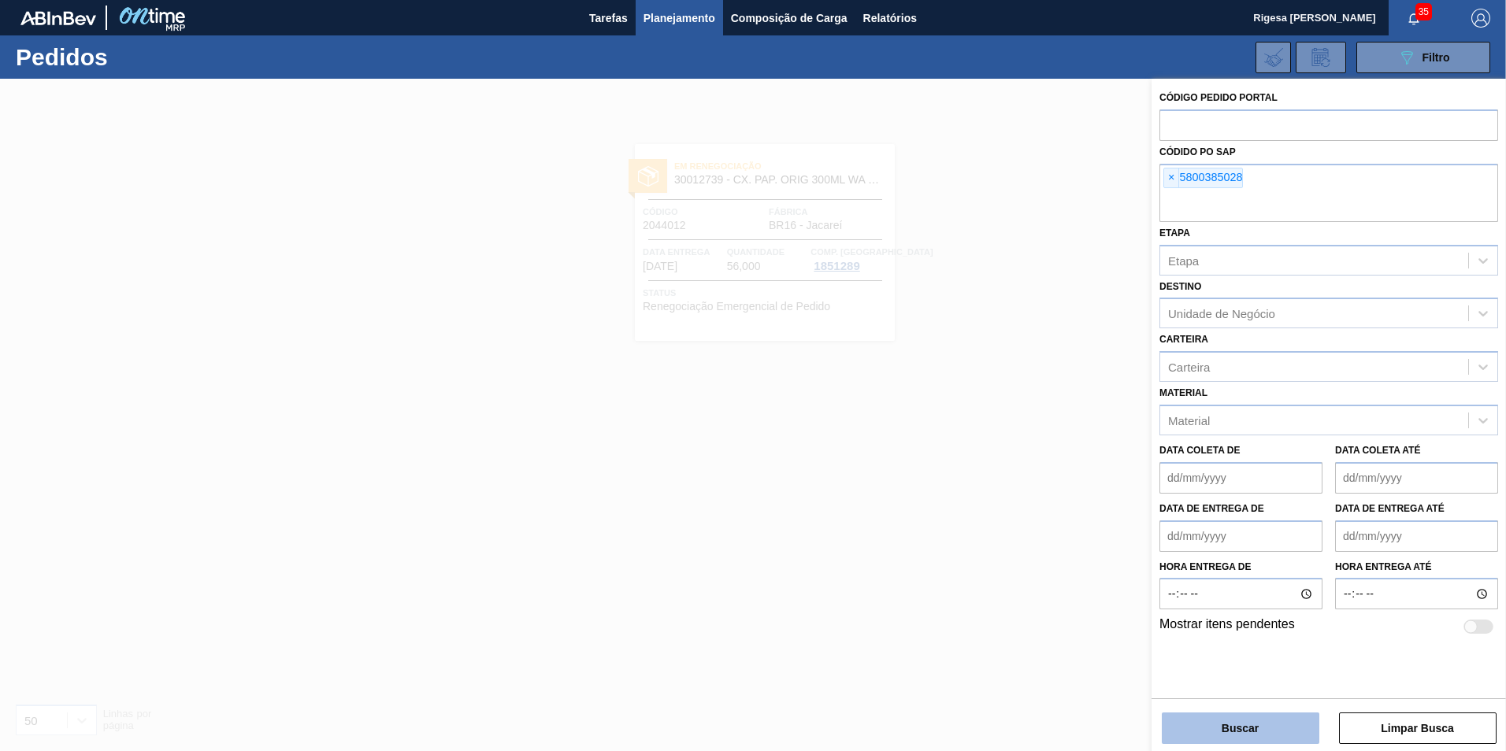
click at [1215, 730] on button "Buscar" at bounding box center [1241, 729] width 158 height 32
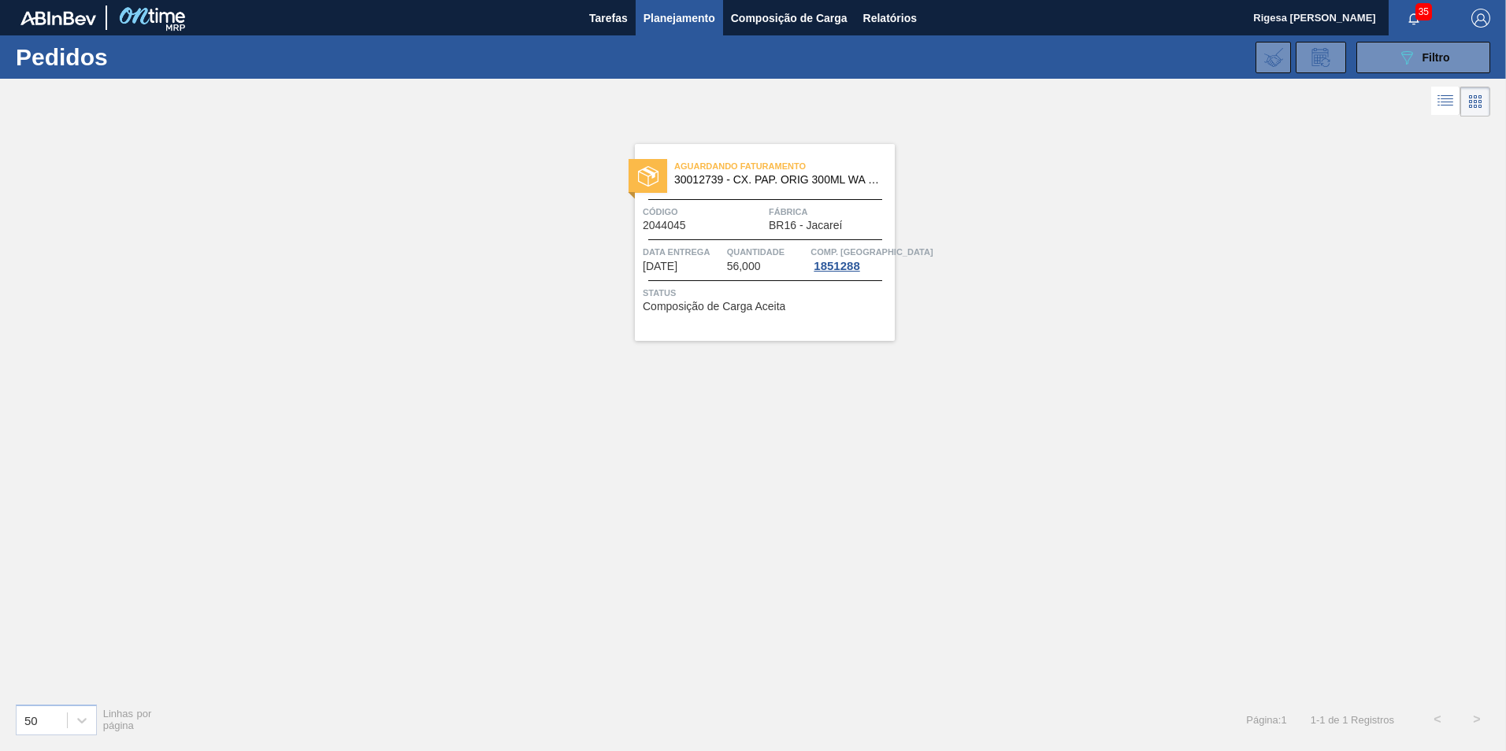
click at [722, 184] on span "30012739 - CX. PAP. ORIG 300ML WA 300ML PROP 429" at bounding box center [778, 180] width 208 height 12
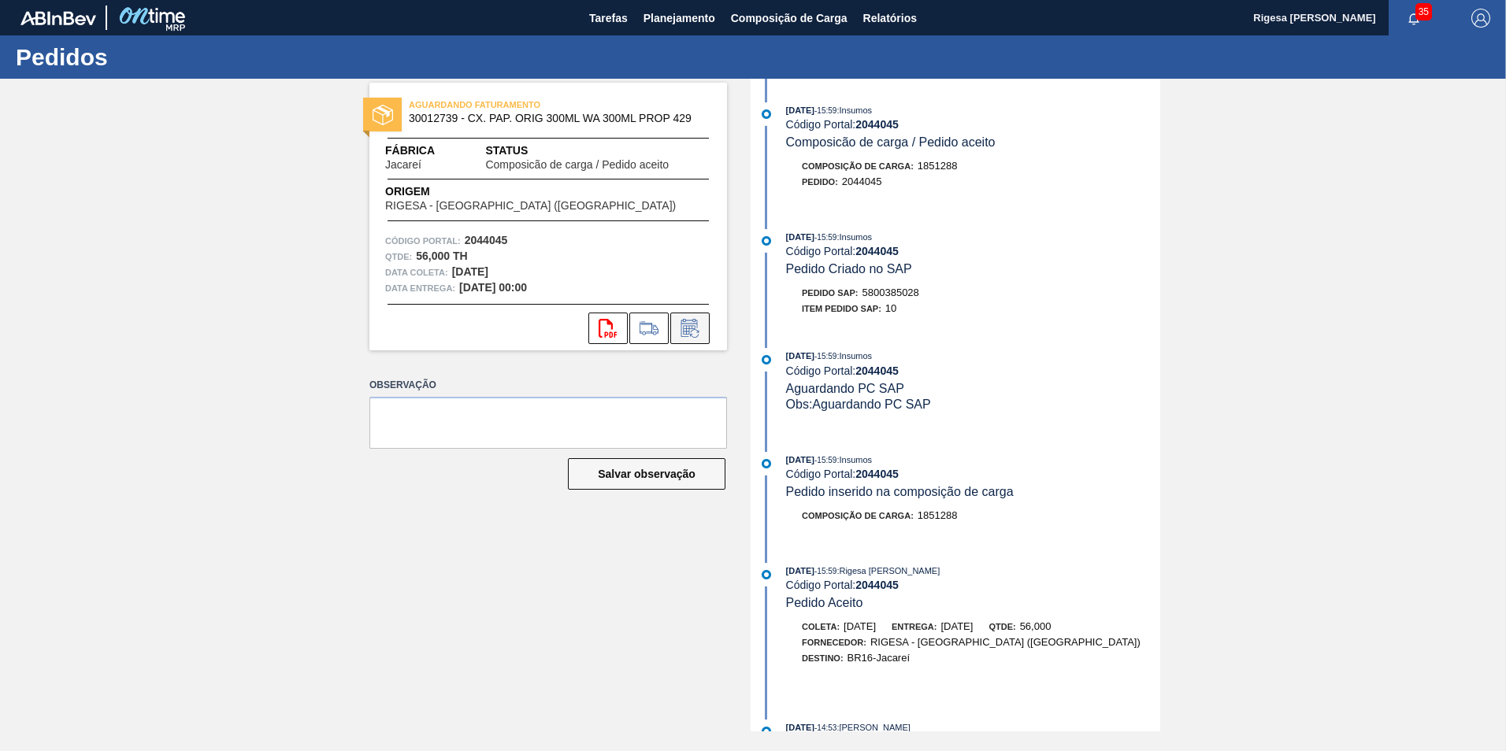
click at [695, 326] on icon at bounding box center [689, 328] width 25 height 19
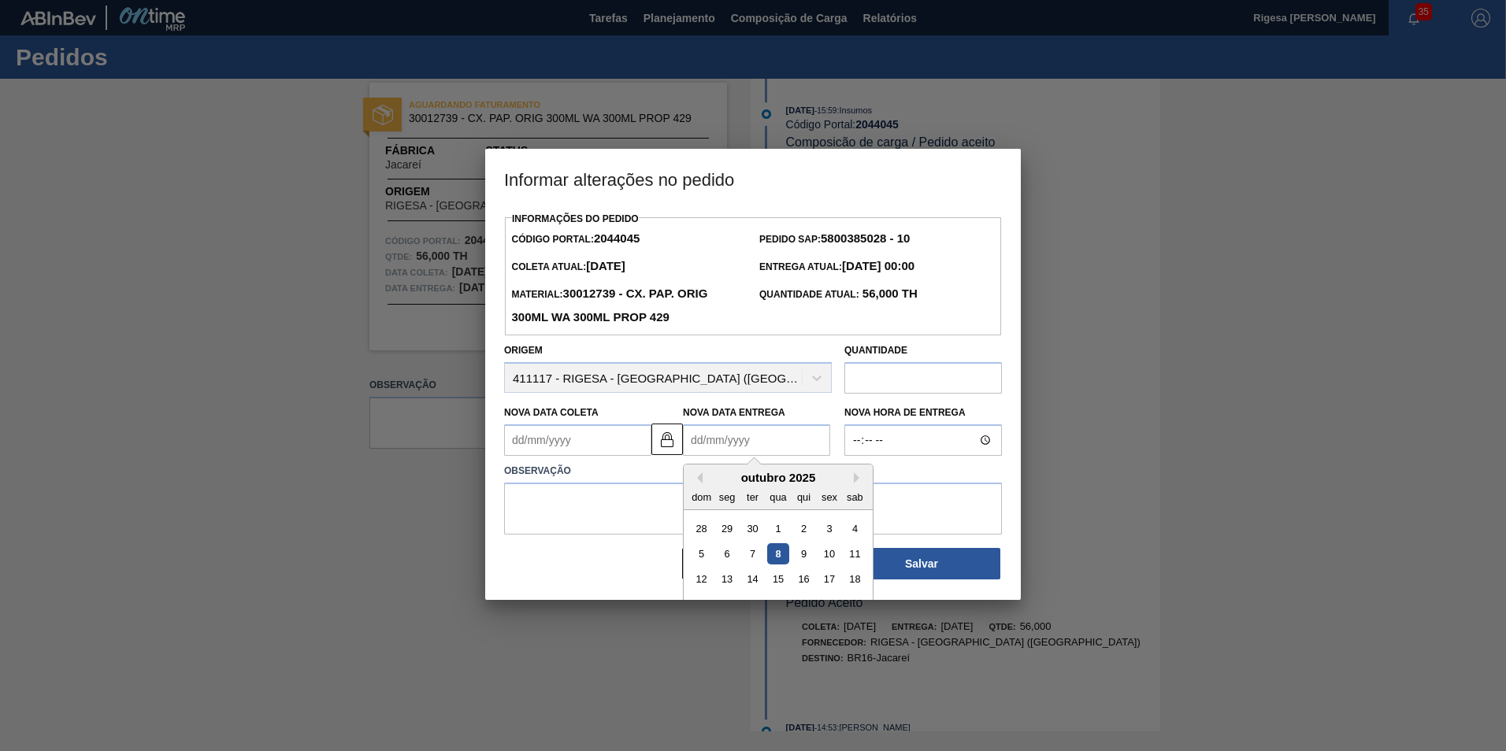
click at [795, 439] on Entrega2044045 "Nova Data Entrega" at bounding box center [756, 441] width 147 height 32
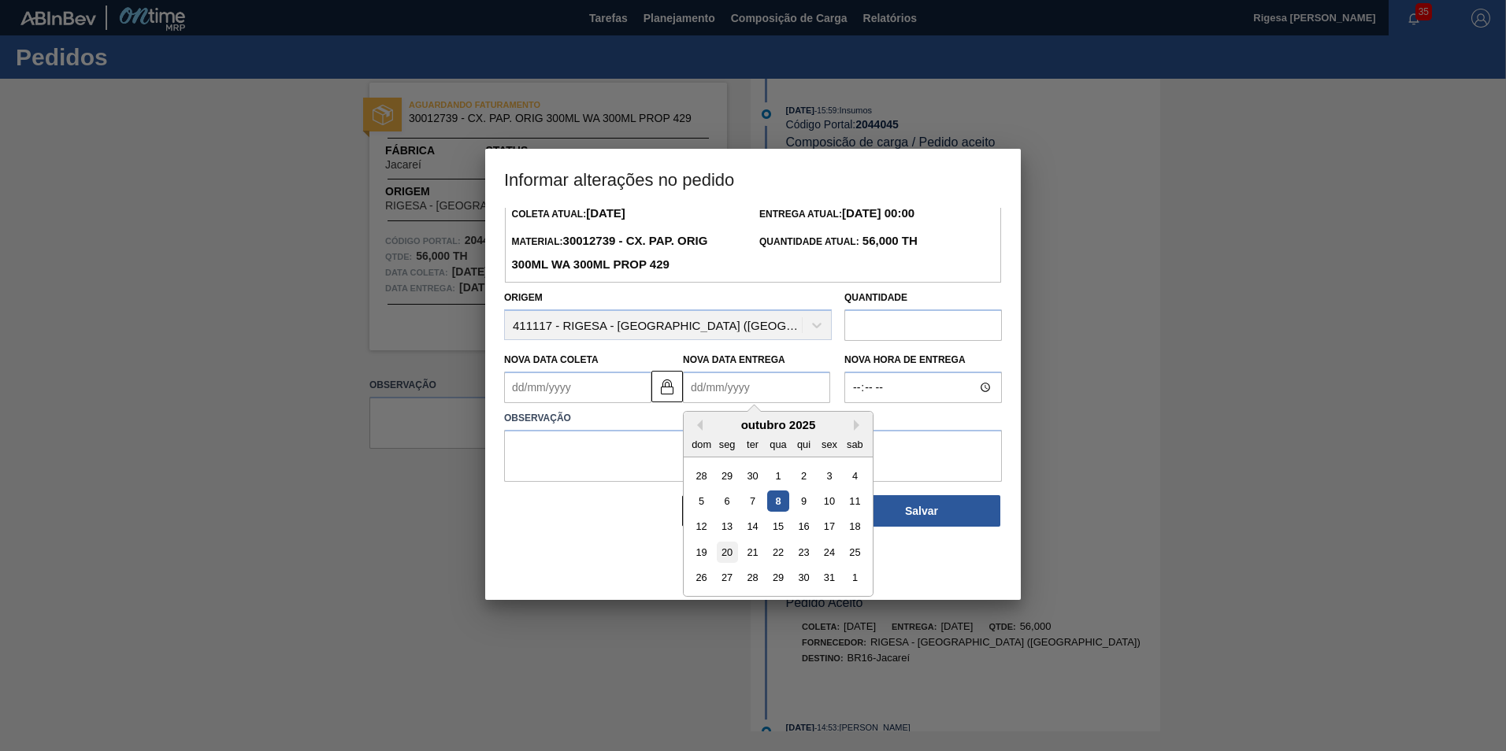
click at [725, 553] on div "20" at bounding box center [727, 552] width 21 height 21
type Coleta2044045 "[DATE]"
type Entrega2044045 "[DATE]"
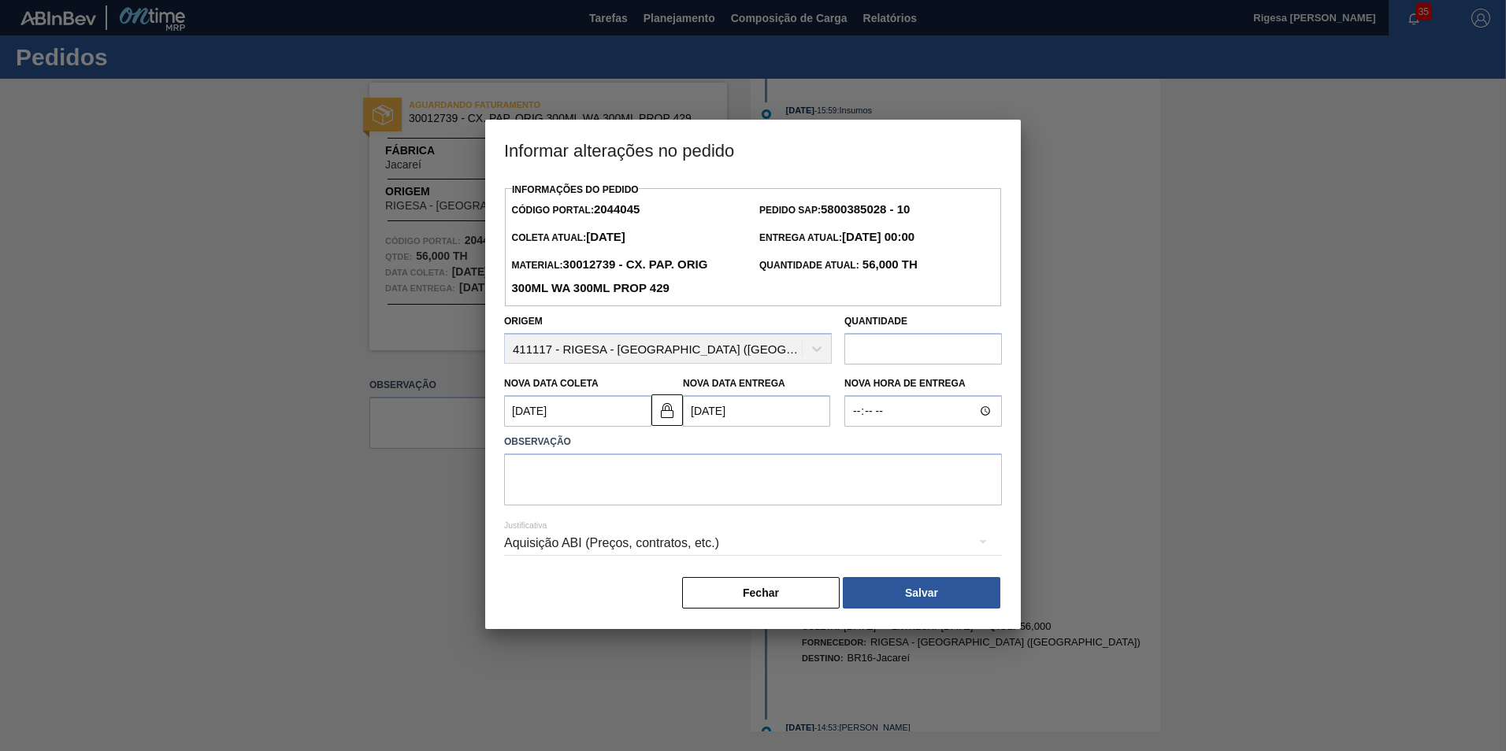
scroll to position [0, 0]
click at [633, 480] on textarea at bounding box center [753, 480] width 498 height 52
type textarea "anteciapão"
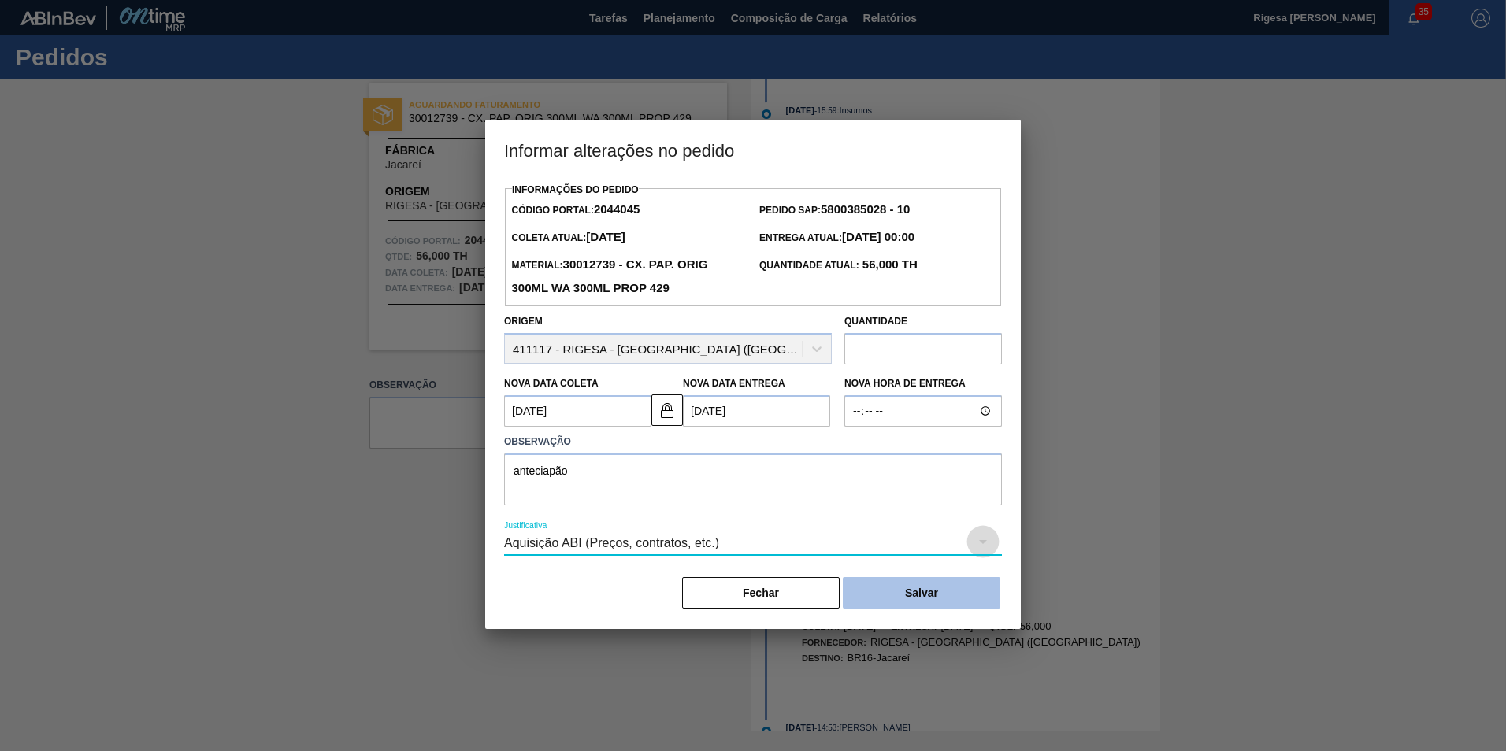
click at [896, 594] on button "Salvar" at bounding box center [922, 593] width 158 height 32
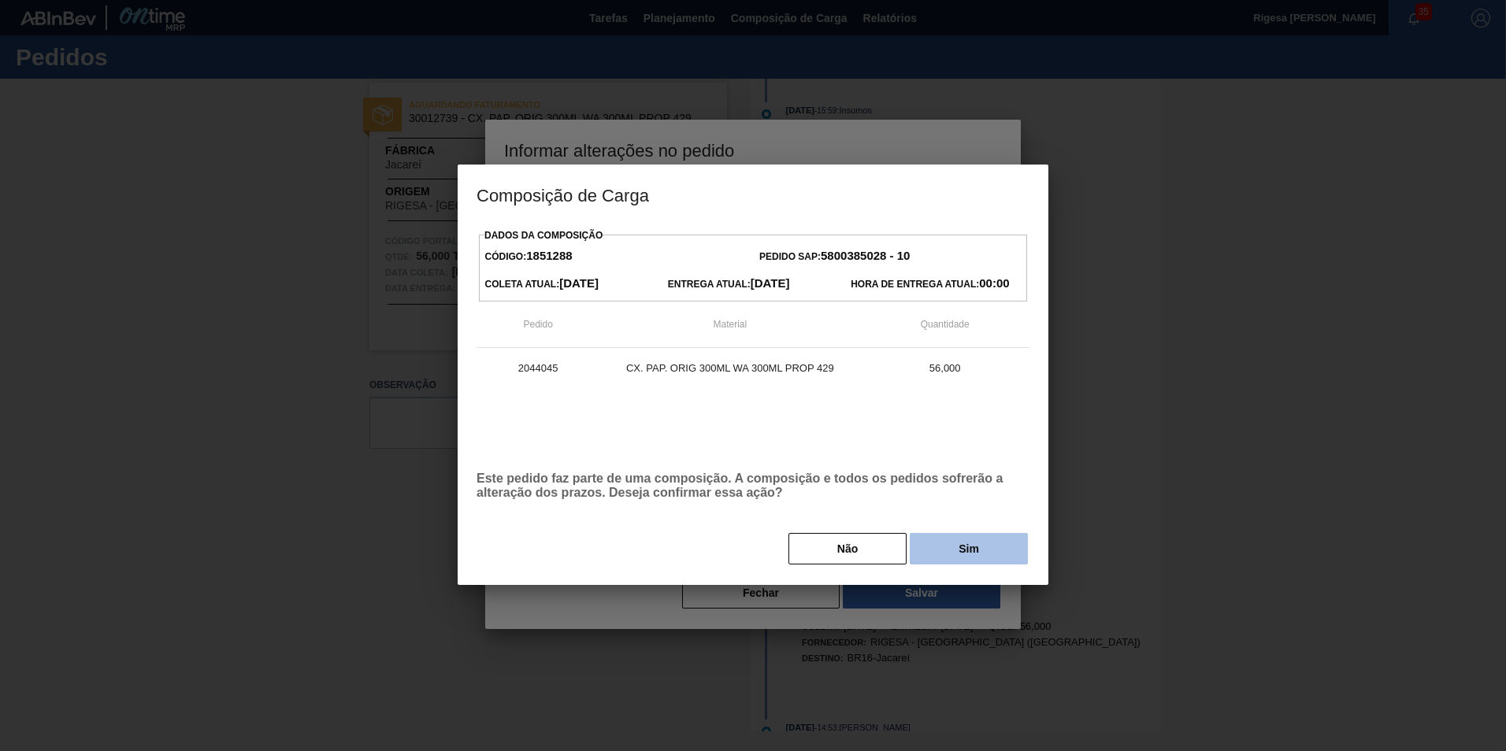
click at [944, 544] on button "Sim" at bounding box center [969, 549] width 118 height 32
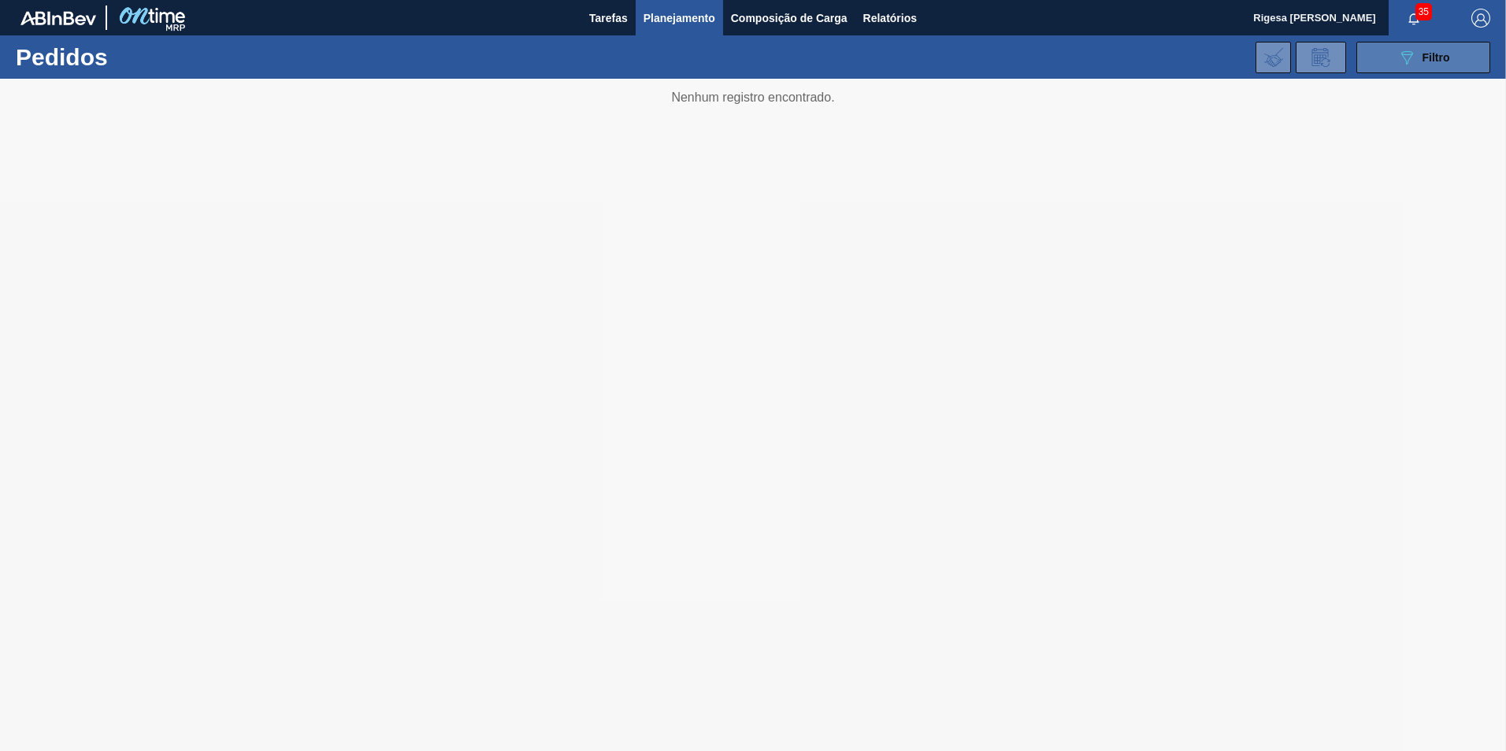
click at [1409, 50] on icon "089F7B8B-B2A5-4AFE-B5C0-19BA573D28AC" at bounding box center [1406, 57] width 19 height 19
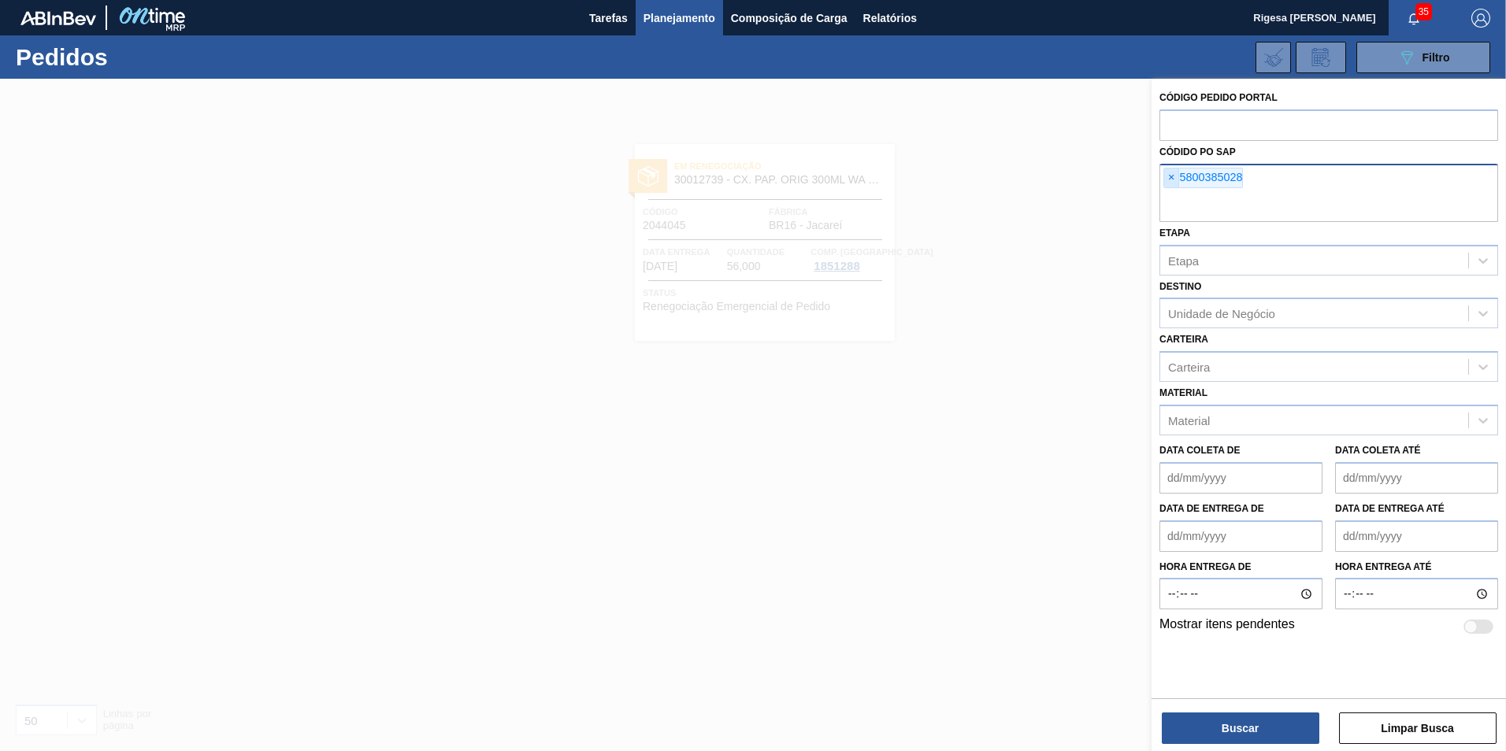
click at [1164, 177] on span "×" at bounding box center [1171, 178] width 15 height 19
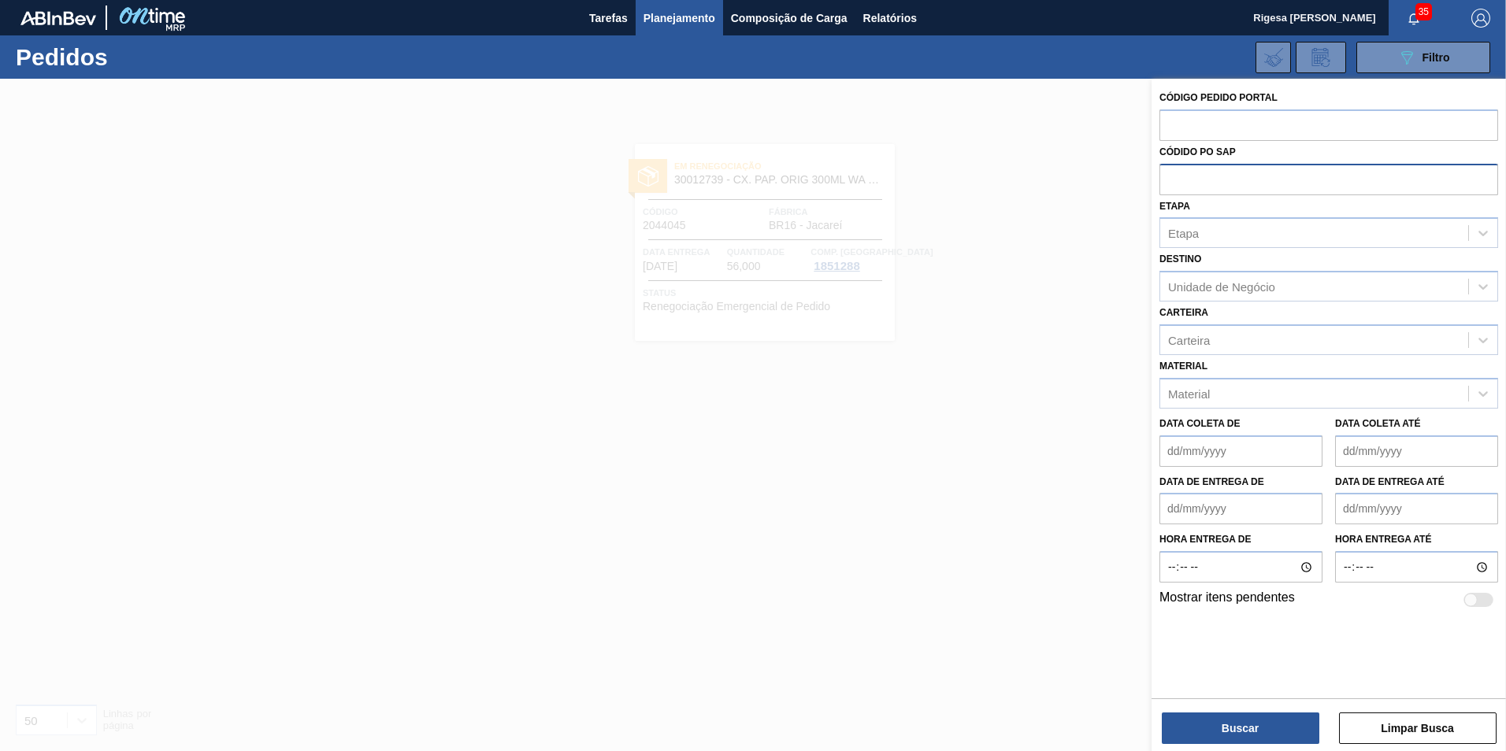
click at [1192, 173] on input "text" at bounding box center [1328, 179] width 339 height 30
paste input "5800385027"
type input "5800385027"
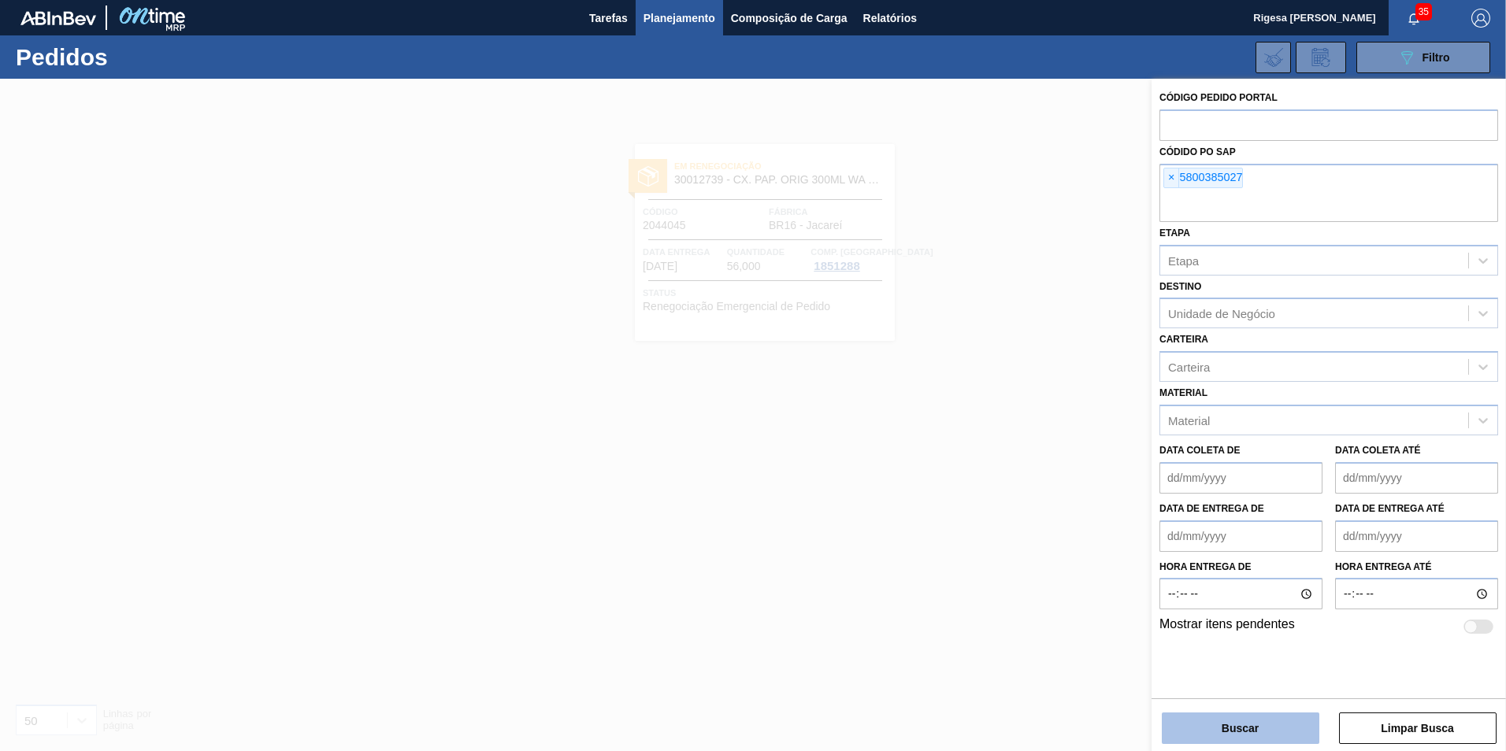
click at [1179, 725] on button "Buscar" at bounding box center [1241, 729] width 158 height 32
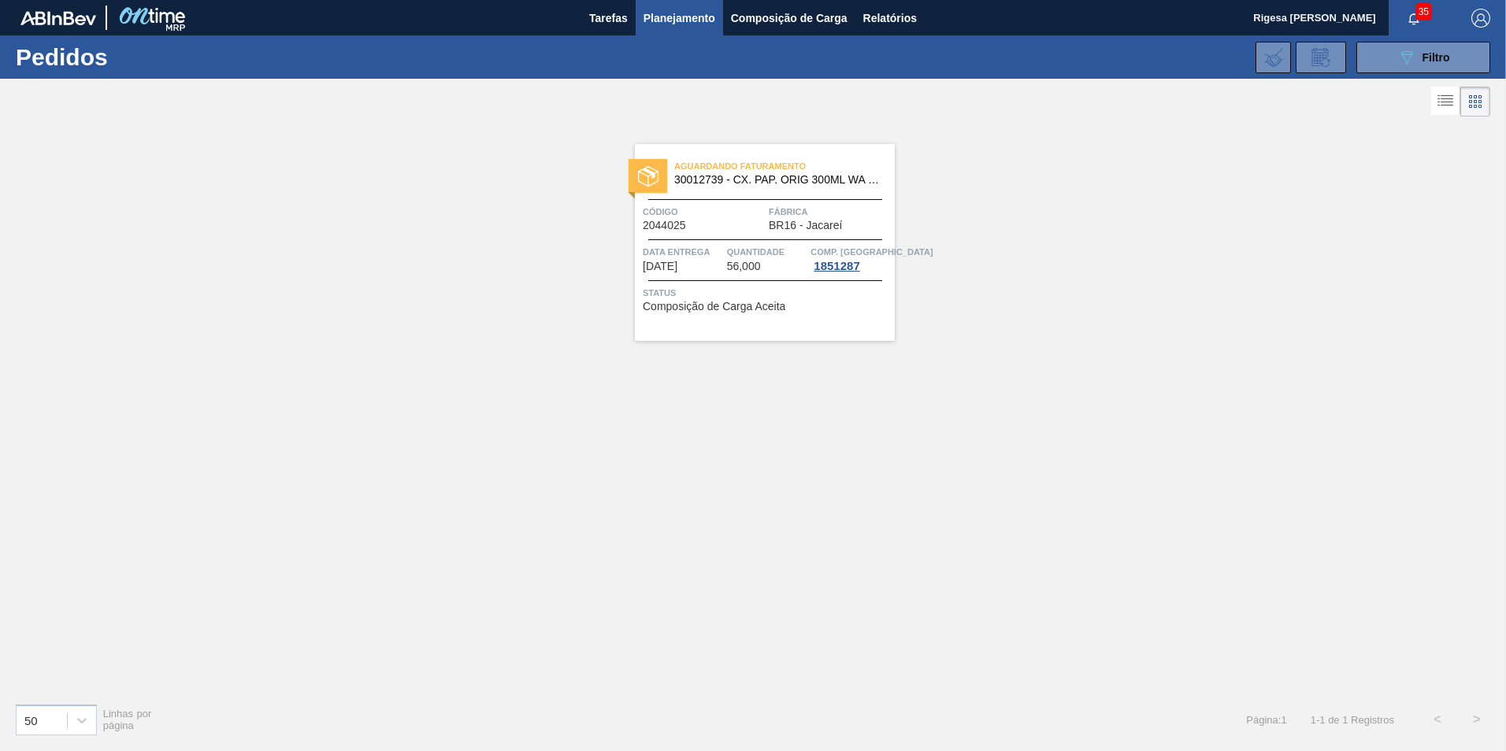
click at [721, 202] on div "Aguardando Faturamento 30012739 - CX. PAP. ORIG 300ML WA 300ML PROP 429 Código …" at bounding box center [765, 242] width 260 height 197
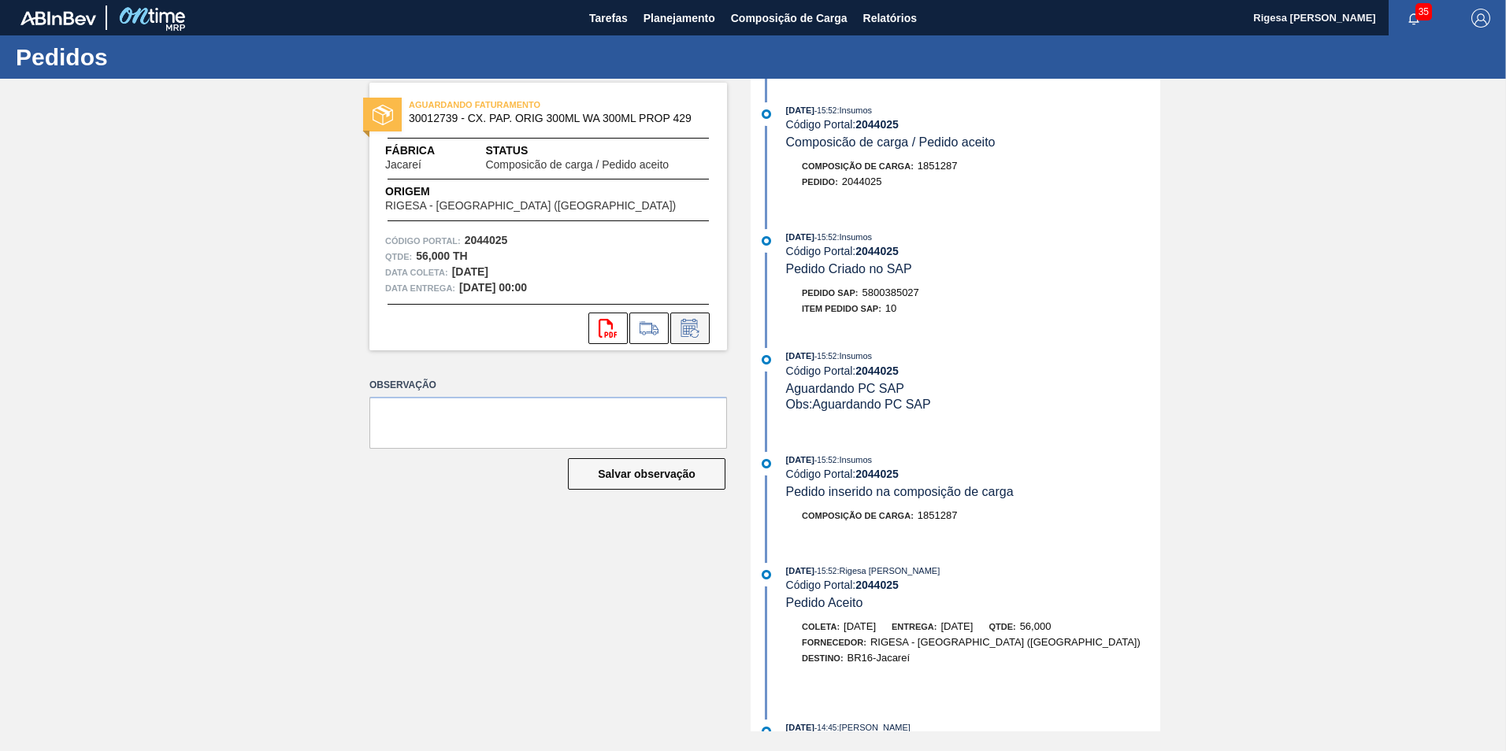
click at [688, 320] on icon at bounding box center [689, 328] width 25 height 19
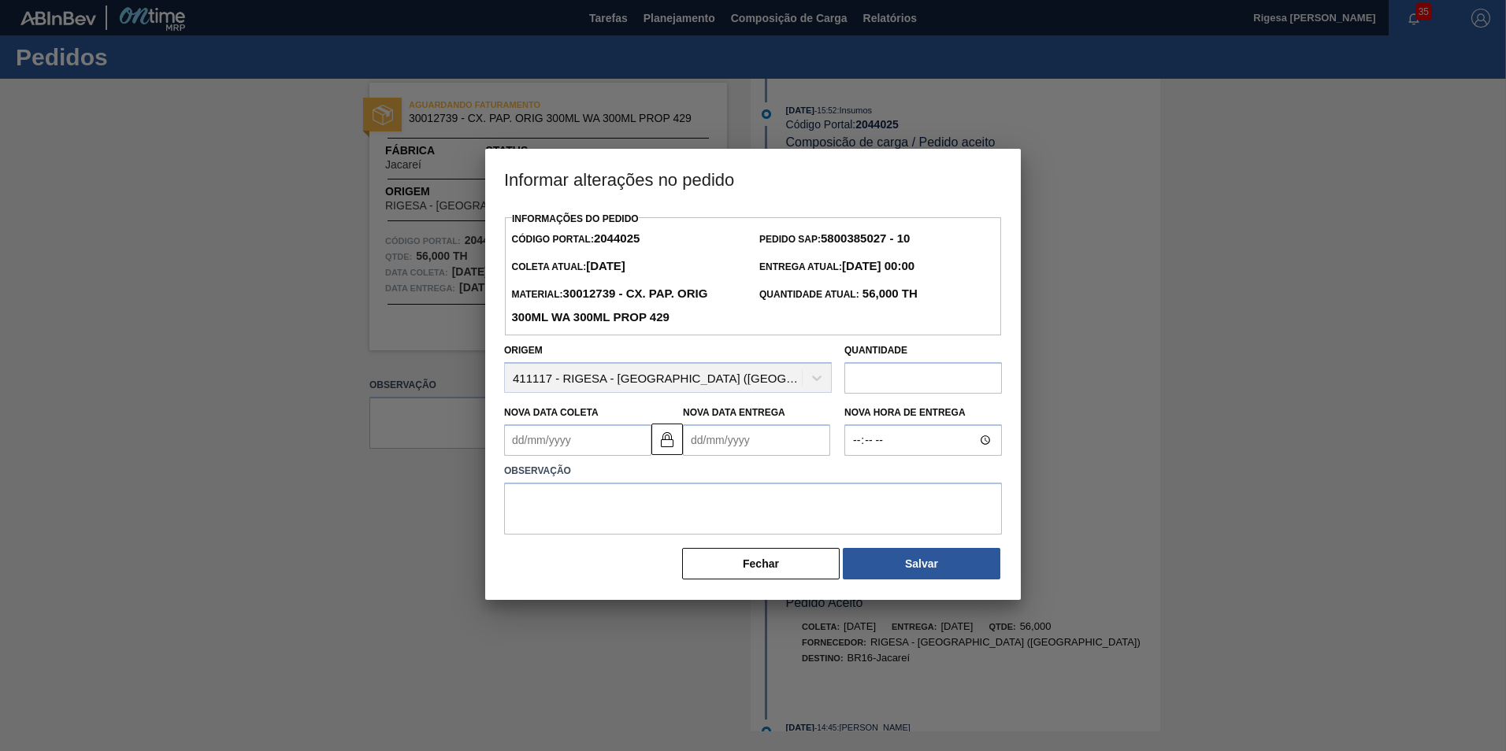
click at [752, 444] on Entrega2044025 "Nova Data Entrega" at bounding box center [756, 441] width 147 height 32
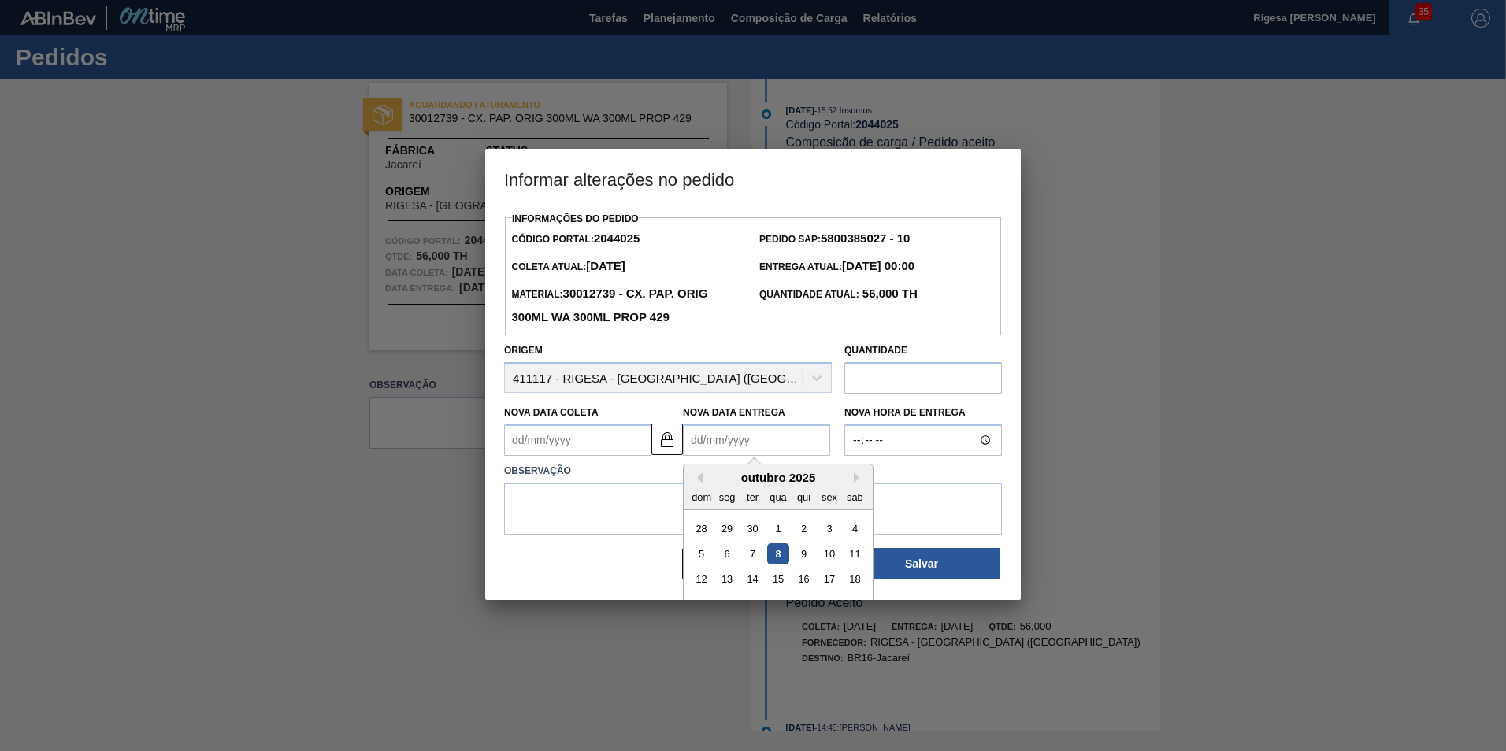
scroll to position [53, 0]
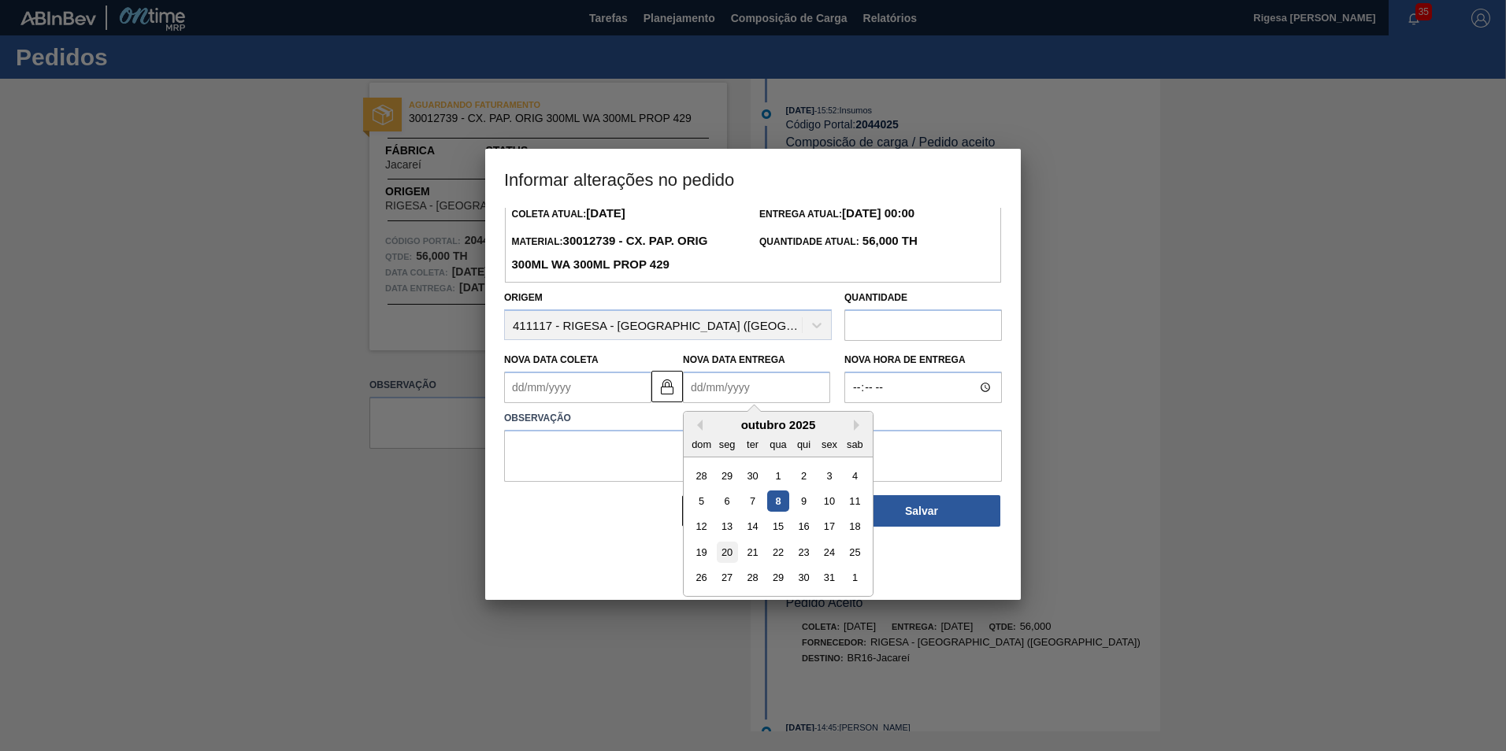
click at [726, 555] on div "20" at bounding box center [727, 552] width 21 height 21
type Coleta2044025 "[DATE]"
type Entrega2044025 "[DATE]"
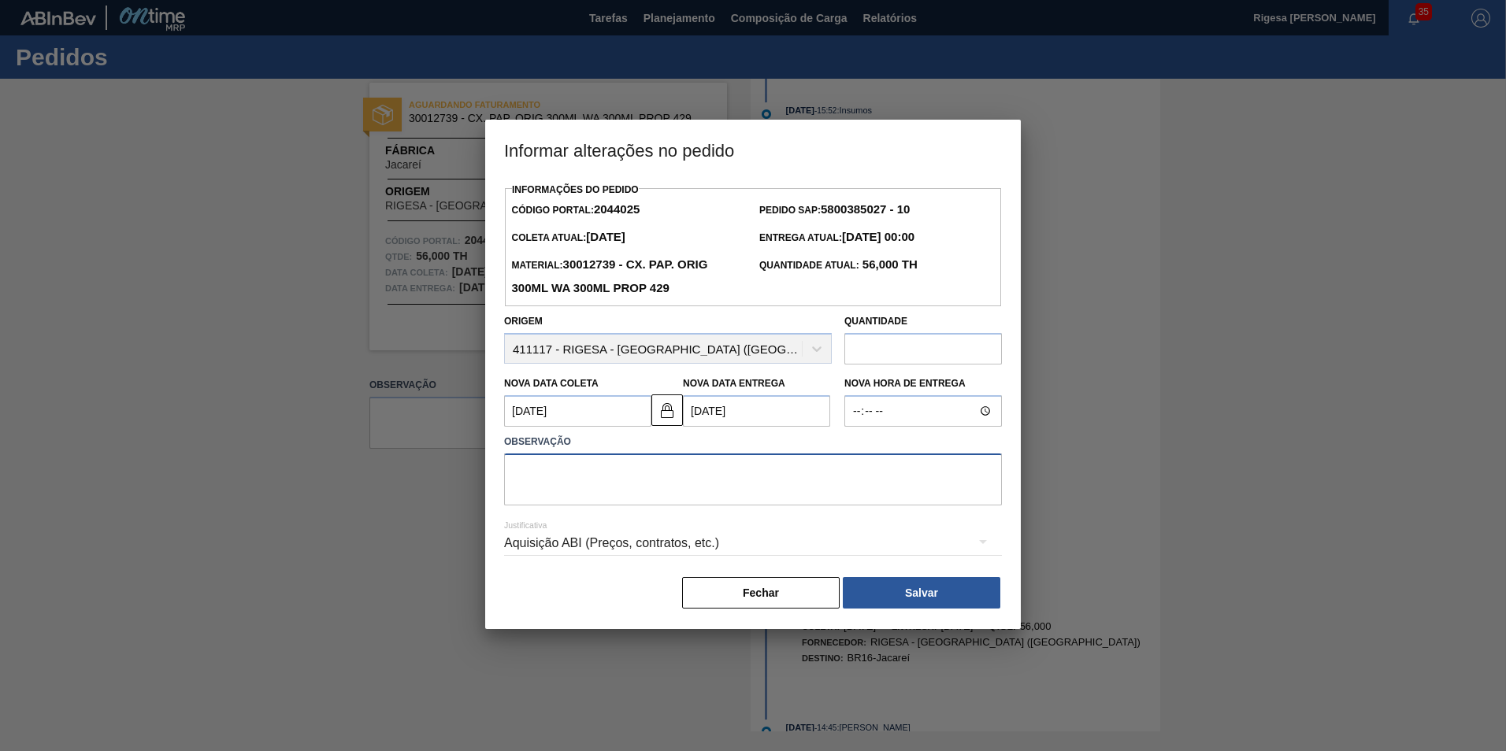
click at [696, 474] on textarea at bounding box center [753, 480] width 498 height 52
type textarea "Antecipação"
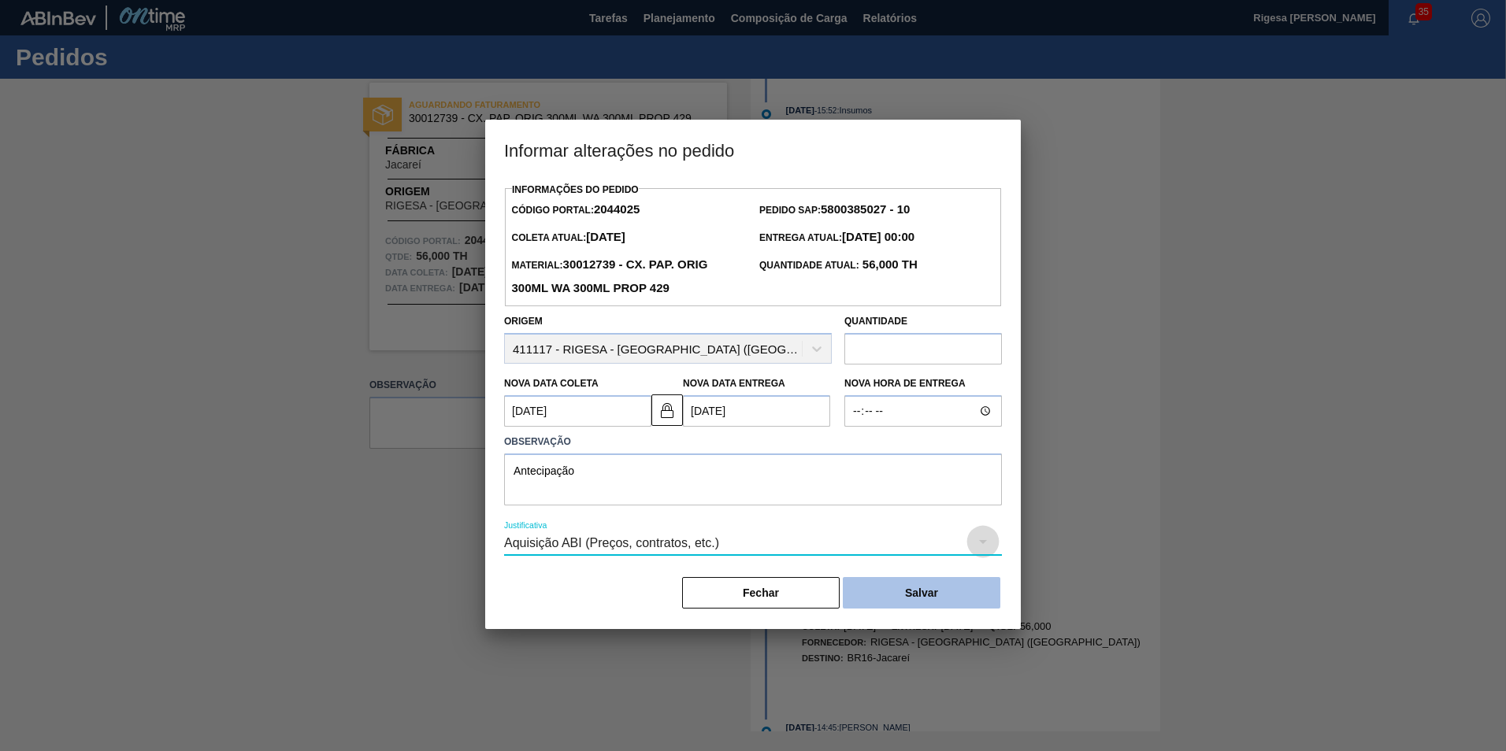
click at [883, 593] on button "Salvar" at bounding box center [922, 593] width 158 height 32
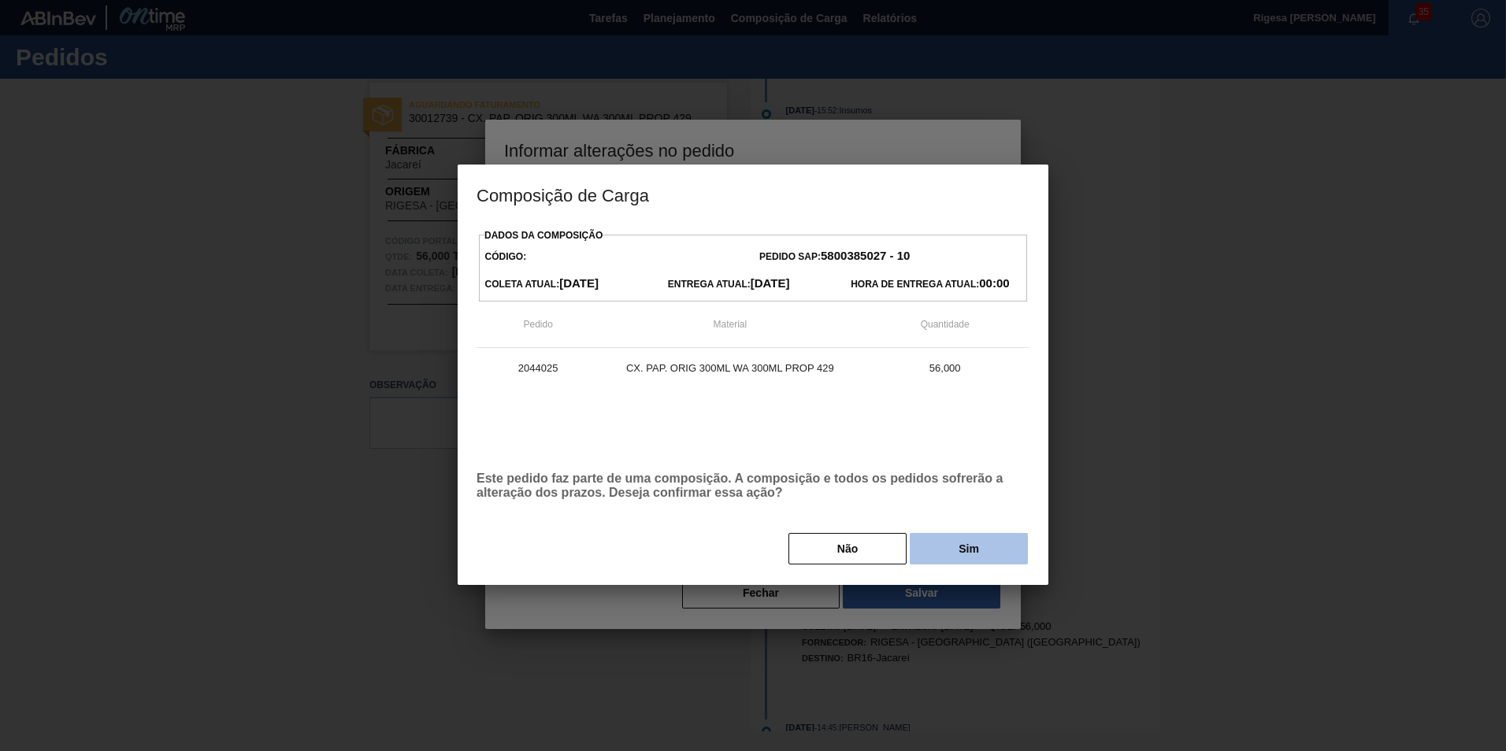
click at [964, 551] on button "Sim" at bounding box center [969, 549] width 118 height 32
